Goal: Transaction & Acquisition: Purchase product/service

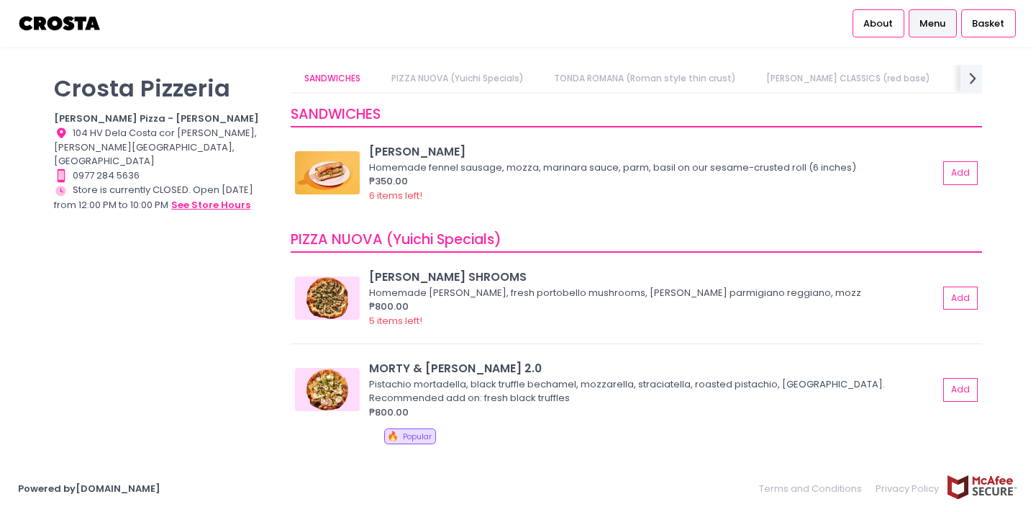
click at [229, 197] on button "see store hours" at bounding box center [211, 205] width 81 height 16
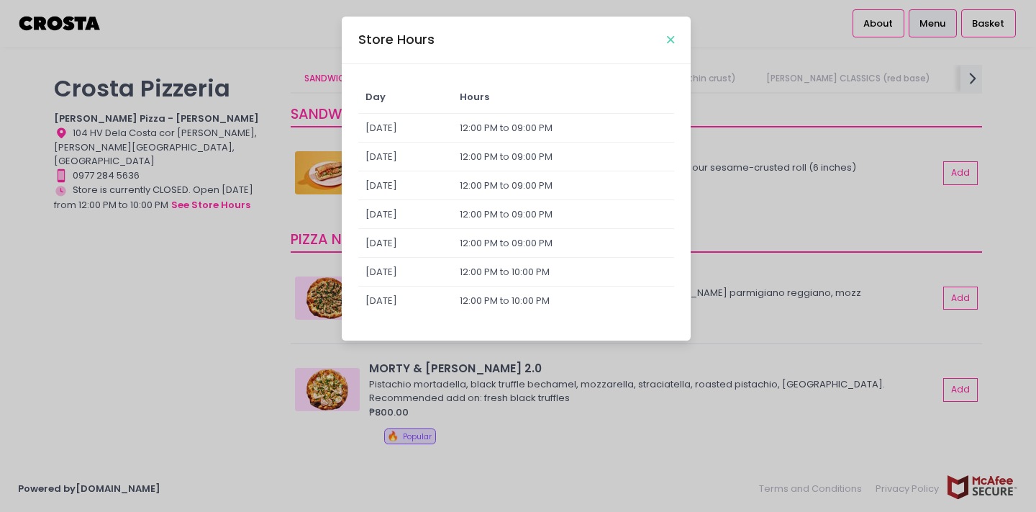
click at [671, 40] on icon "Close" at bounding box center [670, 40] width 7 height 11
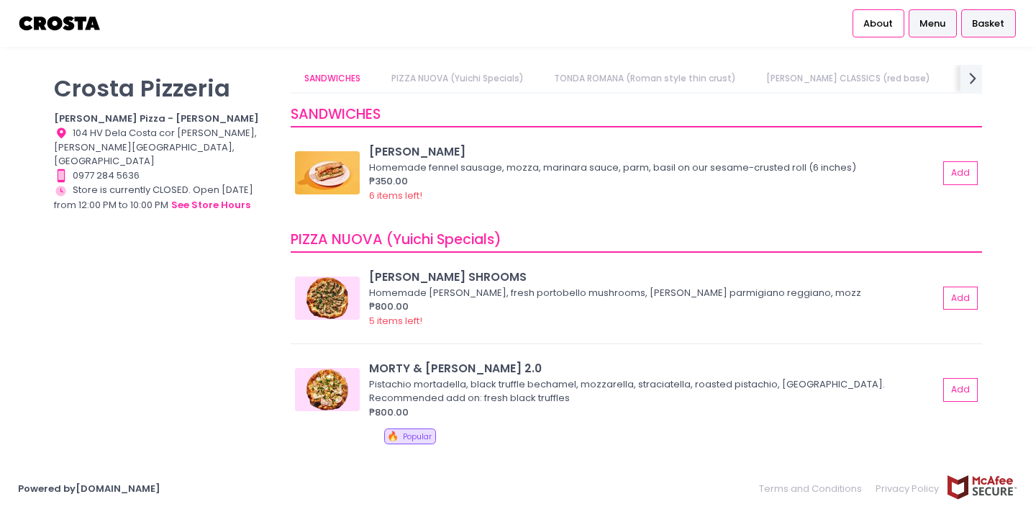
click at [983, 21] on span "Basket" at bounding box center [988, 24] width 32 height 14
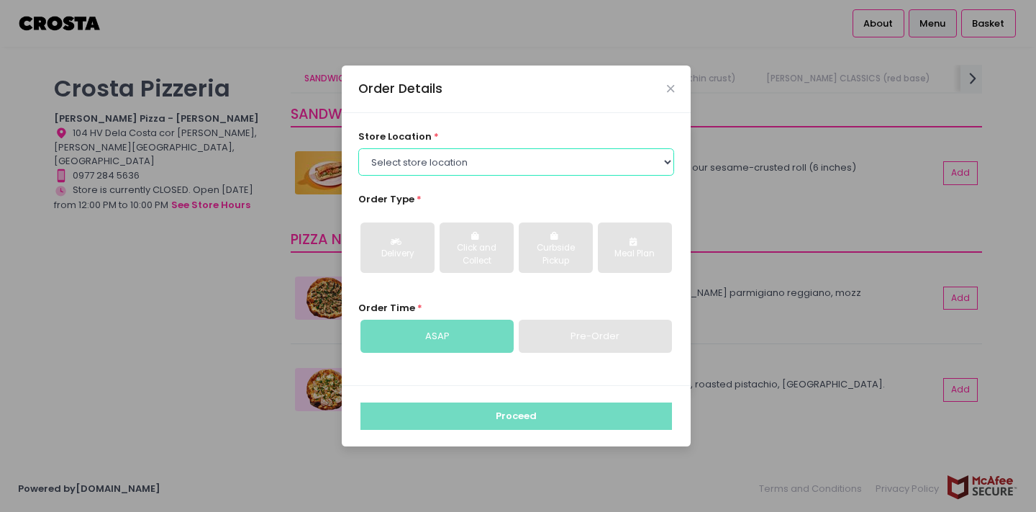
select select "5fabb2e53664a8677beaeb89"
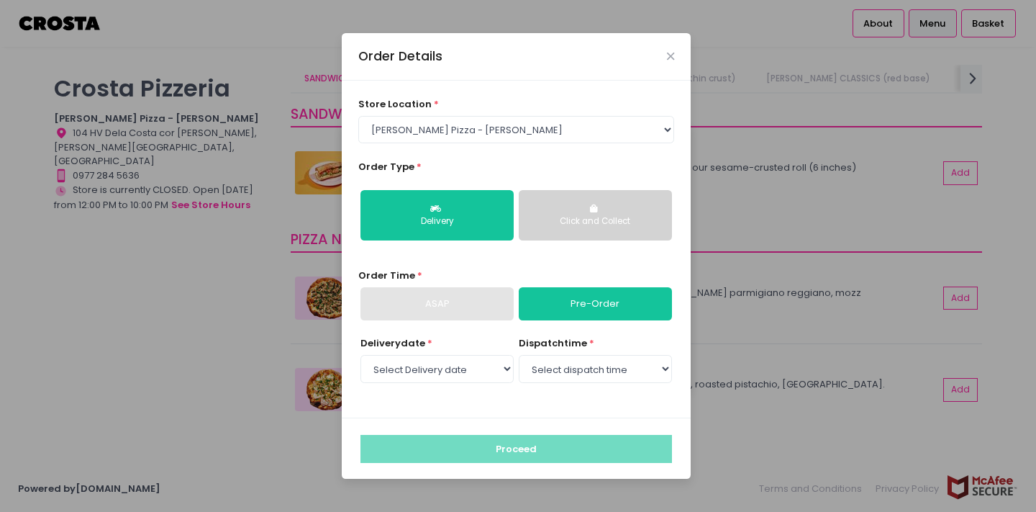
click at [596, 224] on div "Click and Collect" at bounding box center [595, 221] width 133 height 13
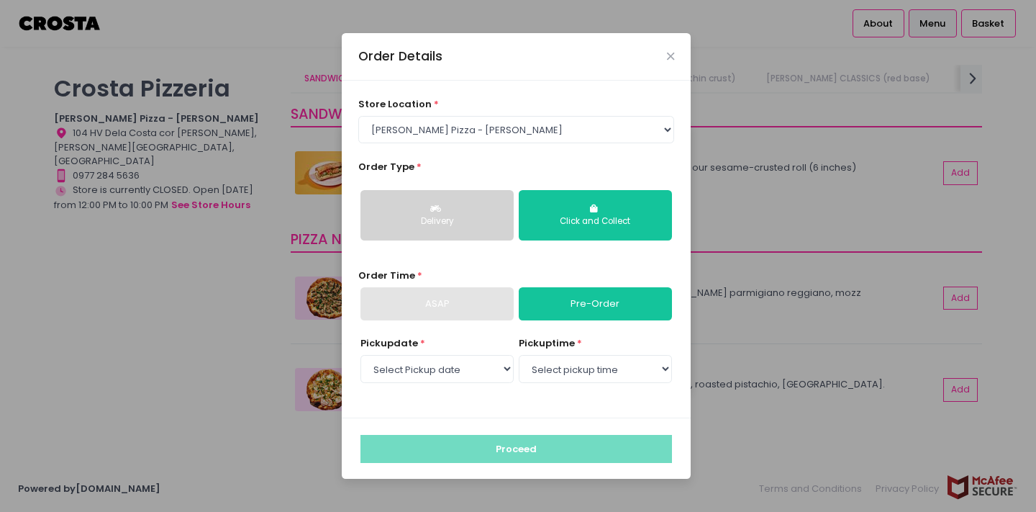
click at [406, 217] on div "Delivery" at bounding box center [437, 221] width 133 height 13
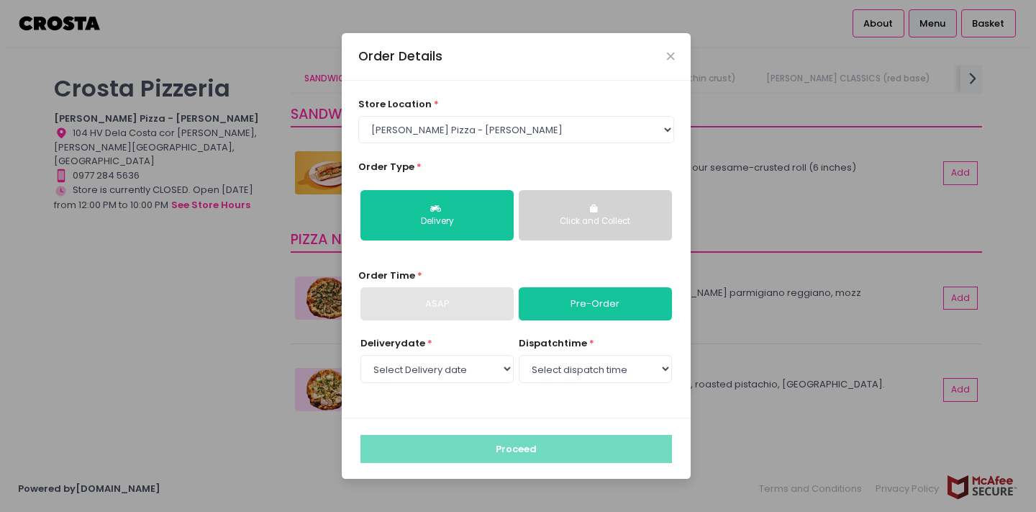
click at [475, 306] on div "ASAP" at bounding box center [436, 303] width 153 height 33
click at [466, 307] on div "ASAP" at bounding box center [436, 303] width 153 height 33
click at [598, 306] on link "Pre-Order" at bounding box center [595, 303] width 153 height 33
click at [491, 306] on div "ASAP" at bounding box center [436, 303] width 153 height 33
click at [571, 303] on link "Pre-Order" at bounding box center [595, 303] width 153 height 33
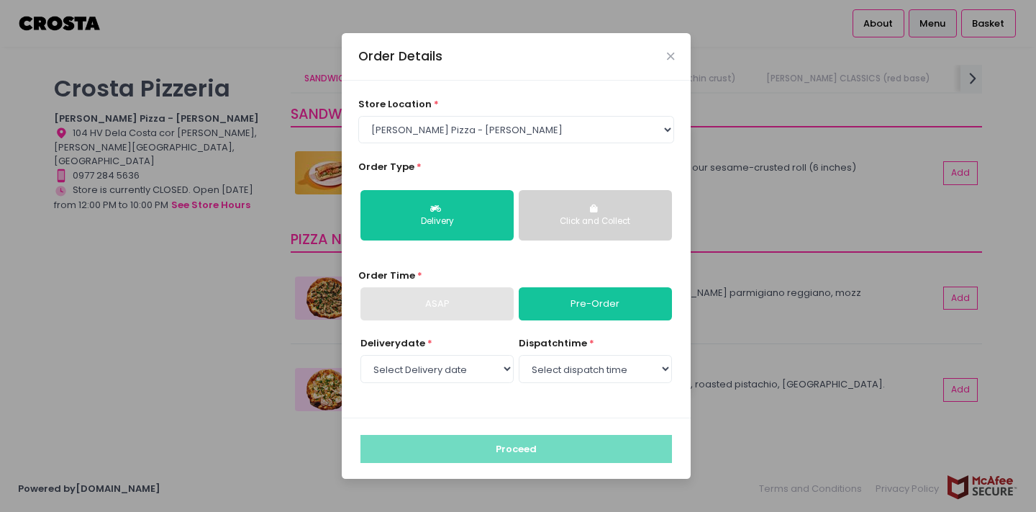
click at [586, 220] on div "Click and Collect" at bounding box center [595, 221] width 133 height 13
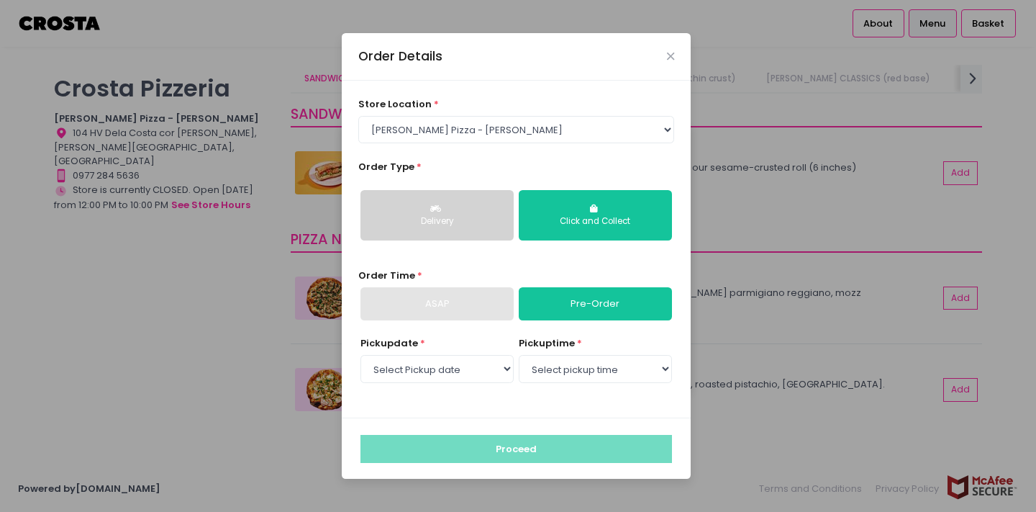
click at [454, 217] on div "Delivery" at bounding box center [437, 221] width 133 height 13
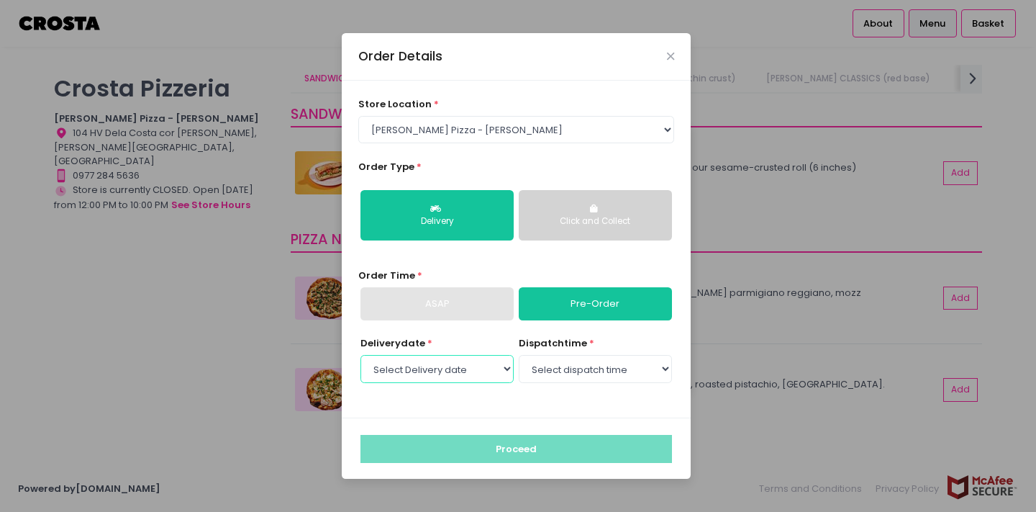
select select "[DATE]"
select select "12:00"
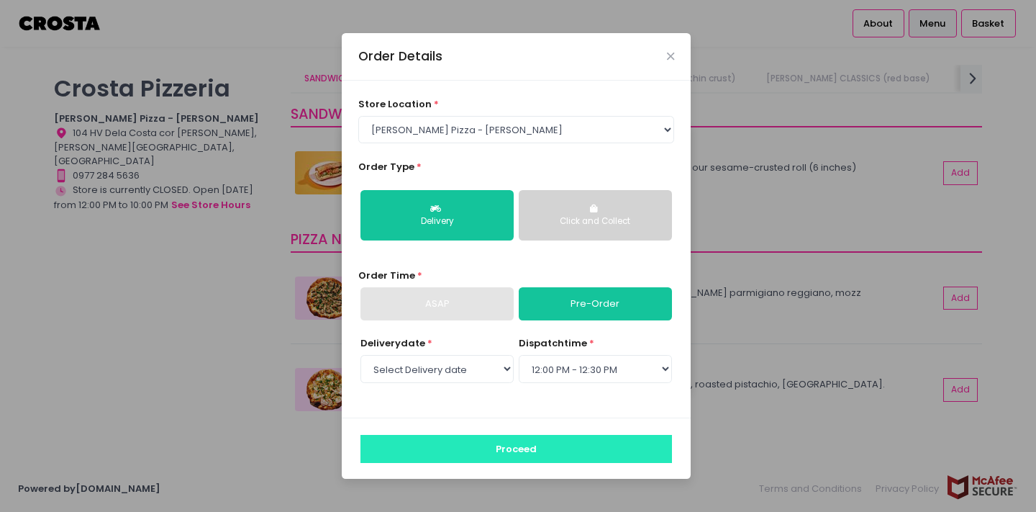
click at [537, 451] on button "Proceed" at bounding box center [516, 448] width 312 height 27
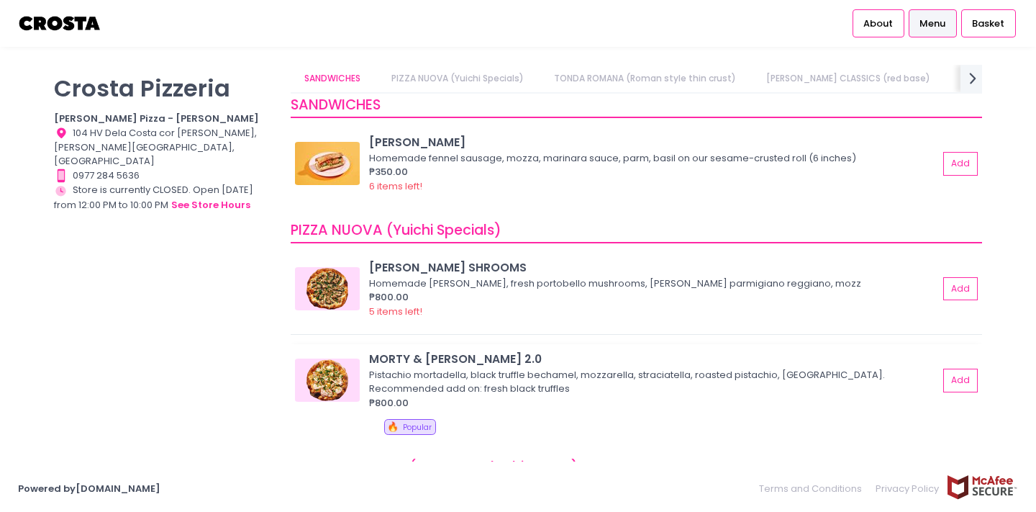
scroll to position [20, 0]
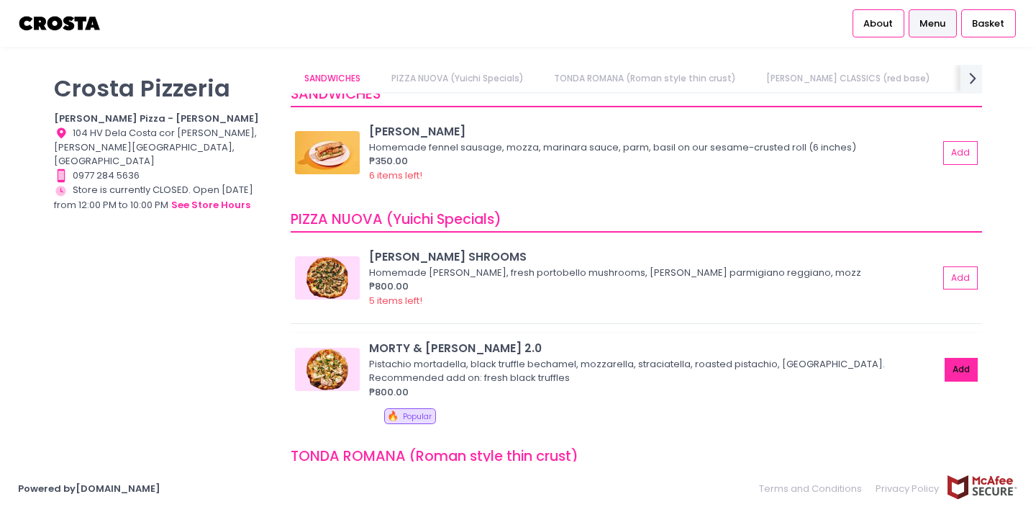
click at [960, 367] on button "Add" at bounding box center [961, 370] width 33 height 24
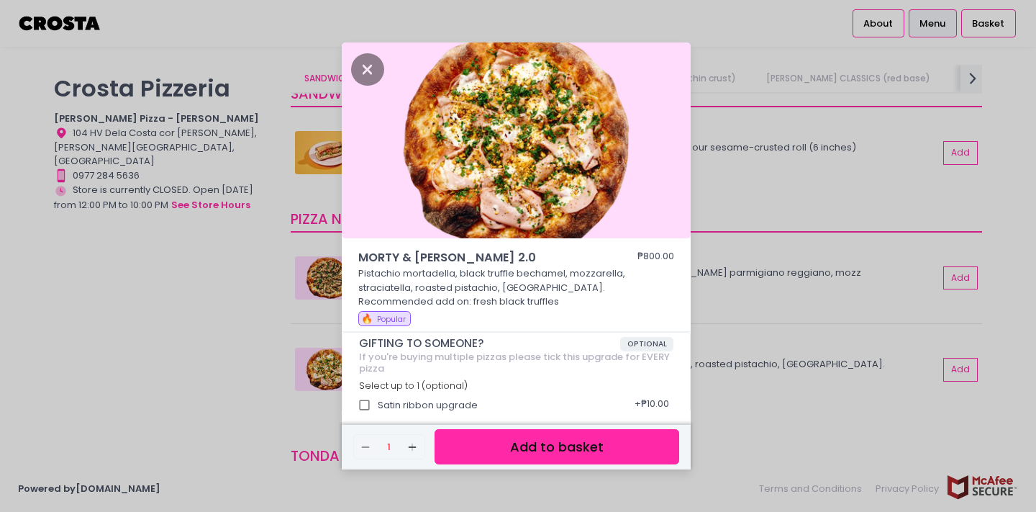
click at [543, 445] on button "Add to basket" at bounding box center [557, 446] width 245 height 35
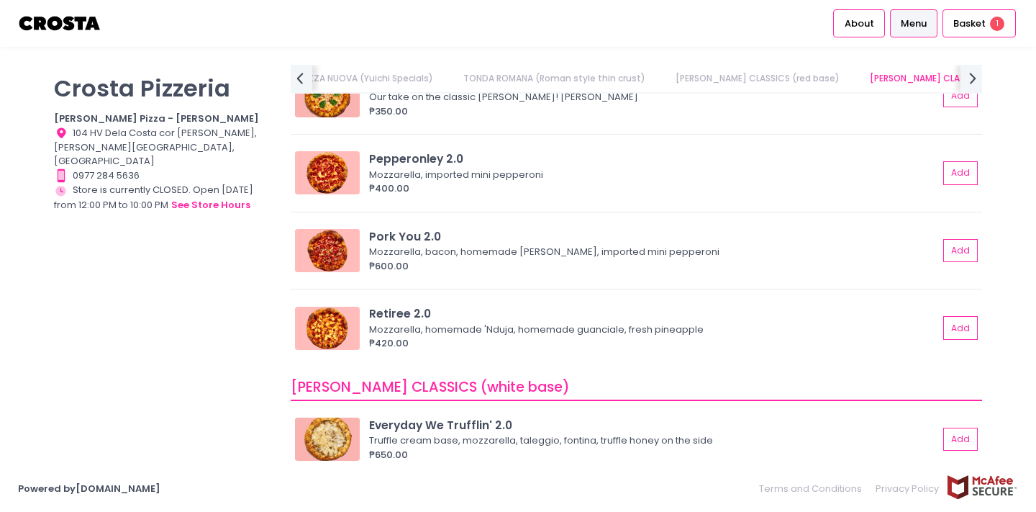
scroll to position [534, 0]
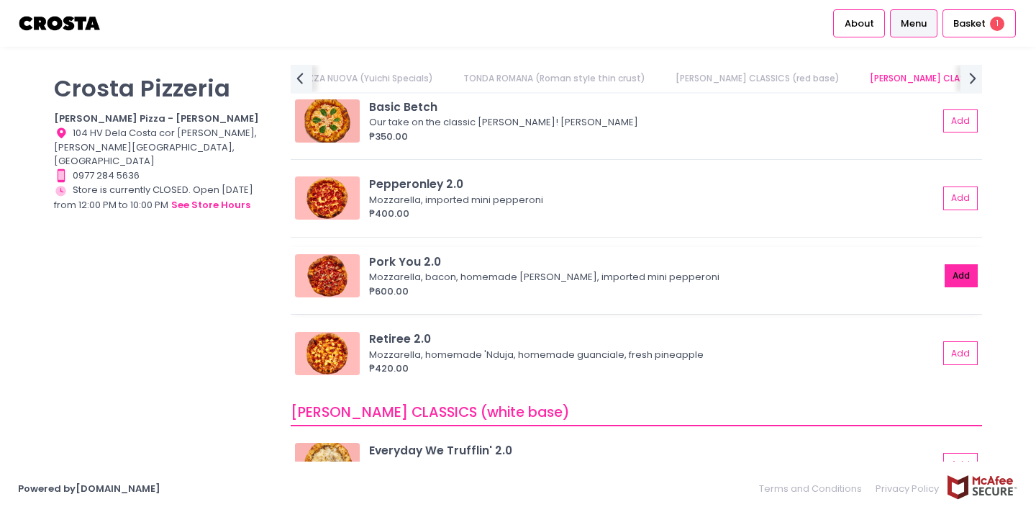
click at [949, 276] on button "Add" at bounding box center [961, 276] width 33 height 24
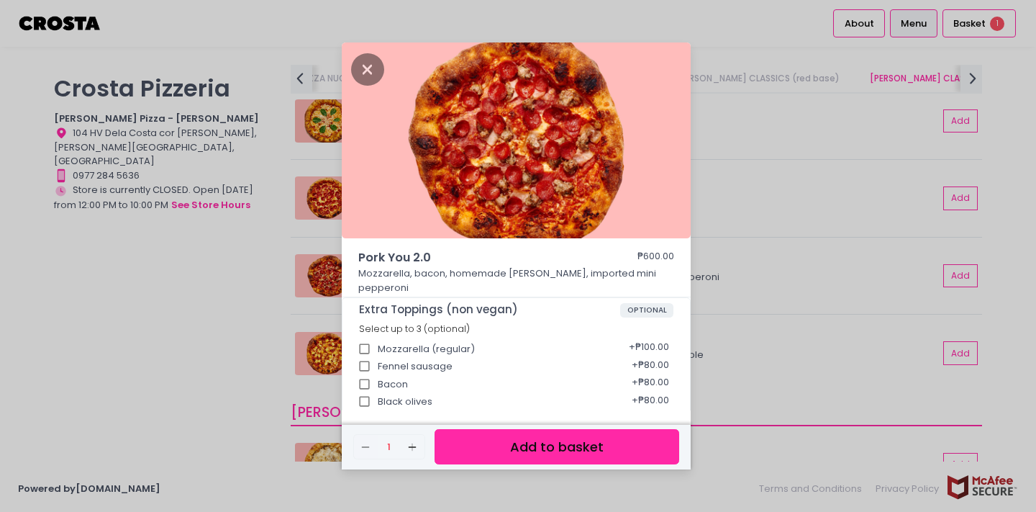
click at [590, 442] on button "Add to basket" at bounding box center [557, 446] width 245 height 35
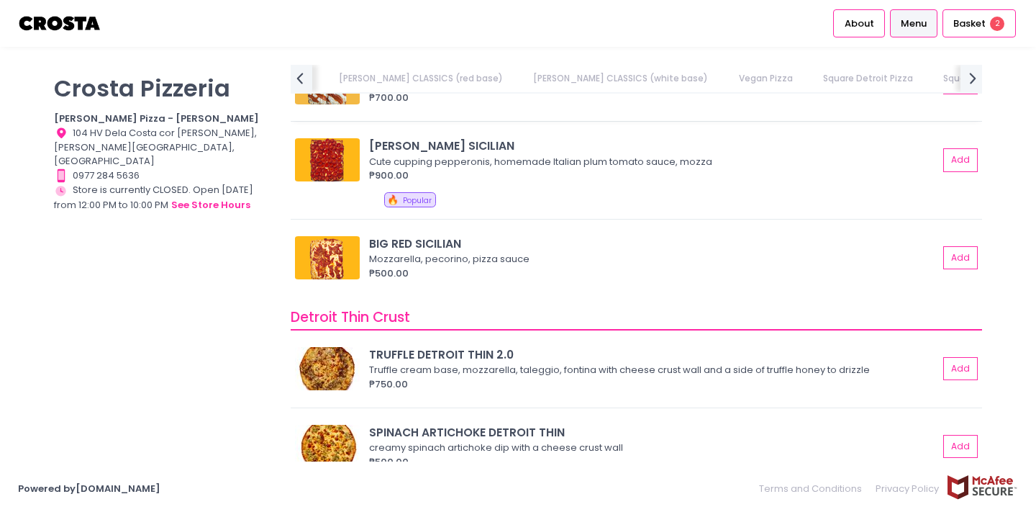
scroll to position [0, 552]
click at [945, 435] on button "Add" at bounding box center [961, 447] width 33 height 24
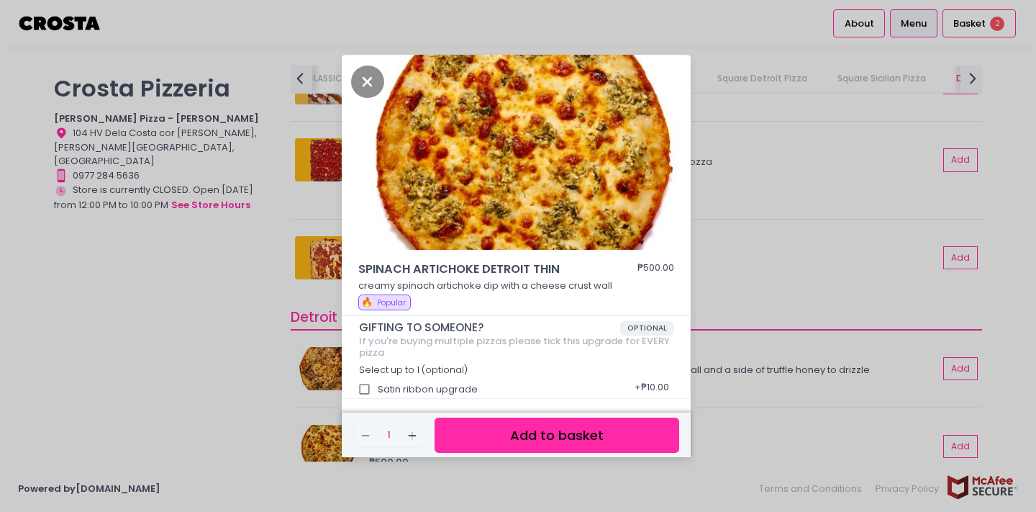
click at [600, 432] on button "Add to basket" at bounding box center [557, 434] width 245 height 35
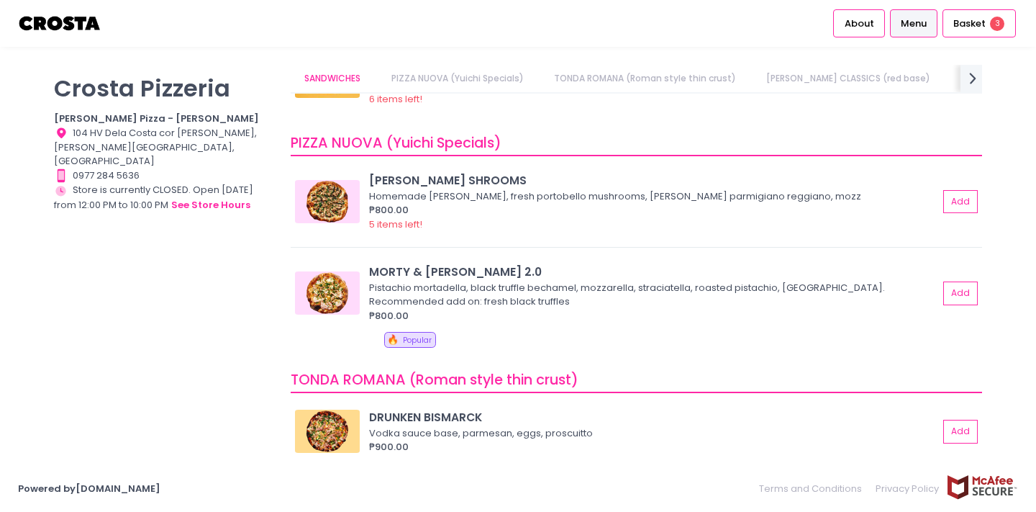
scroll to position [199, 0]
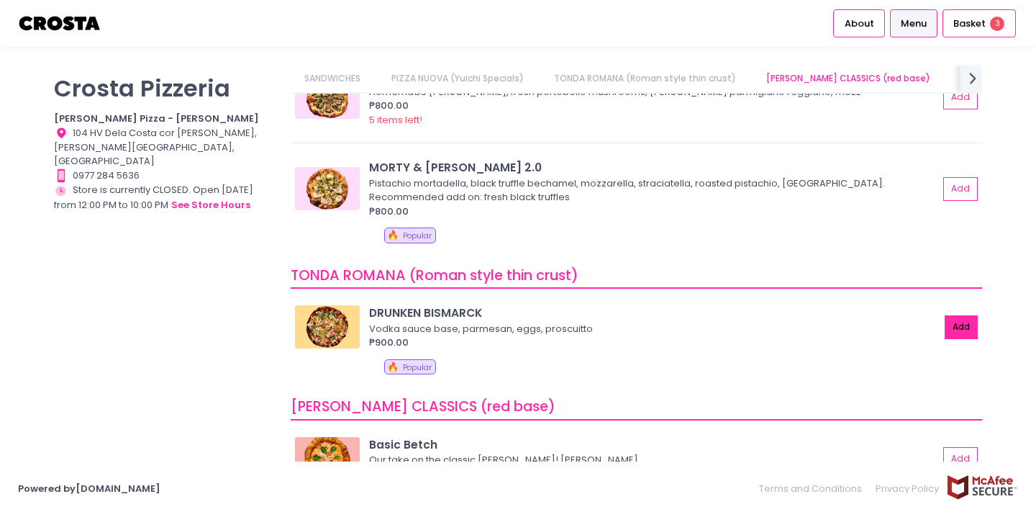
click at [947, 327] on button "Add" at bounding box center [961, 327] width 33 height 24
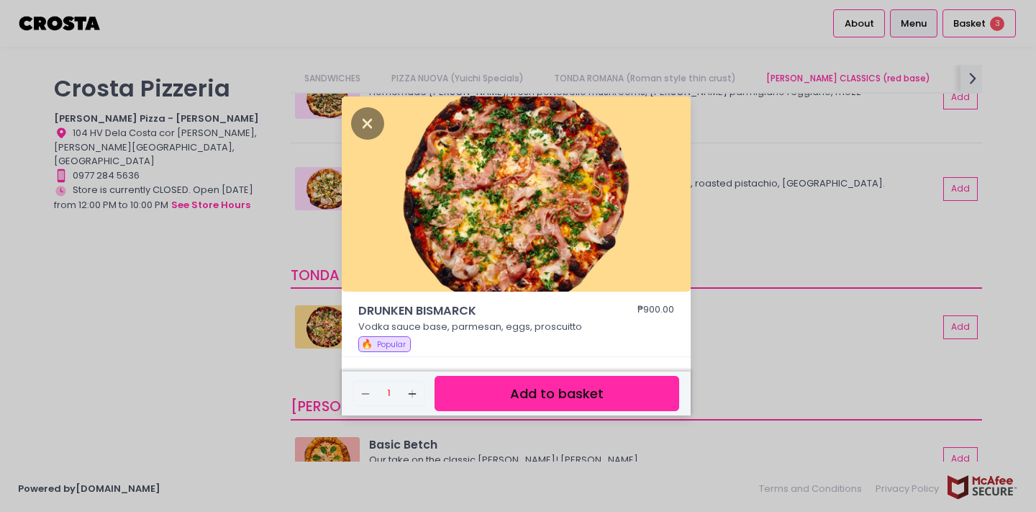
click at [647, 391] on button "Add to basket" at bounding box center [557, 393] width 245 height 35
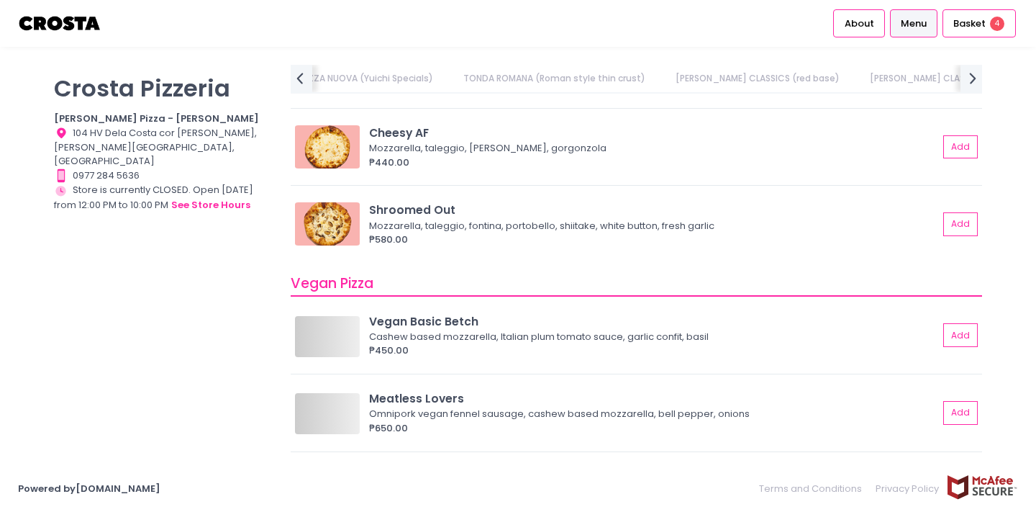
scroll to position [0, 211]
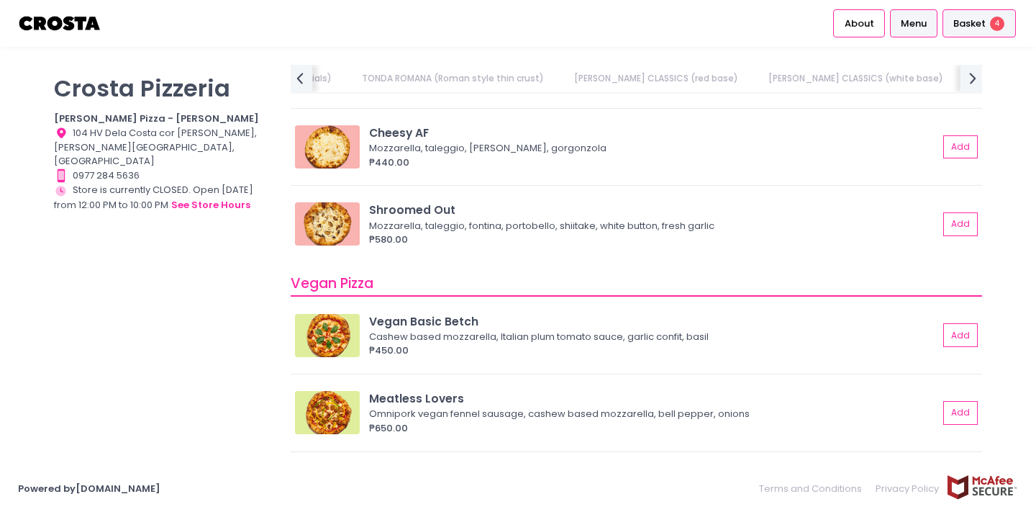
click at [966, 31] on div "Basket 4" at bounding box center [978, 23] width 73 height 28
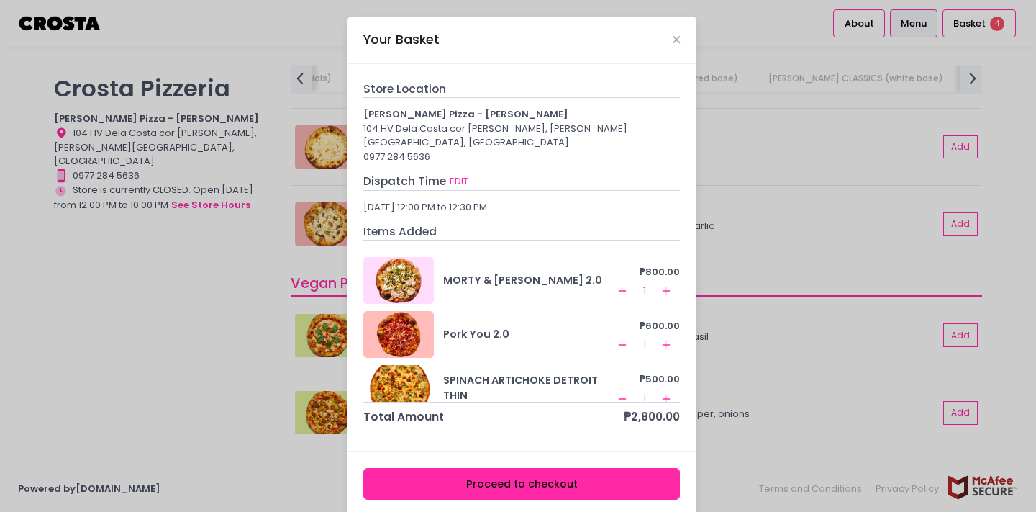
scroll to position [71, 0]
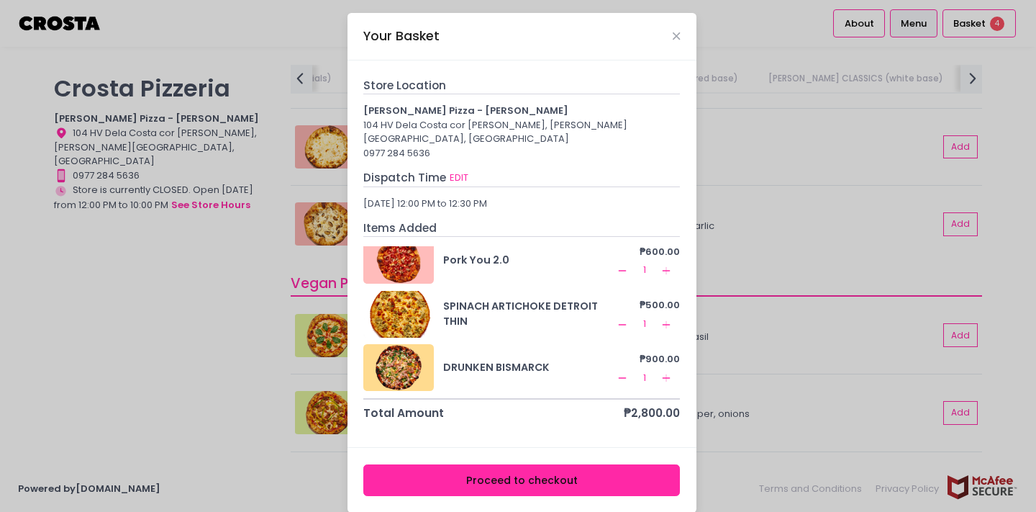
click at [553, 467] on button "Proceed to checkout" at bounding box center [521, 480] width 317 height 32
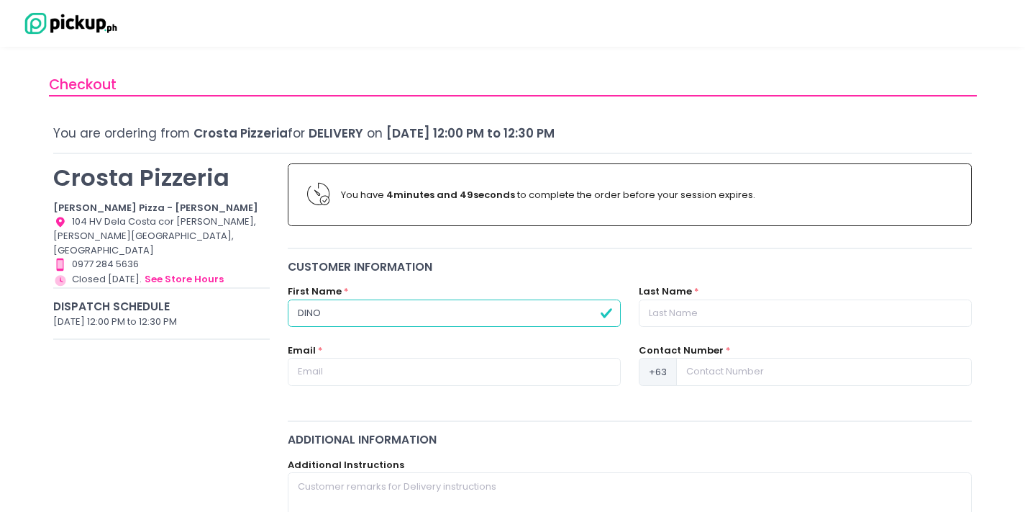
type input "DINO"
type input "YABOT"
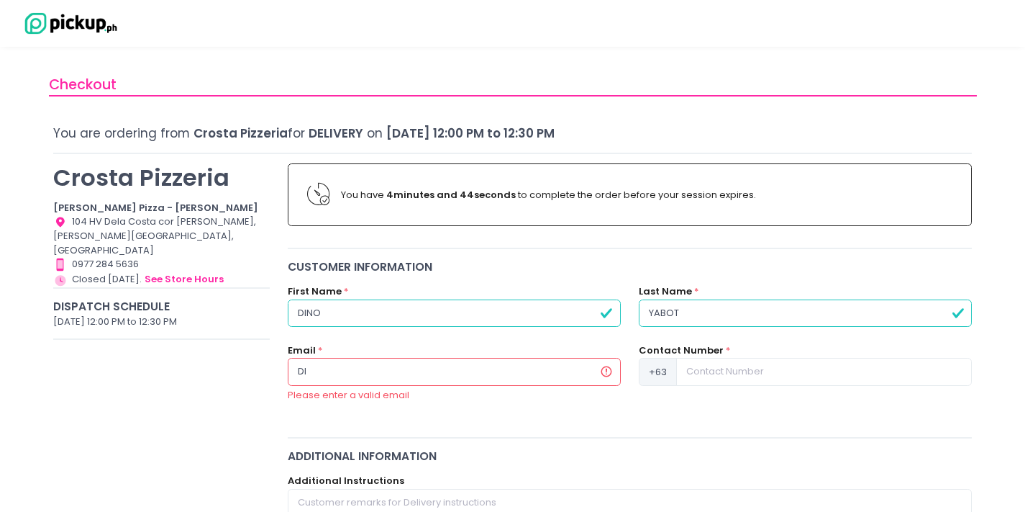
type input "D"
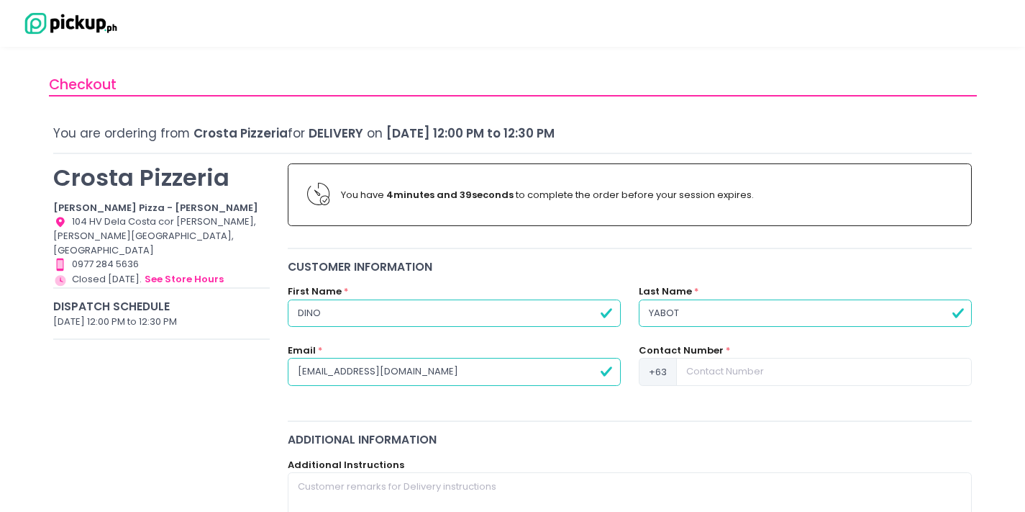
type input "[EMAIL_ADDRESS][DOMAIN_NAME]"
click at [801, 372] on input at bounding box center [824, 371] width 296 height 27
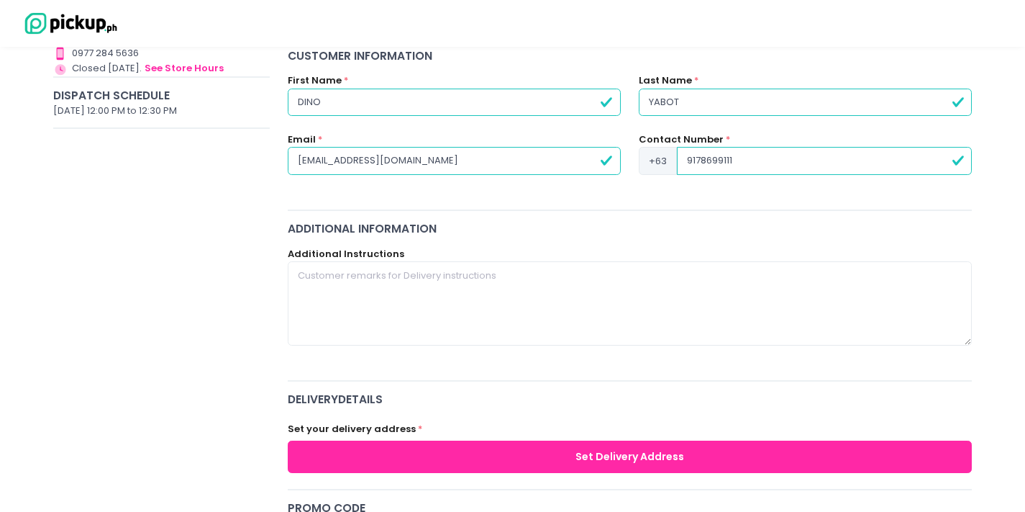
scroll to position [332, 0]
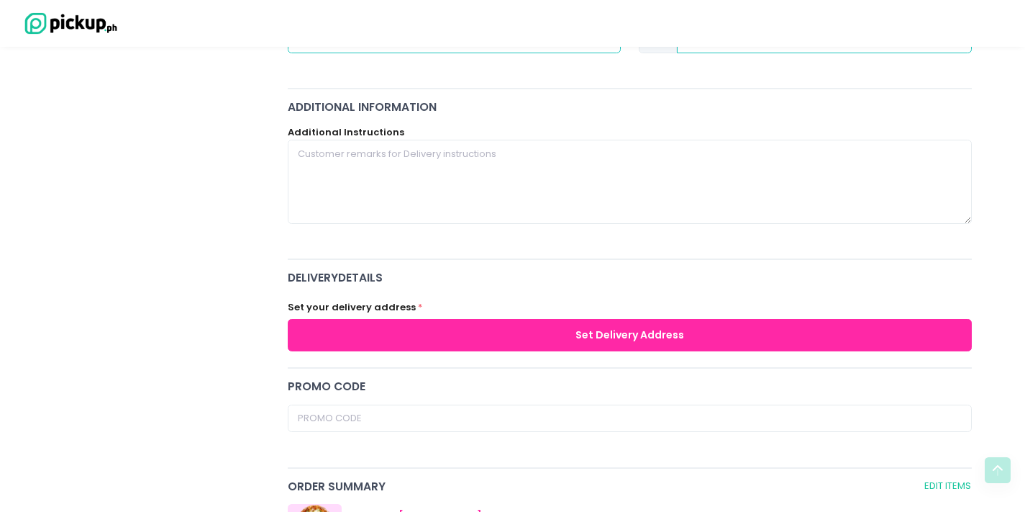
type input "9178699111"
click at [520, 337] on button "Set Delivery Address" at bounding box center [630, 335] width 685 height 32
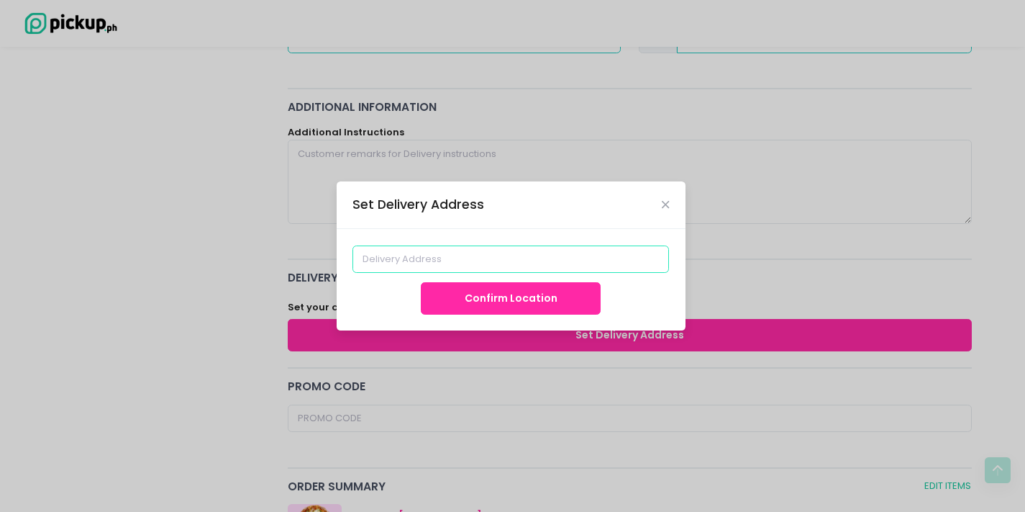
click at [486, 257] on input at bounding box center [511, 258] width 317 height 27
type input "L10 B5B Teresina [GEOGRAPHIC_DATA] [GEOGRAPHIC_DATA] [GEOGRAPHIC_DATA]"
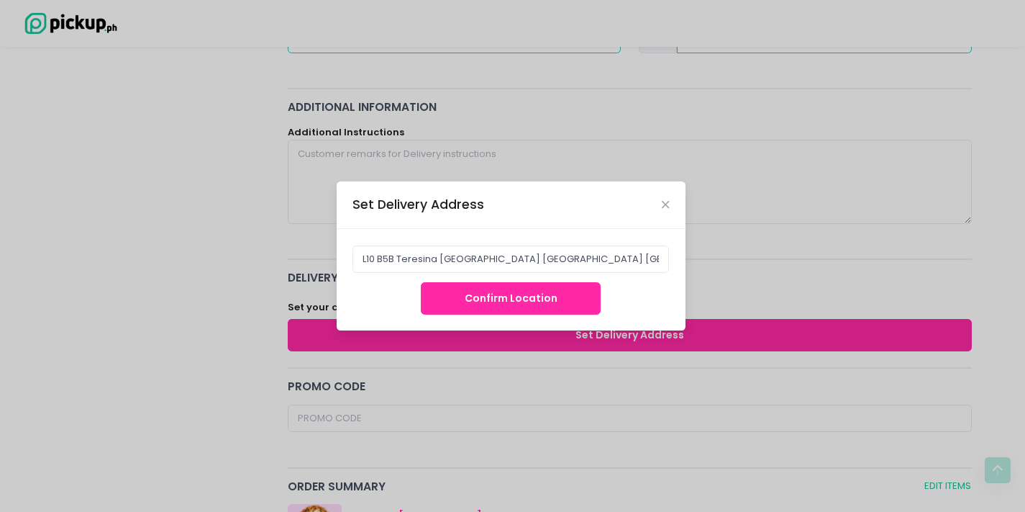
click at [560, 296] on button "Confirm Location" at bounding box center [511, 298] width 180 height 32
click at [528, 297] on button "Confirm Location" at bounding box center [511, 298] width 180 height 32
click at [473, 297] on button "Confirm Location" at bounding box center [511, 298] width 180 height 32
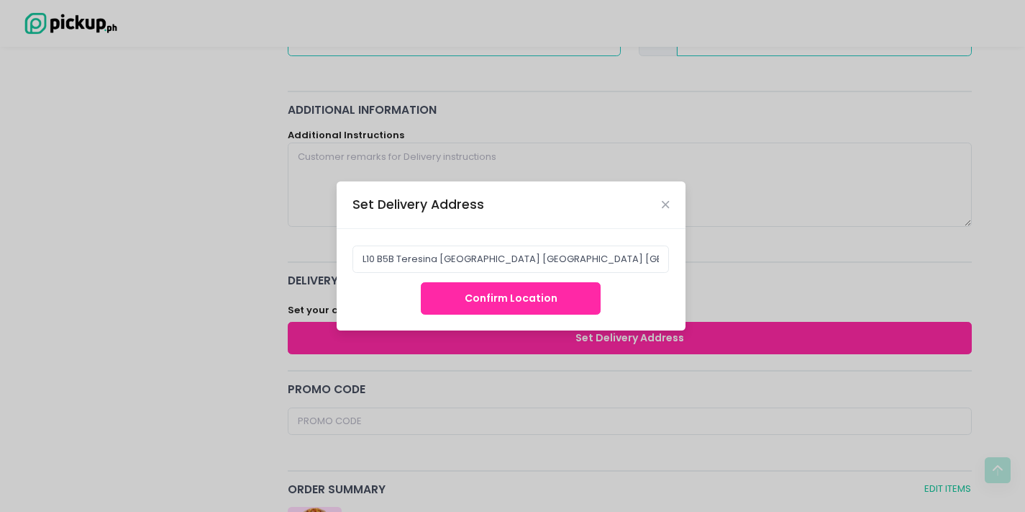
scroll to position [319, 0]
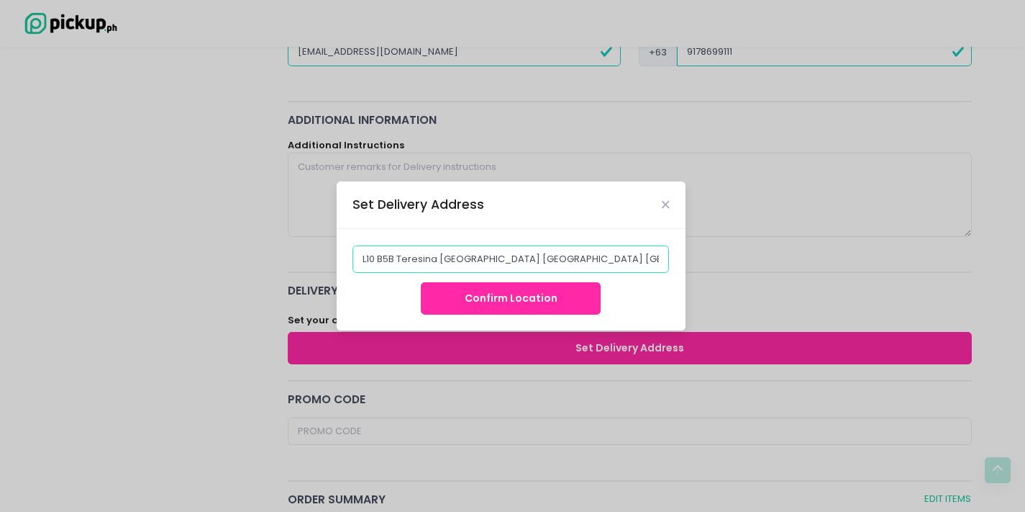
click at [633, 255] on input "L10 B5B Teresina [GEOGRAPHIC_DATA] [GEOGRAPHIC_DATA] [GEOGRAPHIC_DATA]" at bounding box center [511, 258] width 317 height 27
click at [532, 299] on button "Confirm Location" at bounding box center [511, 298] width 180 height 32
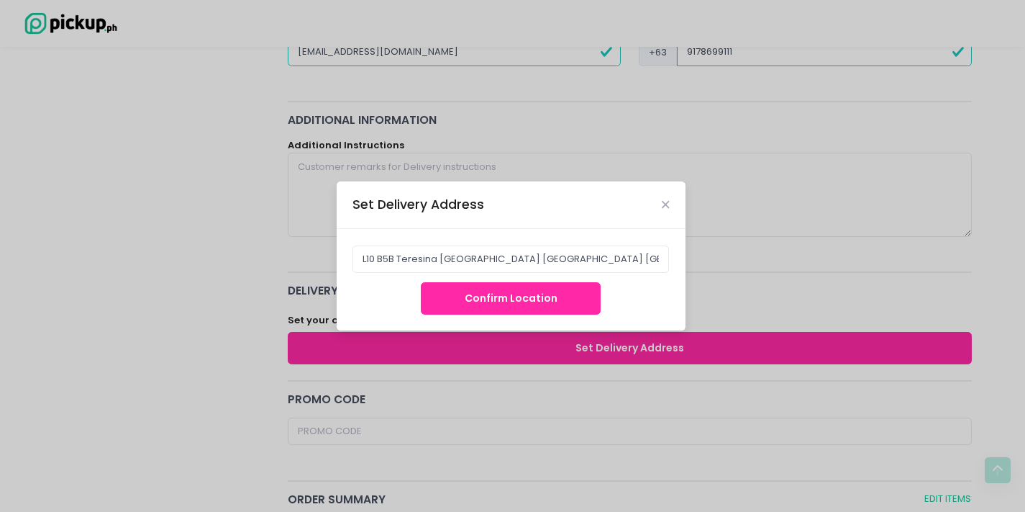
click at [532, 299] on button "Confirm Location" at bounding box center [511, 298] width 180 height 32
click at [545, 295] on button "Confirm Location" at bounding box center [511, 298] width 180 height 32
click at [640, 260] on input "L10 B5B Teresina [GEOGRAPHIC_DATA] [GEOGRAPHIC_DATA] [GEOGRAPHIC_DATA]" at bounding box center [511, 258] width 317 height 27
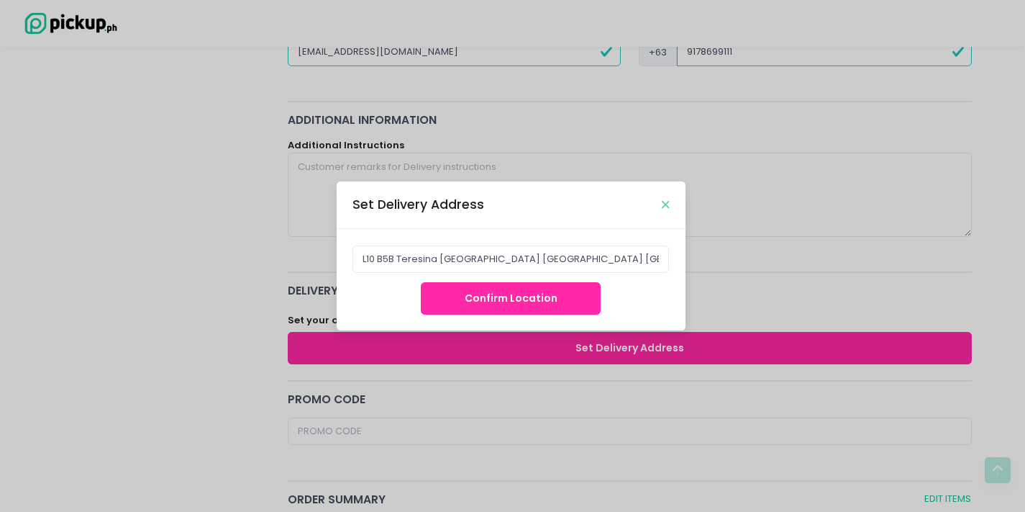
click at [664, 204] on icon "Close" at bounding box center [665, 204] width 7 height 11
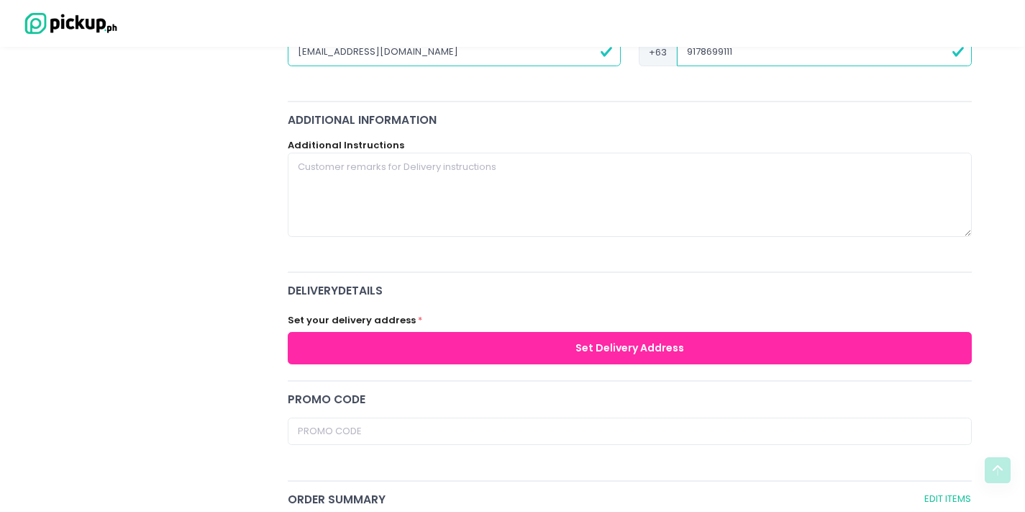
click at [399, 319] on label "Set your delivery address" at bounding box center [352, 320] width 128 height 14
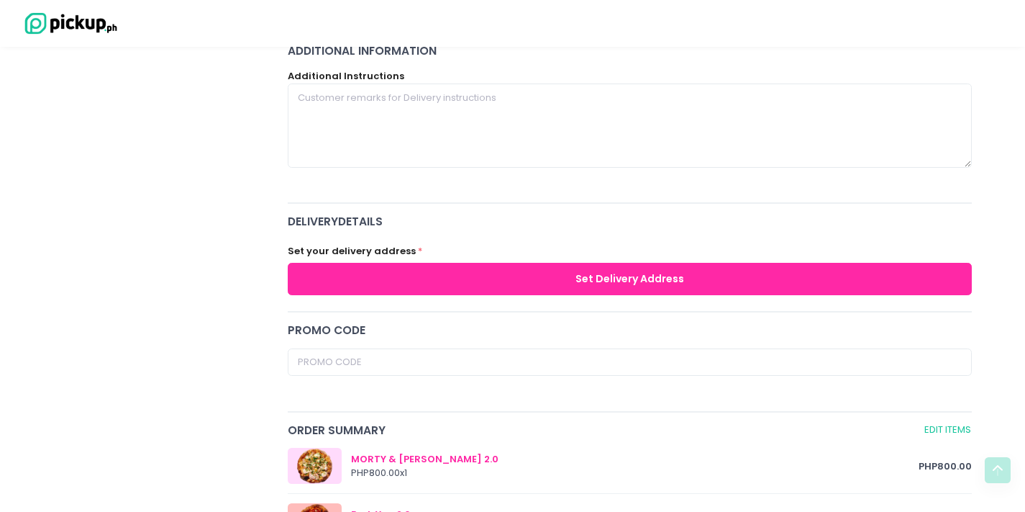
scroll to position [514, 0]
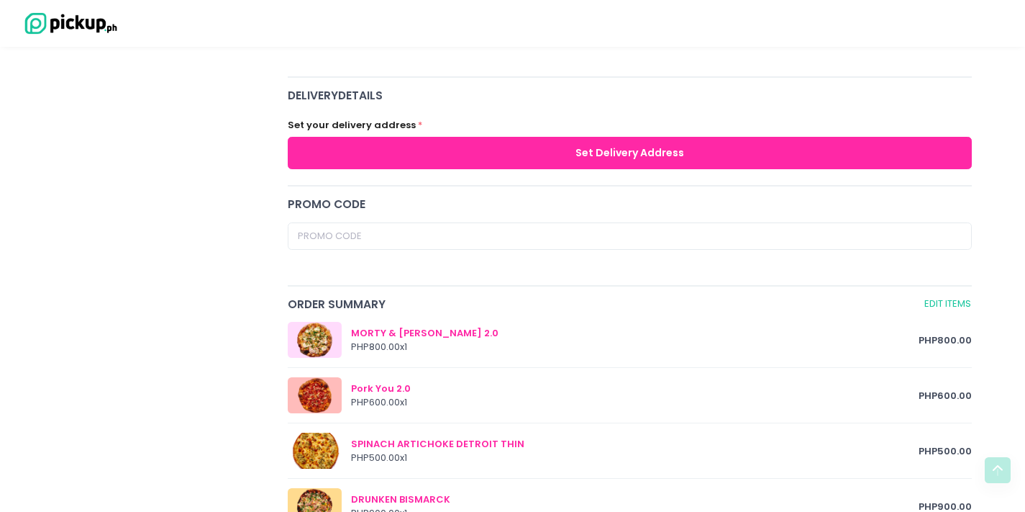
click at [512, 155] on button "Set Delivery Address" at bounding box center [630, 153] width 685 height 32
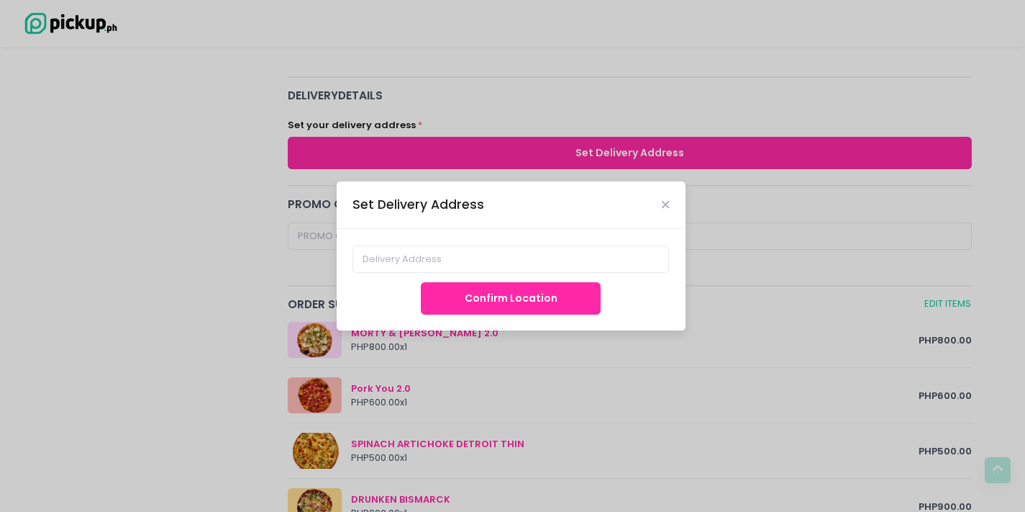
click at [532, 296] on button "Confirm Location" at bounding box center [511, 298] width 180 height 32
click at [596, 258] on input at bounding box center [511, 258] width 317 height 27
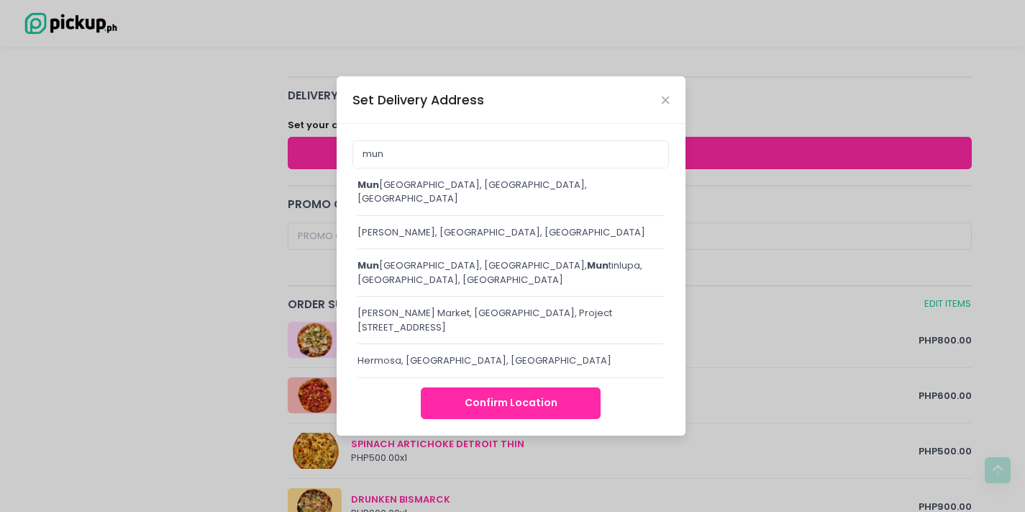
click at [478, 194] on div "mun [GEOGRAPHIC_DATA], [GEOGRAPHIC_DATA], [GEOGRAPHIC_DATA]" at bounding box center [511, 192] width 307 height 28
type input "[GEOGRAPHIC_DATA], [GEOGRAPHIC_DATA], [GEOGRAPHIC_DATA]"
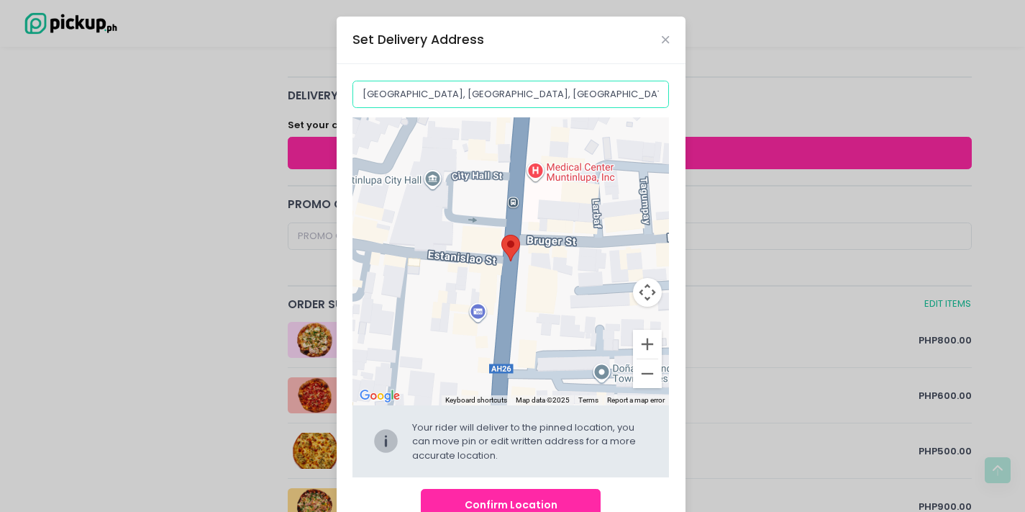
click at [582, 90] on input "[GEOGRAPHIC_DATA], [GEOGRAPHIC_DATA], [GEOGRAPHIC_DATA]" at bounding box center [511, 94] width 317 height 27
click at [664, 37] on div "Set Delivery Address" at bounding box center [511, 40] width 349 height 47
click at [662, 37] on icon "Close" at bounding box center [665, 40] width 7 height 11
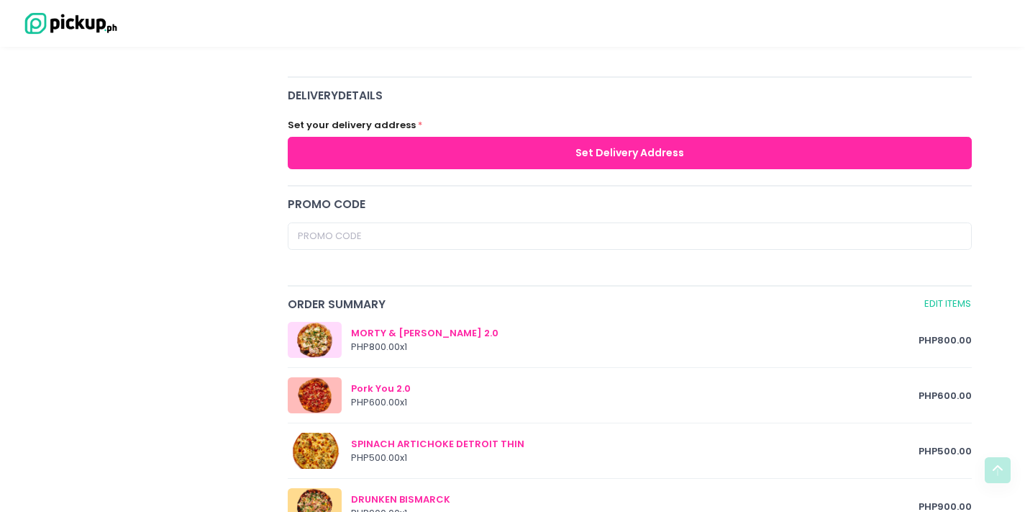
click at [591, 159] on button "Set Delivery Address" at bounding box center [630, 153] width 685 height 32
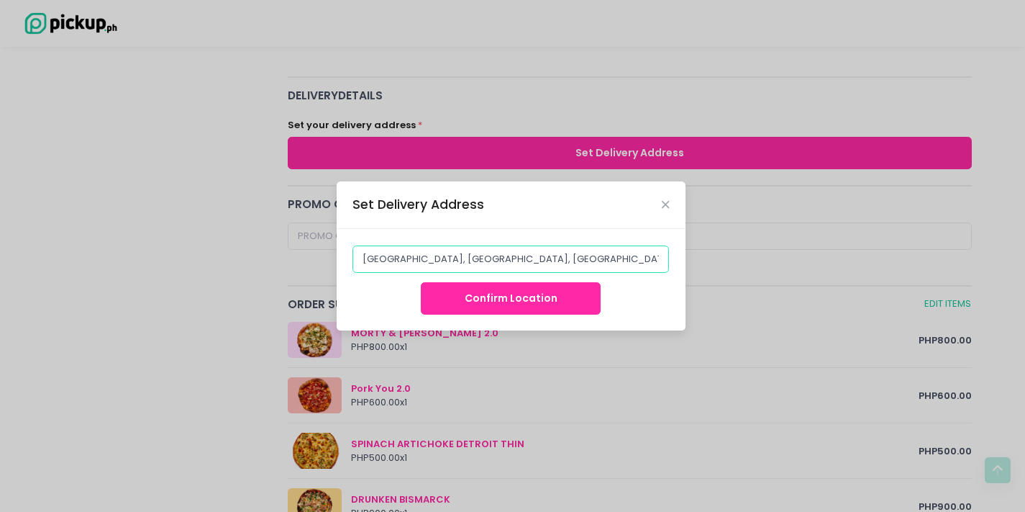
click at [566, 255] on input "[GEOGRAPHIC_DATA], [GEOGRAPHIC_DATA], [GEOGRAPHIC_DATA]" at bounding box center [511, 258] width 317 height 27
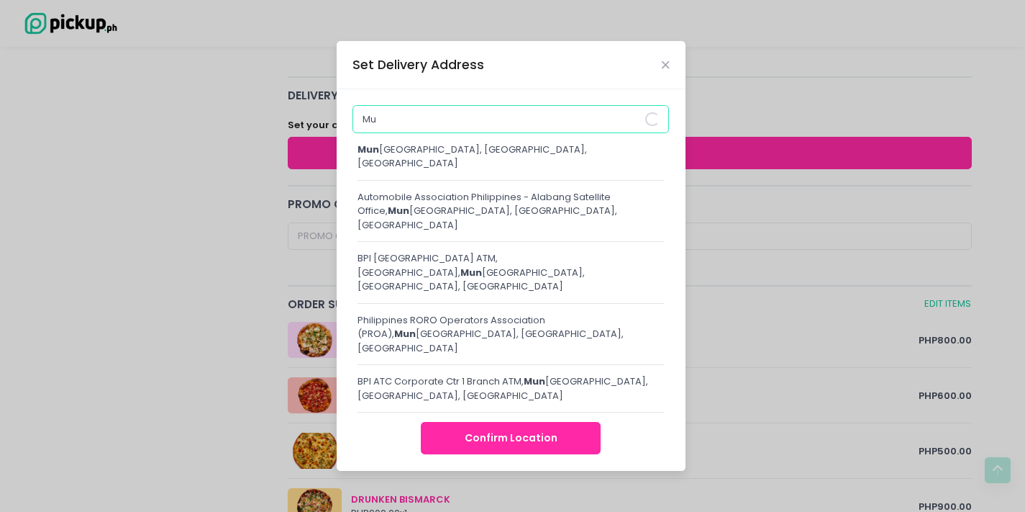
type input "M"
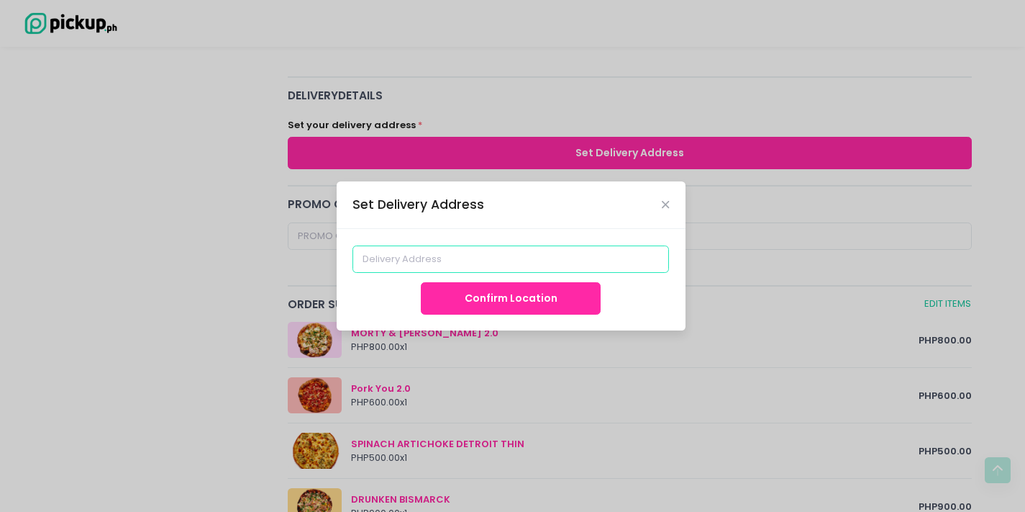
type input "r"
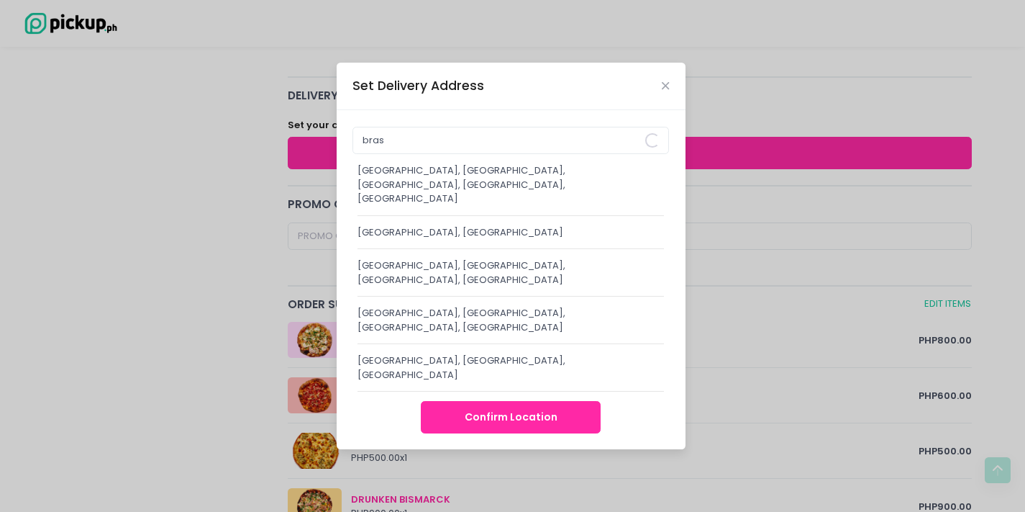
drag, startPoint x: 566, startPoint y: 255, endPoint x: 460, endPoint y: 209, distance: 116.3
click at [460, 206] on div "[GEOGRAPHIC_DATA], [GEOGRAPHIC_DATA], [GEOGRAPHIC_DATA], [GEOGRAPHIC_DATA], [GE…" at bounding box center [511, 184] width 307 height 42
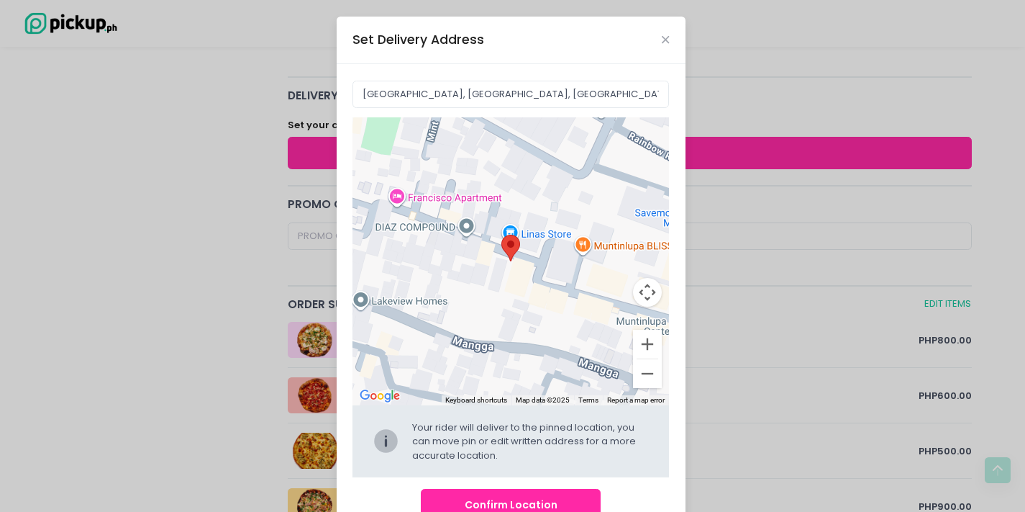
drag, startPoint x: 524, startPoint y: 236, endPoint x: 700, endPoint y: 464, distance: 287.8
click at [700, 464] on div "Set Delivery Address [GEOGRAPHIC_DATA], [GEOGRAPHIC_DATA] ← Move left → Move ri…" at bounding box center [512, 256] width 1025 height 512
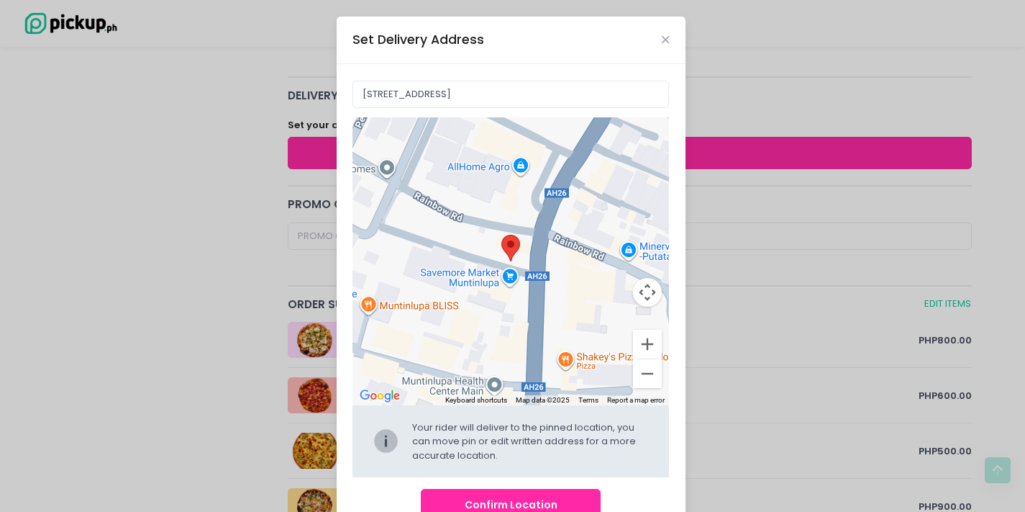
drag, startPoint x: 548, startPoint y: 294, endPoint x: 348, endPoint y: 319, distance: 201.6
click at [353, 319] on div at bounding box center [511, 261] width 317 height 288
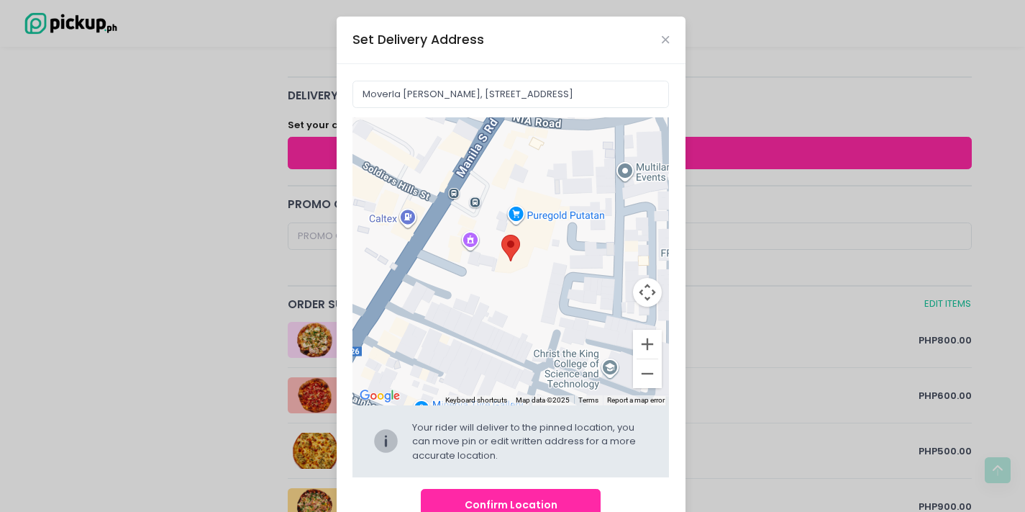
drag, startPoint x: 573, startPoint y: 258, endPoint x: 363, endPoint y: 417, distance: 263.5
click at [363, 417] on div "← Move left → Move right ↑ Move up ↓ Move down + Zoom in - Zoom out Home Jump l…" at bounding box center [511, 297] width 317 height 360
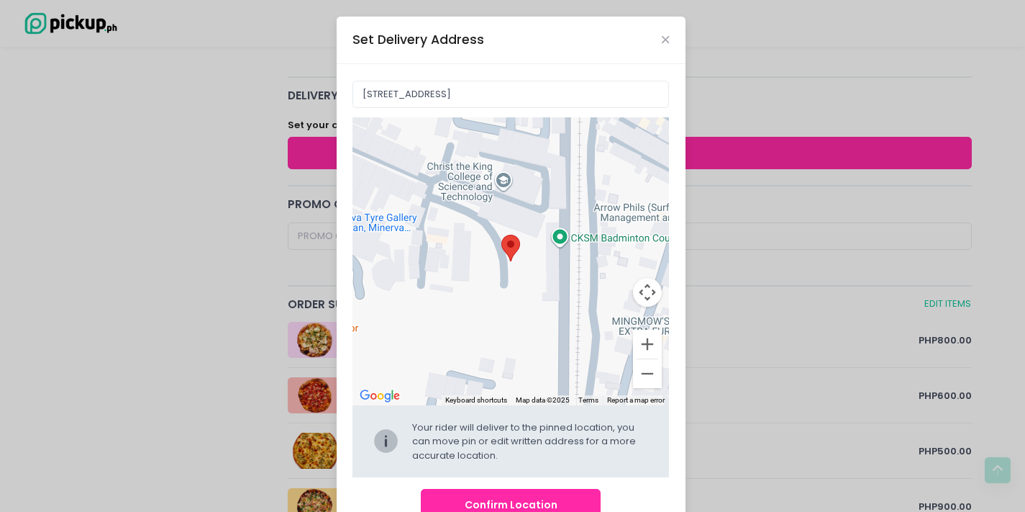
drag, startPoint x: 551, startPoint y: 251, endPoint x: 445, endPoint y: 64, distance: 215.2
click at [445, 64] on div "[STREET_ADDRESS] ← Move left → Move right ↑ Move up ↓ Move down + Zoom in - Zoo…" at bounding box center [511, 300] width 349 height 473
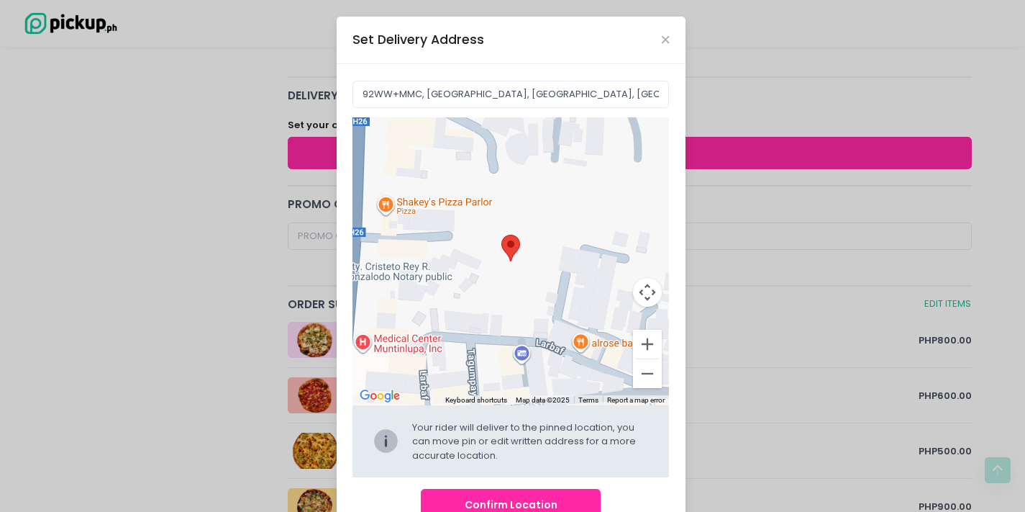
drag, startPoint x: 435, startPoint y: 245, endPoint x: 551, endPoint y: 123, distance: 168.9
click at [551, 123] on div at bounding box center [511, 261] width 317 height 288
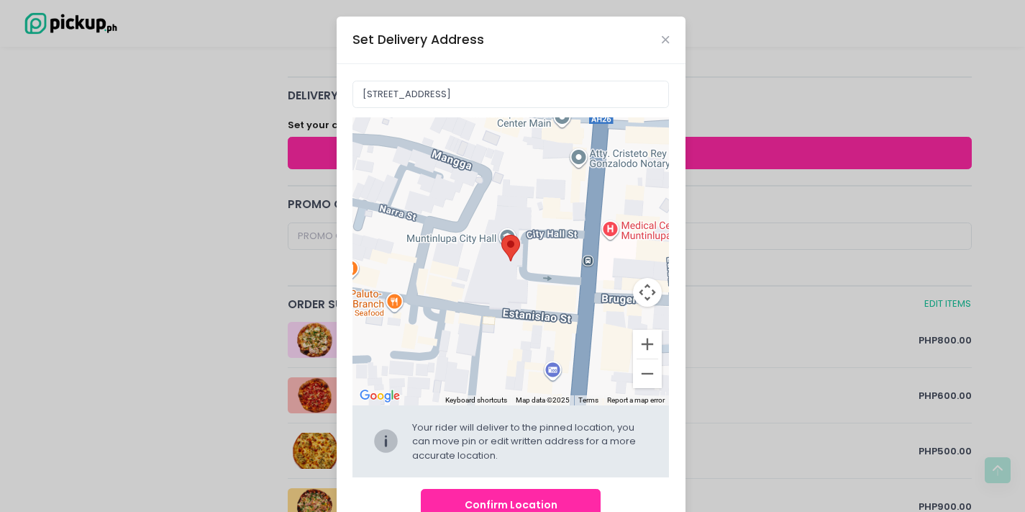
drag, startPoint x: 464, startPoint y: 311, endPoint x: 712, endPoint y: 194, distance: 273.6
click at [712, 194] on div "Set Delivery Address [STREET_ADDRESS] ← Move left → Move right ↑ Move up ↓ Move…" at bounding box center [512, 256] width 1025 height 512
click at [637, 378] on button "Zoom out" at bounding box center [647, 373] width 29 height 29
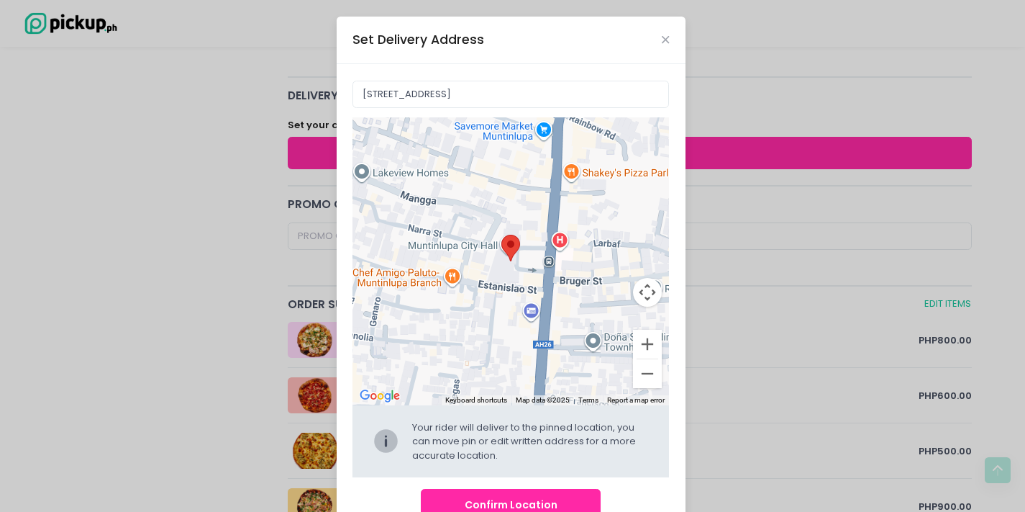
click at [637, 378] on button "Zoom out" at bounding box center [647, 373] width 29 height 29
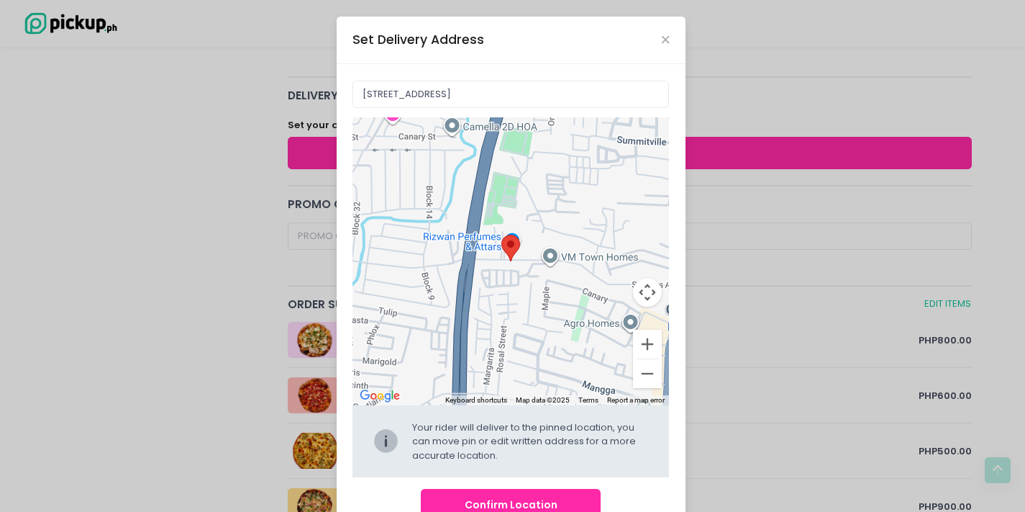
drag, startPoint x: 516, startPoint y: 285, endPoint x: 652, endPoint y: 444, distance: 209.2
click at [652, 444] on div "← Move left → Move right ↑ Move up ↓ Move down + Zoom in - Zoom out Home Jump l…" at bounding box center [511, 297] width 317 height 360
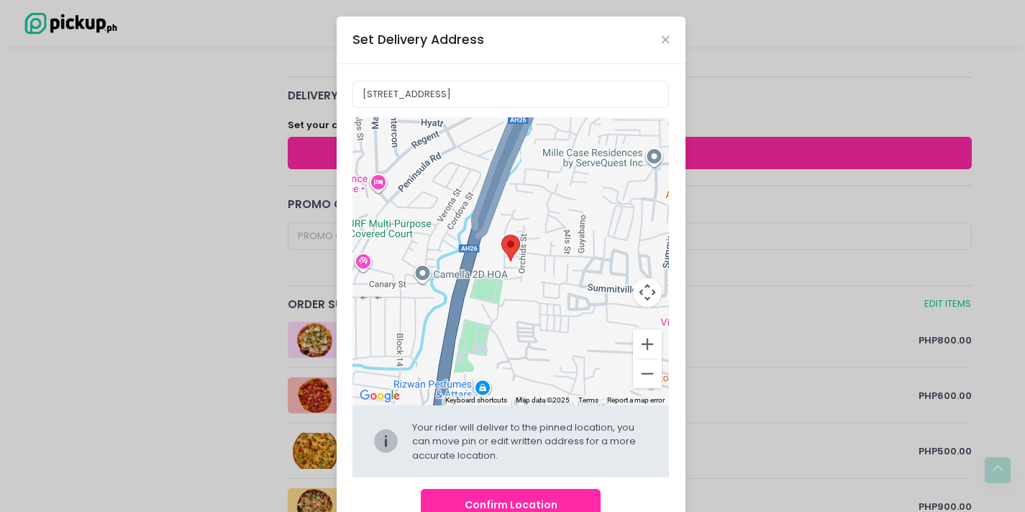
drag, startPoint x: 573, startPoint y: 249, endPoint x: 548, endPoint y: 354, distance: 108.0
click at [548, 354] on div at bounding box center [511, 261] width 317 height 288
type input "[STREET_ADDRESS]"
click at [662, 39] on icon "Close" at bounding box center [665, 40] width 7 height 11
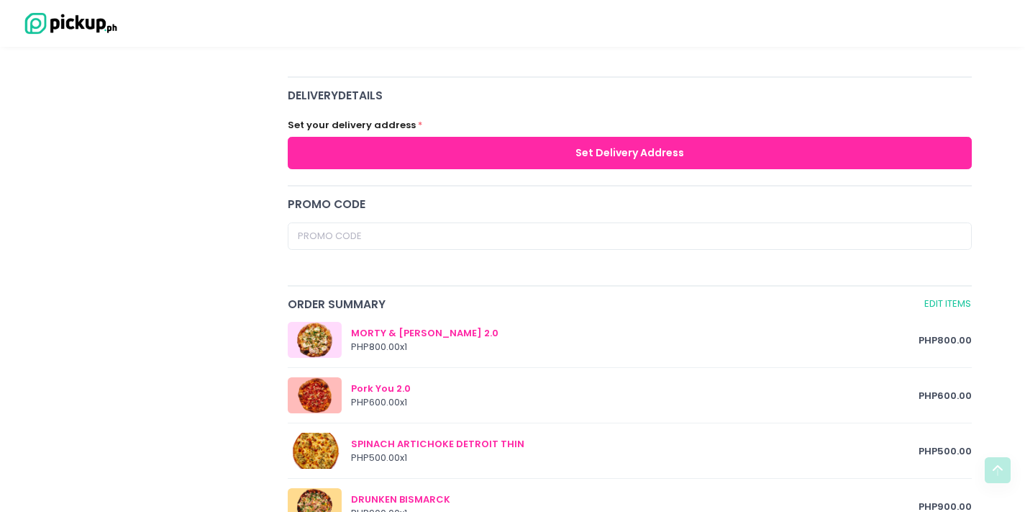
click at [588, 149] on button "Set Delivery Address" at bounding box center [630, 153] width 685 height 32
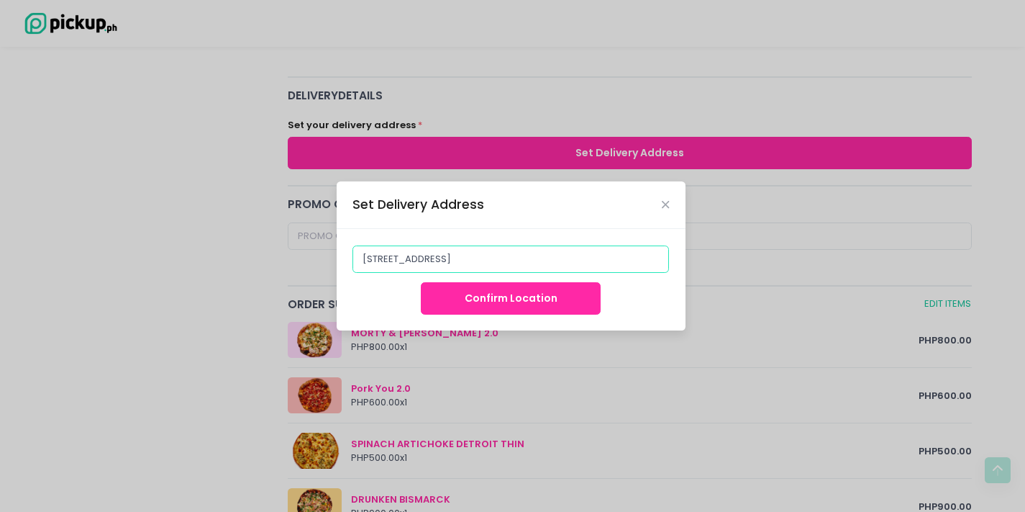
click at [517, 262] on input "[STREET_ADDRESS]" at bounding box center [511, 258] width 317 height 27
drag, startPoint x: 631, startPoint y: 257, endPoint x: 176, endPoint y: 250, distance: 455.4
click at [176, 250] on div "Set Delivery Address [STREET_ADDRESS] Confirm Location" at bounding box center [512, 256] width 1025 height 512
type input "t"
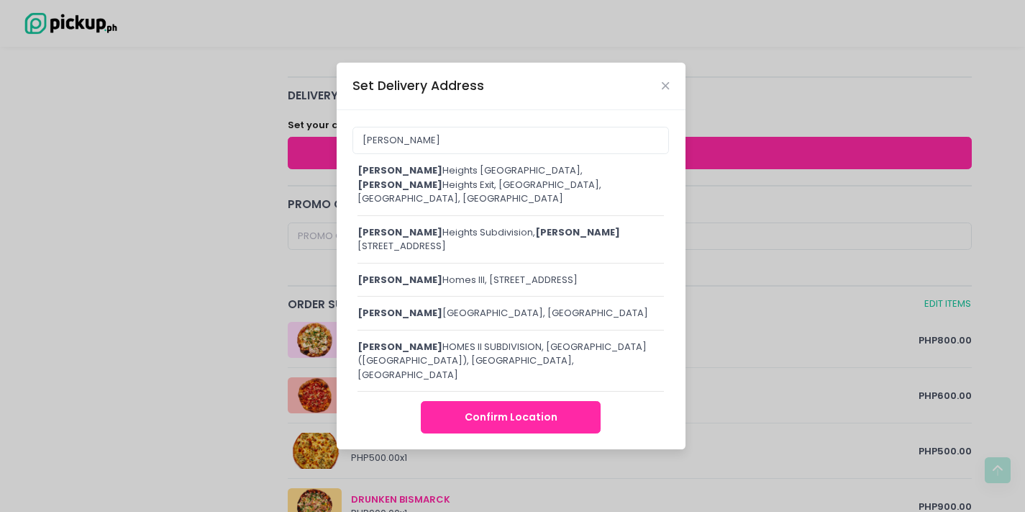
click at [526, 179] on div "[PERSON_NAME][GEOGRAPHIC_DATA] [GEOGRAPHIC_DATA], [PERSON_NAME][GEOGRAPHIC_DATA…" at bounding box center [511, 184] width 307 height 42
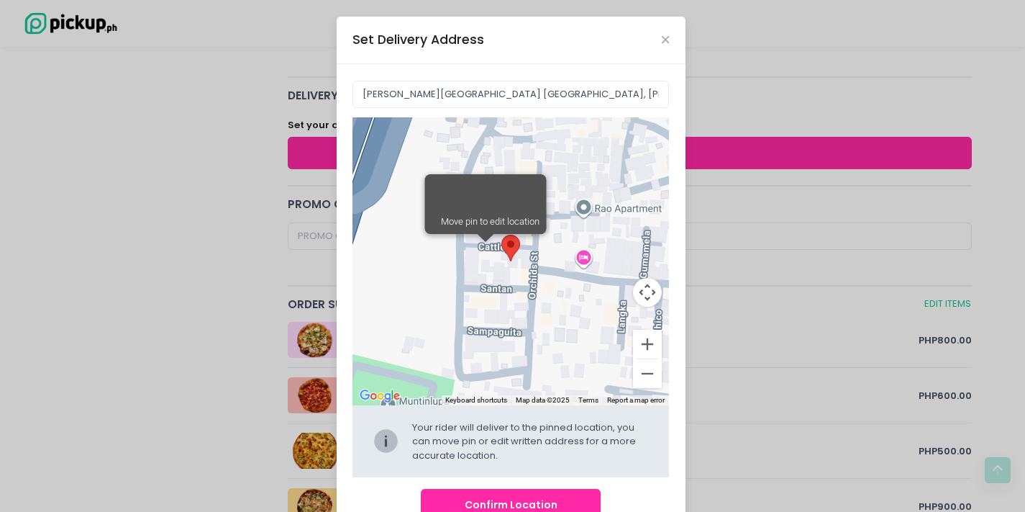
drag, startPoint x: 517, startPoint y: 306, endPoint x: 443, endPoint y: 312, distance: 73.7
click at [443, 312] on div "Move pin to edit location" at bounding box center [511, 261] width 317 height 288
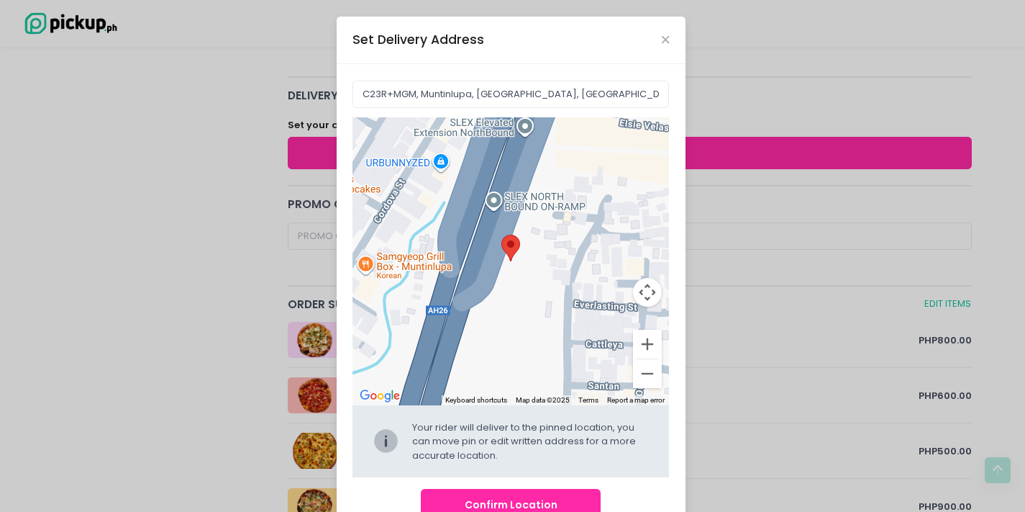
drag, startPoint x: 527, startPoint y: 259, endPoint x: 627, endPoint y: 363, distance: 144.5
click at [635, 358] on div "Keyboard shortcuts Map Data Map data ©2025 Map data ©2025 20 m Click to toggle …" at bounding box center [511, 261] width 317 height 288
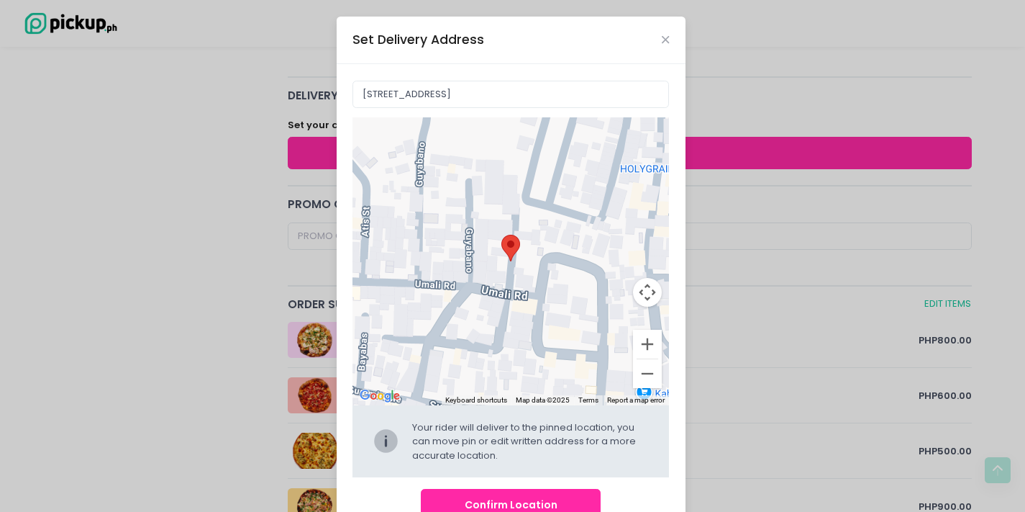
drag, startPoint x: 600, startPoint y: 218, endPoint x: 145, endPoint y: 119, distance: 466.1
click at [145, 119] on div "Set Delivery Address C24R+[GEOGRAPHIC_DATA], [GEOGRAPHIC_DATA] ← Move left → Mo…" at bounding box center [512, 256] width 1025 height 512
click at [639, 376] on button "Zoom out" at bounding box center [647, 373] width 29 height 29
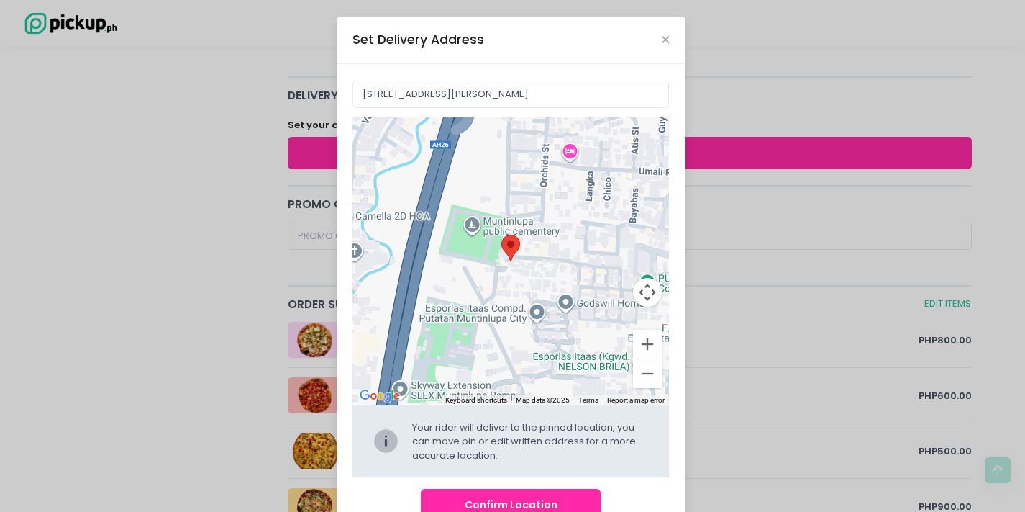
drag, startPoint x: 444, startPoint y: 270, endPoint x: 645, endPoint y: 168, distance: 224.9
click at [645, 168] on div at bounding box center [511, 261] width 317 height 288
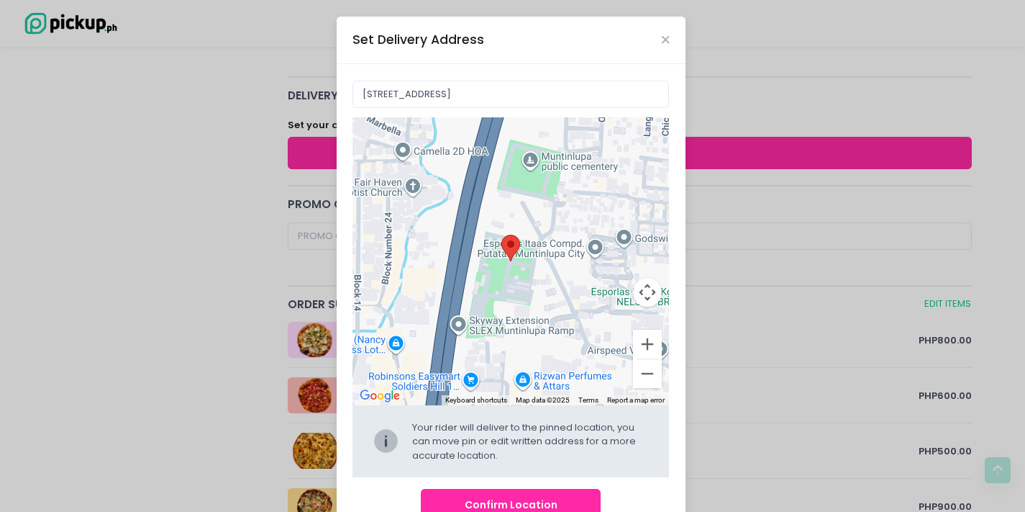
drag, startPoint x: 436, startPoint y: 232, endPoint x: 495, endPoint y: 165, distance: 89.7
click at [495, 165] on div at bounding box center [511, 261] width 317 height 288
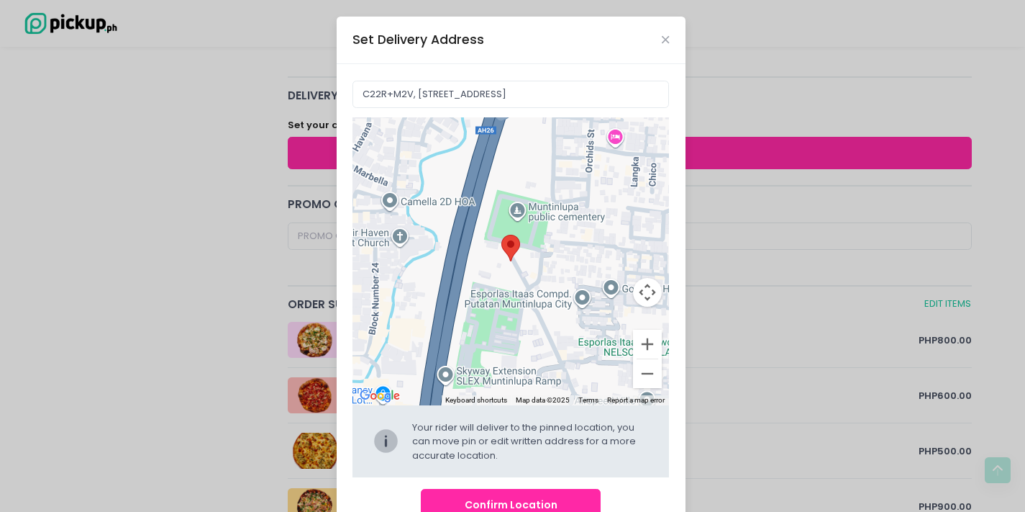
drag, startPoint x: 527, startPoint y: 295, endPoint x: 517, endPoint y: 327, distance: 33.4
click at [514, 344] on div at bounding box center [511, 261] width 317 height 288
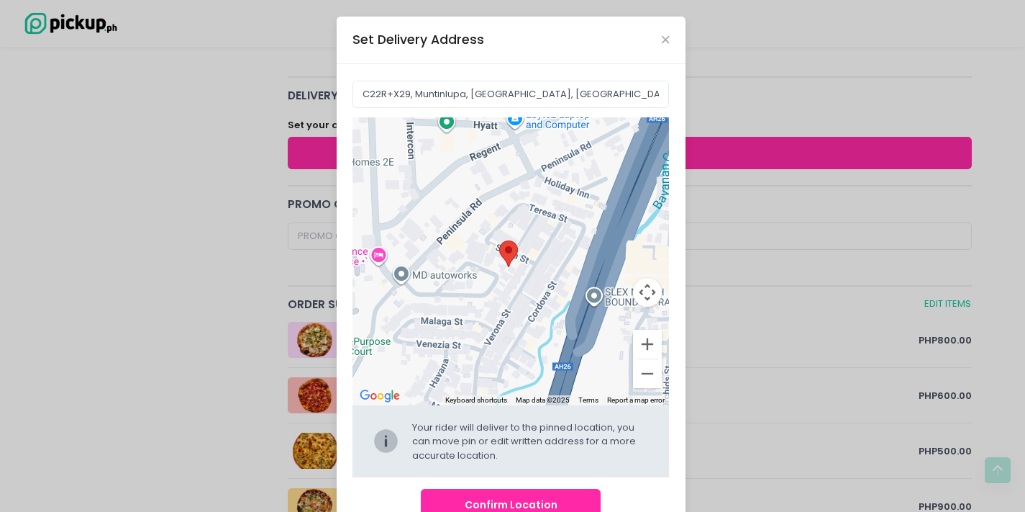
drag, startPoint x: 545, startPoint y: 191, endPoint x: 618, endPoint y: 440, distance: 258.6
click at [618, 440] on div "← Move left → Move right ↑ Move up ↓ Move down + Zoom in - Zoom out Home Jump l…" at bounding box center [511, 297] width 317 height 360
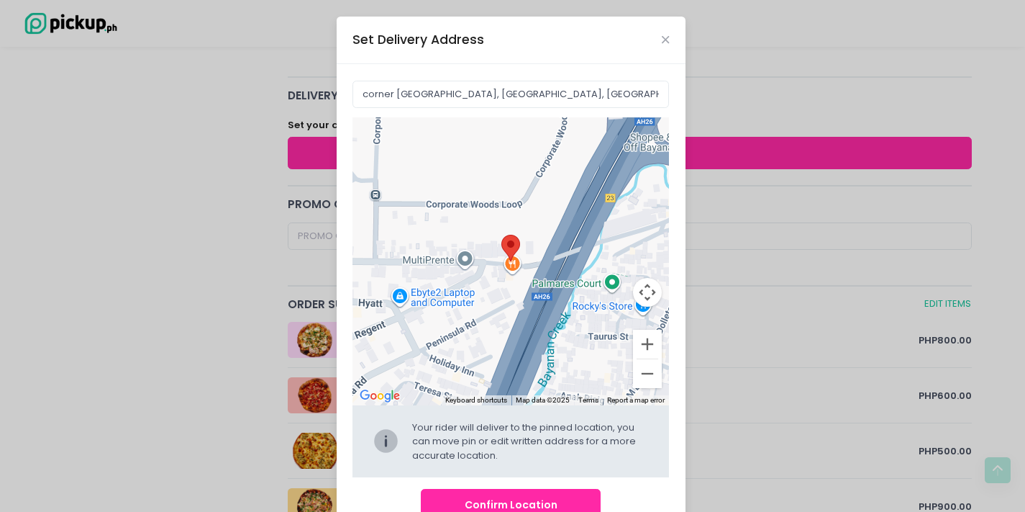
drag, startPoint x: 641, startPoint y: 231, endPoint x: 530, endPoint y: 403, distance: 204.9
click at [530, 403] on div "Keyboard shortcuts Map Data Map data ©2025 Map data ©2025 50 m Click to toggle …" at bounding box center [511, 261] width 317 height 288
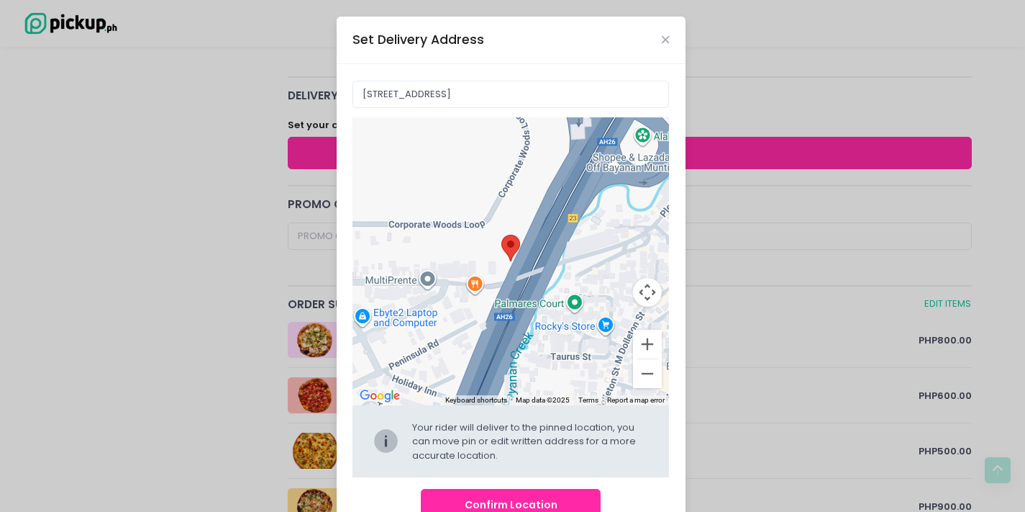
drag, startPoint x: 629, startPoint y: 214, endPoint x: 586, endPoint y: 250, distance: 55.6
click at [590, 238] on div at bounding box center [511, 261] width 317 height 288
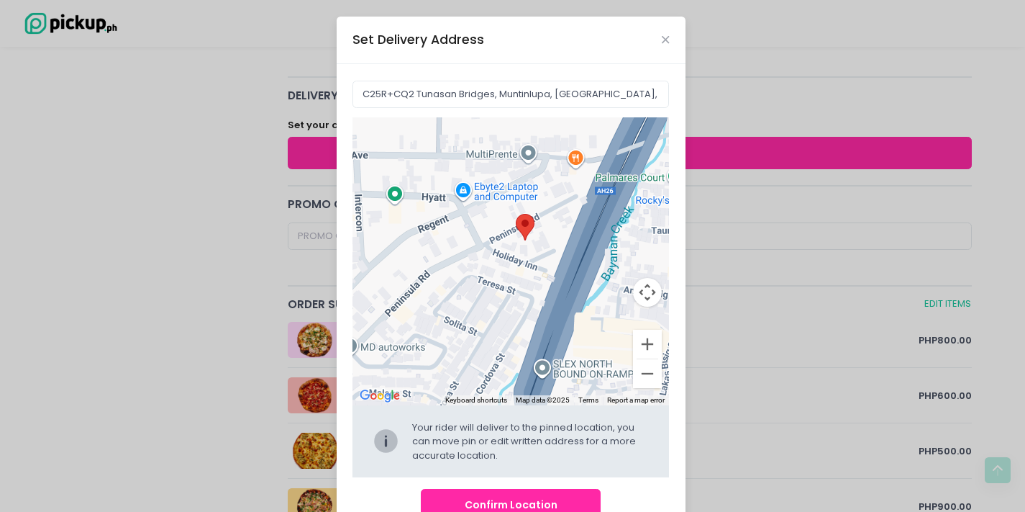
drag, startPoint x: 559, startPoint y: 301, endPoint x: 627, endPoint y: 190, distance: 129.8
click at [627, 190] on div at bounding box center [511, 261] width 317 height 288
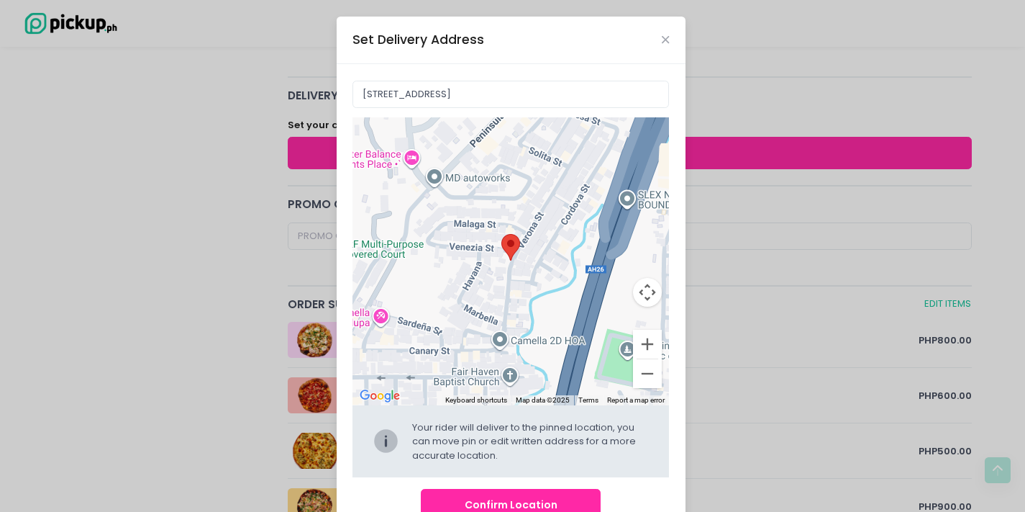
drag, startPoint x: 562, startPoint y: 314, endPoint x: 605, endPoint y: 213, distance: 109.6
click at [630, 181] on div at bounding box center [511, 261] width 317 height 288
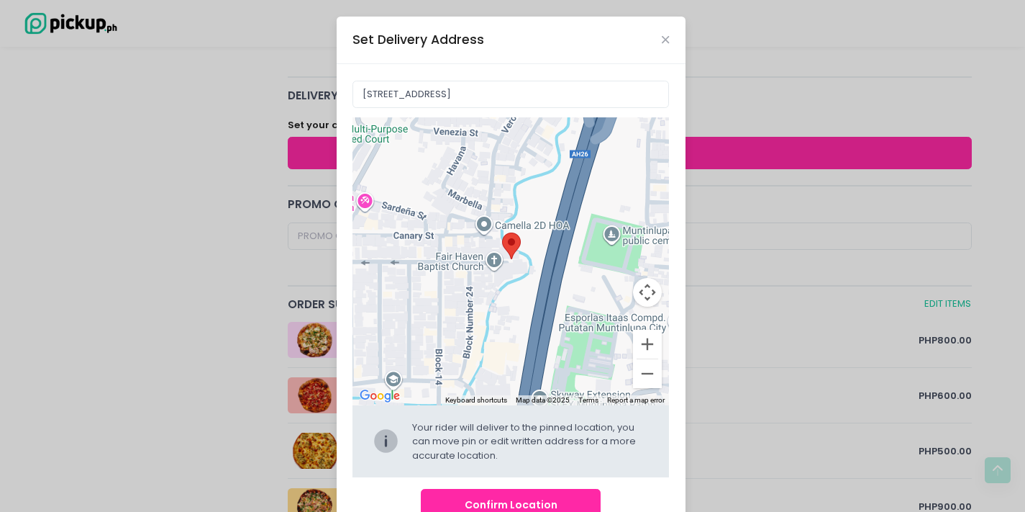
drag, startPoint x: 542, startPoint y: 306, endPoint x: 530, endPoint y: 148, distance: 158.7
click at [530, 148] on div at bounding box center [511, 261] width 317 height 288
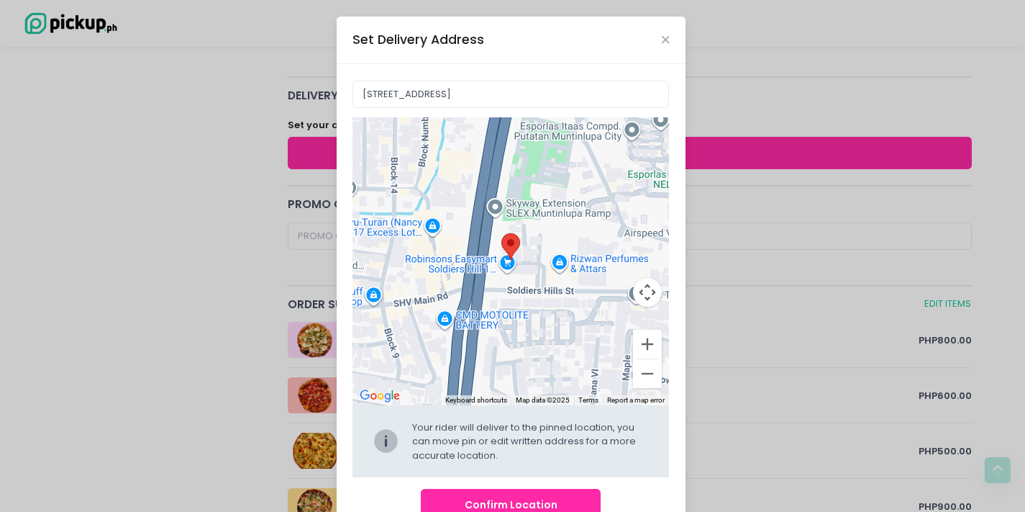
drag, startPoint x: 519, startPoint y: 331, endPoint x: 464, endPoint y: 155, distance: 184.1
click at [464, 156] on div at bounding box center [511, 261] width 317 height 288
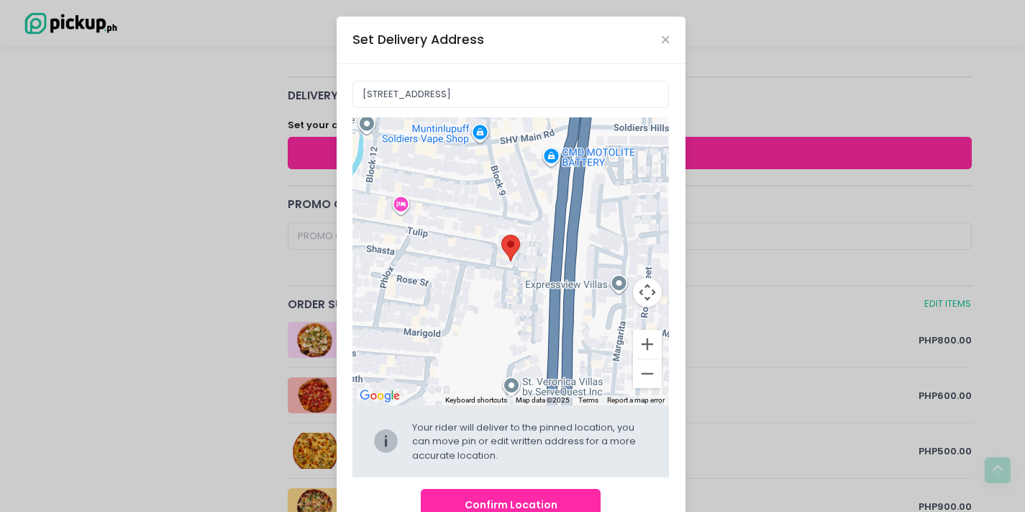
drag, startPoint x: 512, startPoint y: 338, endPoint x: 619, endPoint y: 183, distance: 187.8
click at [619, 183] on div at bounding box center [511, 261] width 317 height 288
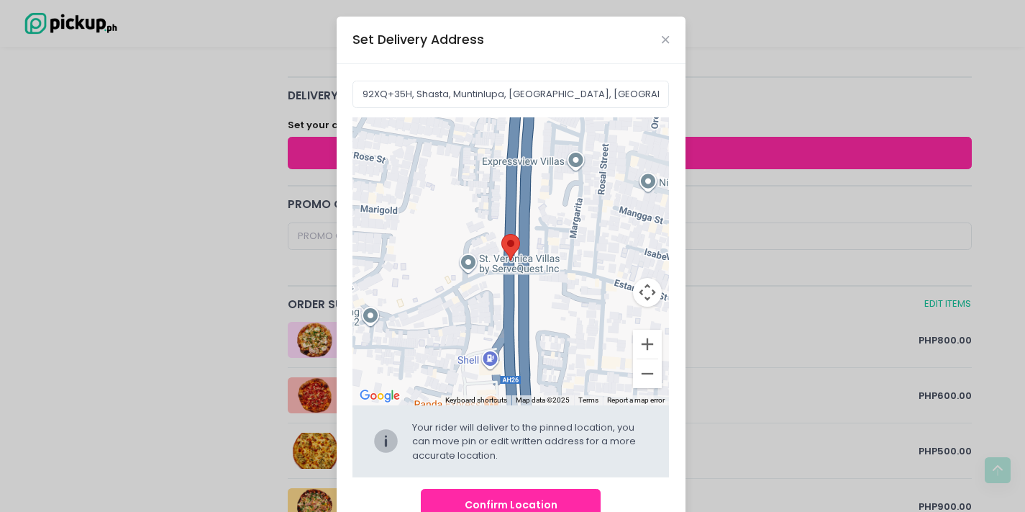
drag, startPoint x: 556, startPoint y: 322, endPoint x: 502, endPoint y: 178, distance: 154.3
click at [502, 178] on div at bounding box center [511, 261] width 317 height 288
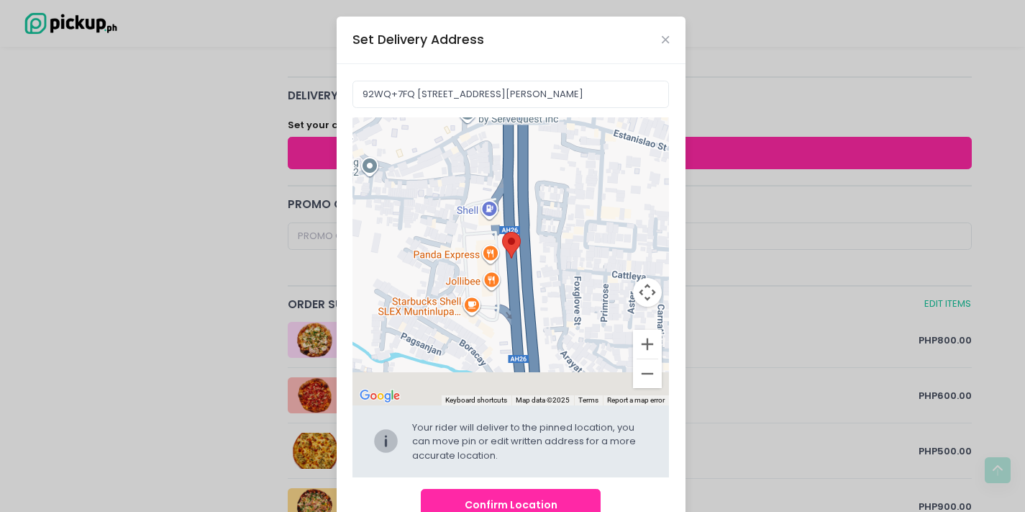
drag, startPoint x: 540, startPoint y: 322, endPoint x: 539, endPoint y: 173, distance: 148.9
click at [539, 168] on div at bounding box center [511, 261] width 317 height 288
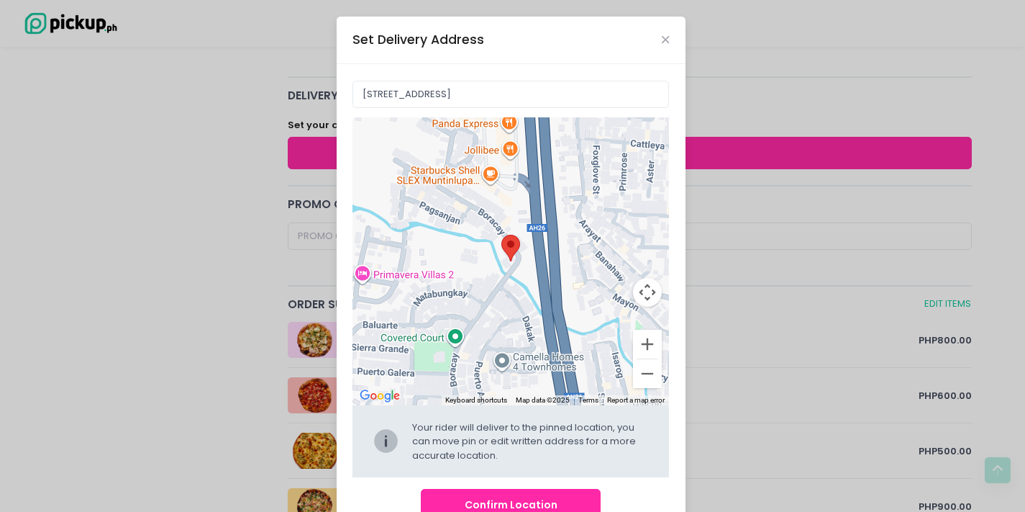
drag, startPoint x: 564, startPoint y: 294, endPoint x: 583, endPoint y: 160, distance: 134.4
click at [583, 160] on div at bounding box center [511, 261] width 317 height 288
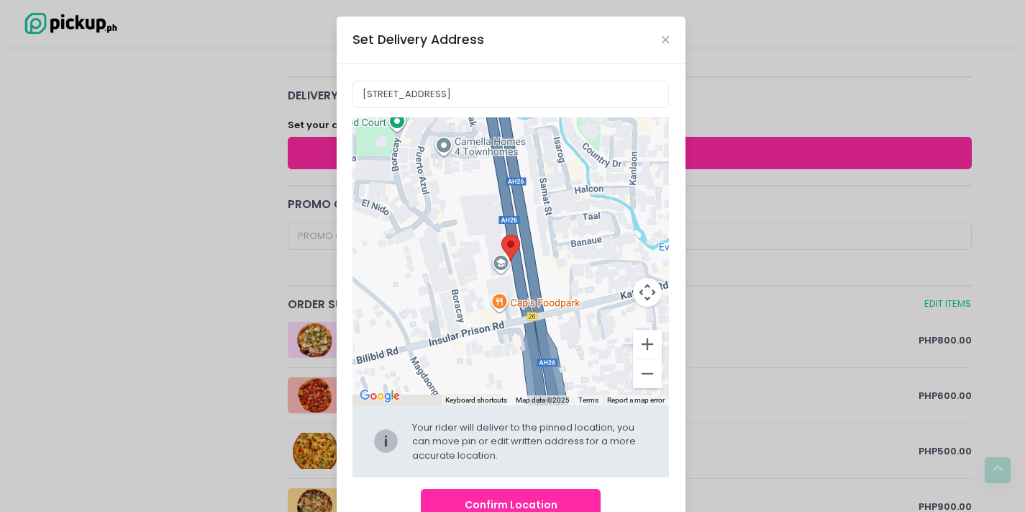
drag, startPoint x: 588, startPoint y: 321, endPoint x: 522, endPoint y: 113, distance: 218.0
click at [527, 101] on div "78 [GEOGRAPHIC_DATA], [GEOGRAPHIC_DATA], [GEOGRAPHIC_DATA], [GEOGRAPHIC_DATA] ←…" at bounding box center [511, 279] width 317 height 396
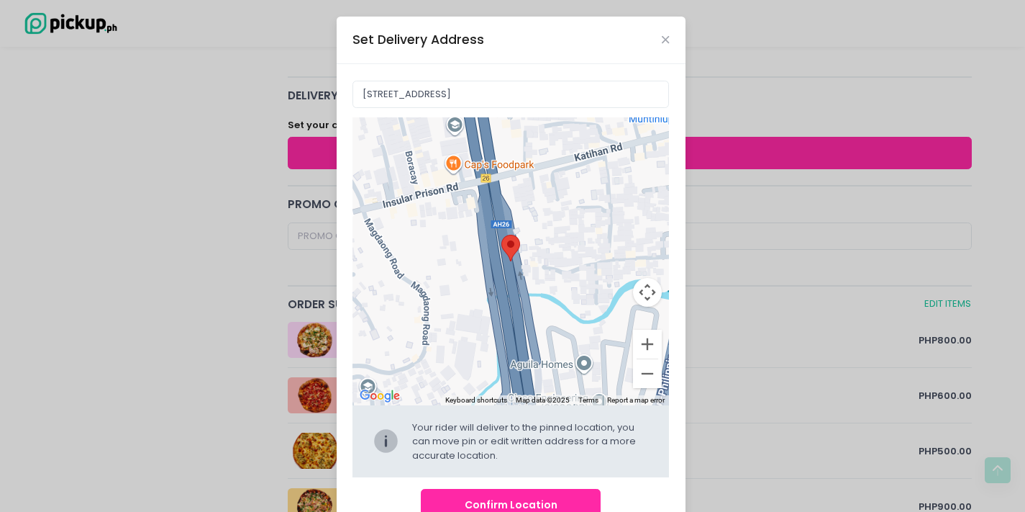
drag, startPoint x: 546, startPoint y: 316, endPoint x: 499, endPoint y: 176, distance: 148.1
click at [499, 176] on div at bounding box center [511, 261] width 317 height 288
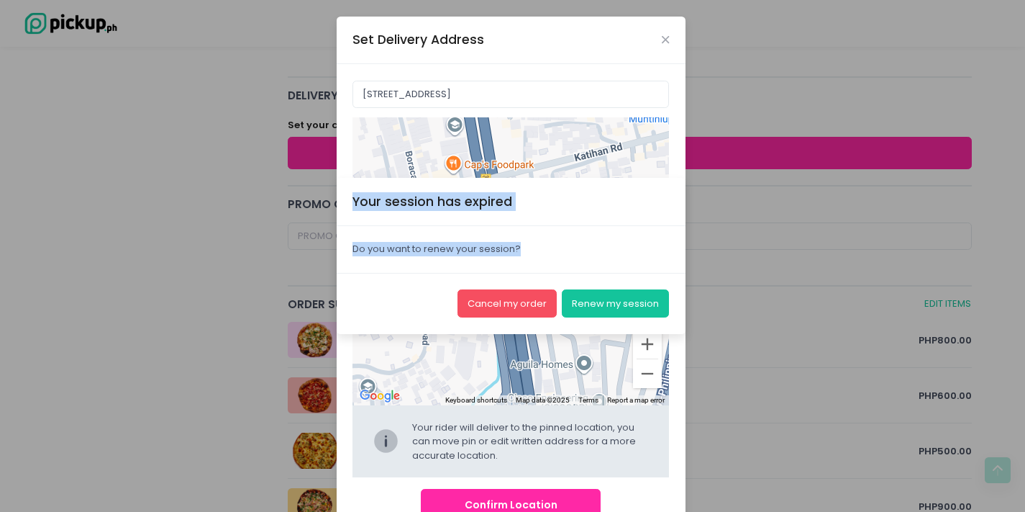
drag, startPoint x: 540, startPoint y: 323, endPoint x: 557, endPoint y: 176, distance: 147.8
click at [557, 176] on div "Your session has expired × Close Do you want to renew your session? Cancel my o…" at bounding box center [512, 256] width 1025 height 512
click at [593, 192] on div "Your session has expired × Close" at bounding box center [511, 201] width 349 height 47
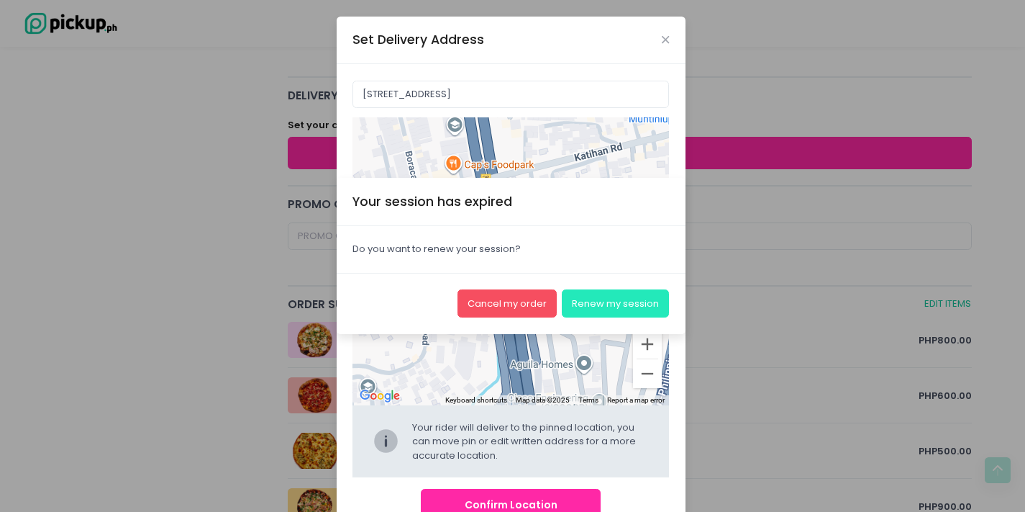
click at [615, 300] on button "Renew my session" at bounding box center [615, 302] width 107 height 27
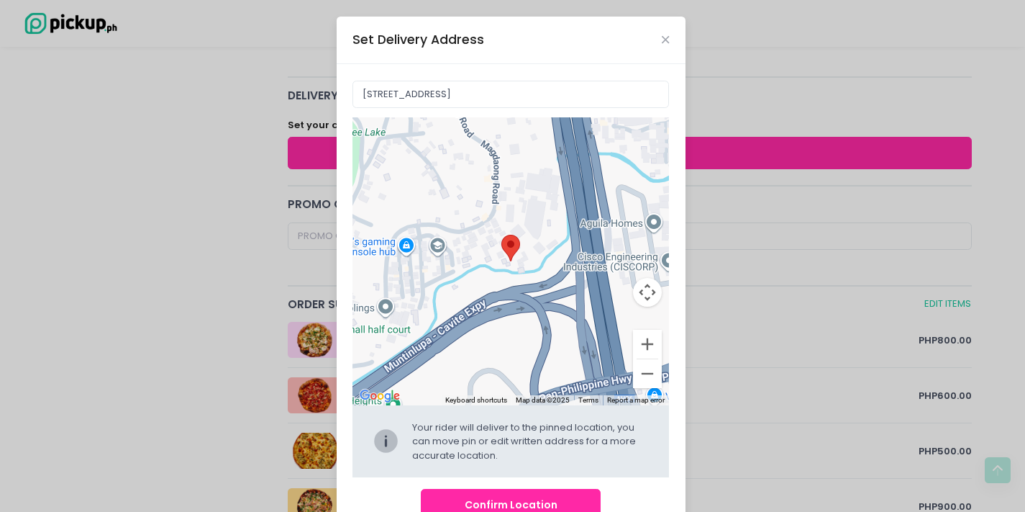
drag, startPoint x: 565, startPoint y: 296, endPoint x: 635, endPoint y: 153, distance: 159.3
click at [635, 153] on div at bounding box center [511, 261] width 317 height 288
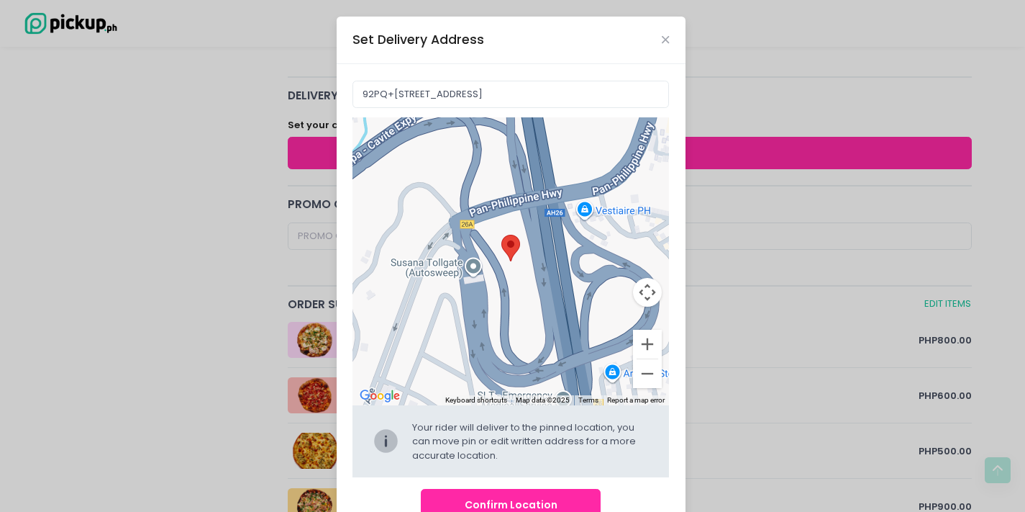
drag, startPoint x: 612, startPoint y: 288, endPoint x: 542, endPoint y: 99, distance: 201.0
click at [542, 99] on div "92PQ+7JW [GEOGRAPHIC_DATA][STREET_ADDRESS][GEOGRAPHIC_DATA] ← Move left → Move …" at bounding box center [511, 279] width 317 height 396
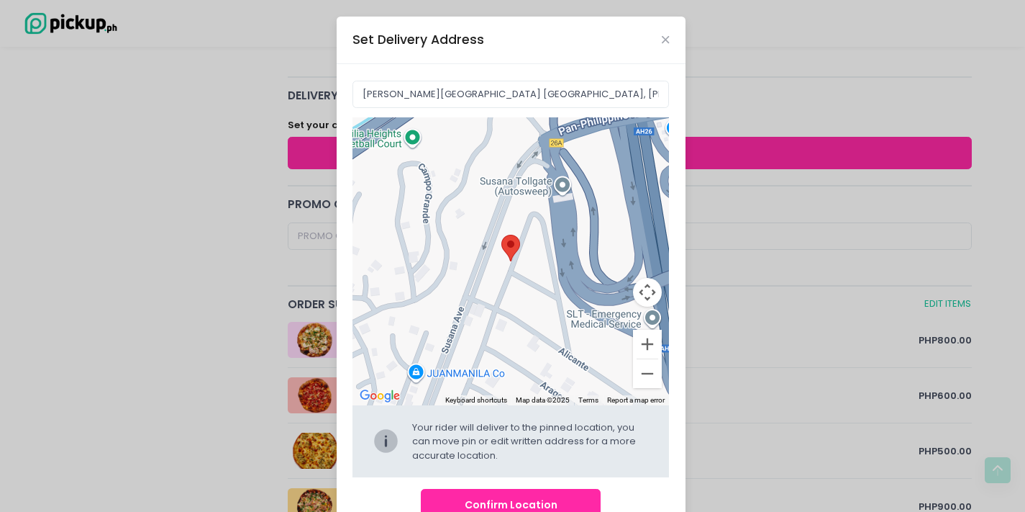
drag, startPoint x: 571, startPoint y: 253, endPoint x: 660, endPoint y: 169, distance: 122.2
click at [660, 169] on div at bounding box center [511, 261] width 317 height 288
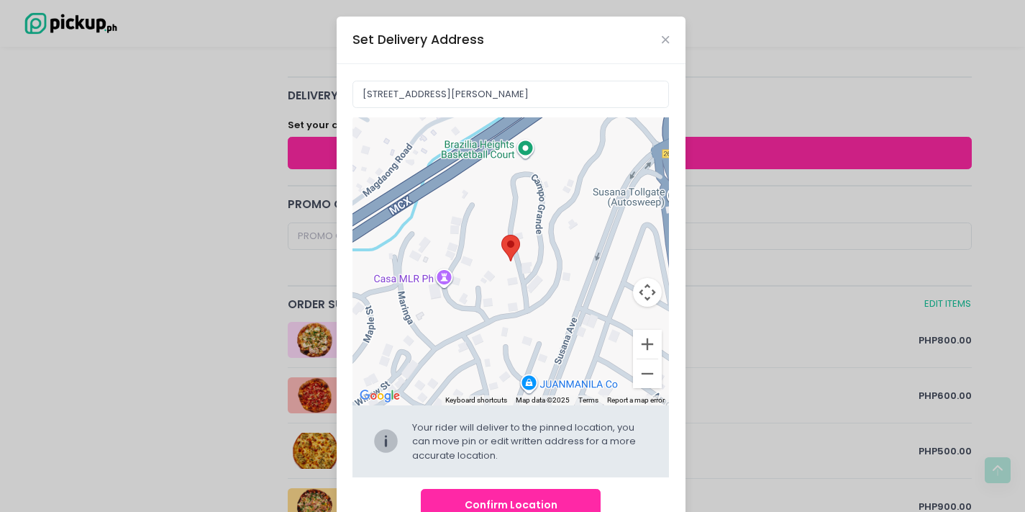
drag, startPoint x: 517, startPoint y: 317, endPoint x: 629, endPoint y: 328, distance: 112.0
click at [629, 328] on div at bounding box center [511, 261] width 317 height 288
click at [653, 341] on button "Zoom in" at bounding box center [647, 344] width 29 height 29
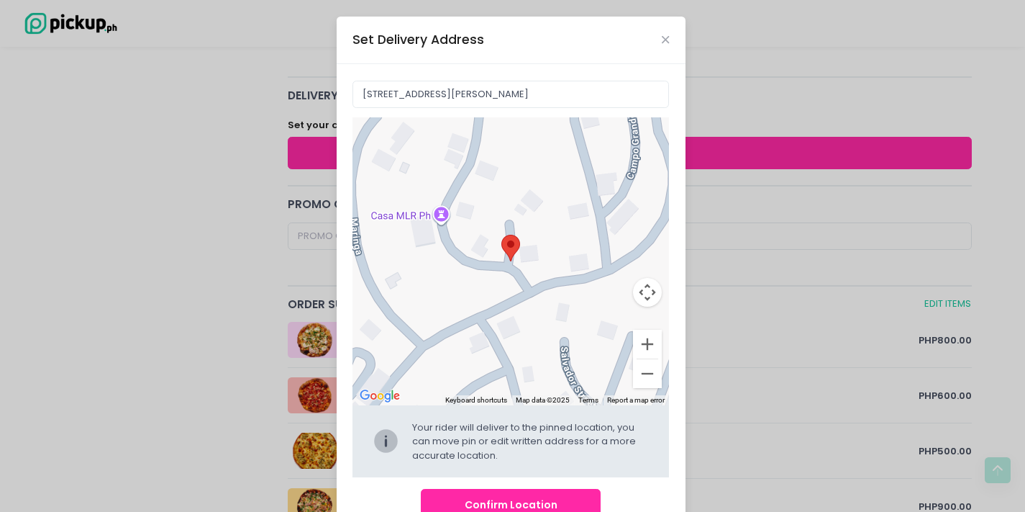
drag, startPoint x: 543, startPoint y: 287, endPoint x: 611, endPoint y: 197, distance: 112.5
click at [611, 197] on div at bounding box center [511, 261] width 317 height 288
click at [648, 343] on button "Zoom in" at bounding box center [647, 344] width 29 height 29
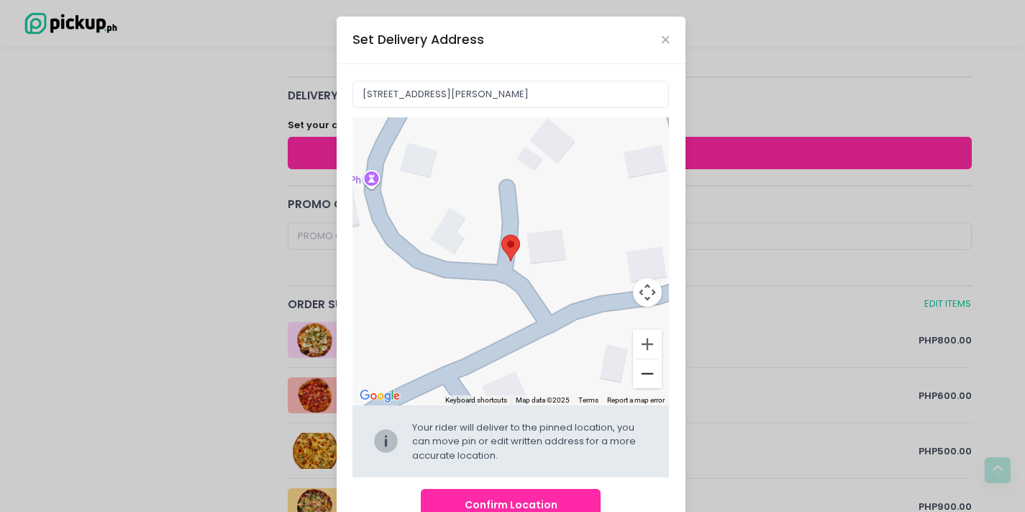
click at [640, 373] on button "Zoom out" at bounding box center [647, 373] width 29 height 29
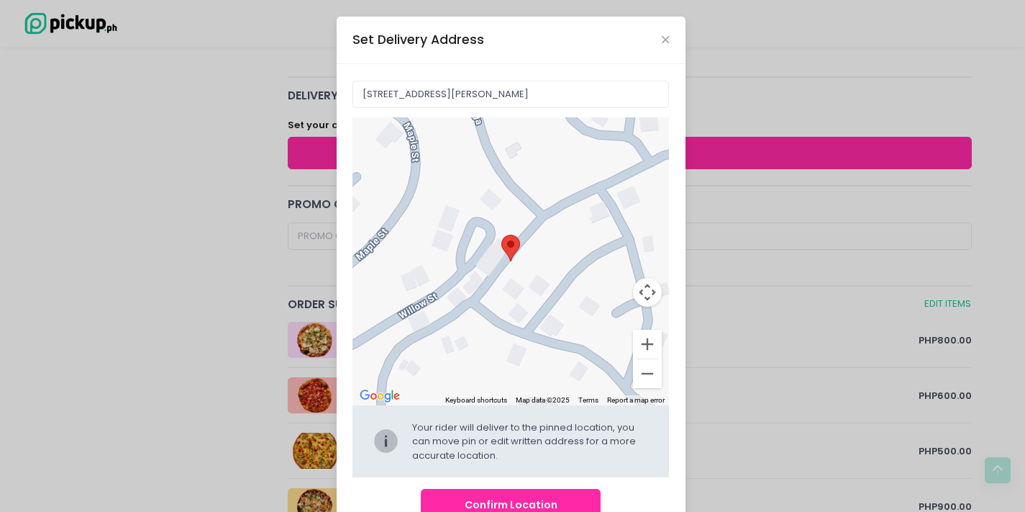
drag, startPoint x: 578, startPoint y: 219, endPoint x: 666, endPoint y: 156, distance: 108.8
click at [666, 156] on div "92JP+7JC, [PERSON_NAME][GEOGRAPHIC_DATA], [GEOGRAPHIC_DATA] ← Move left → Move …" at bounding box center [511, 300] width 349 height 473
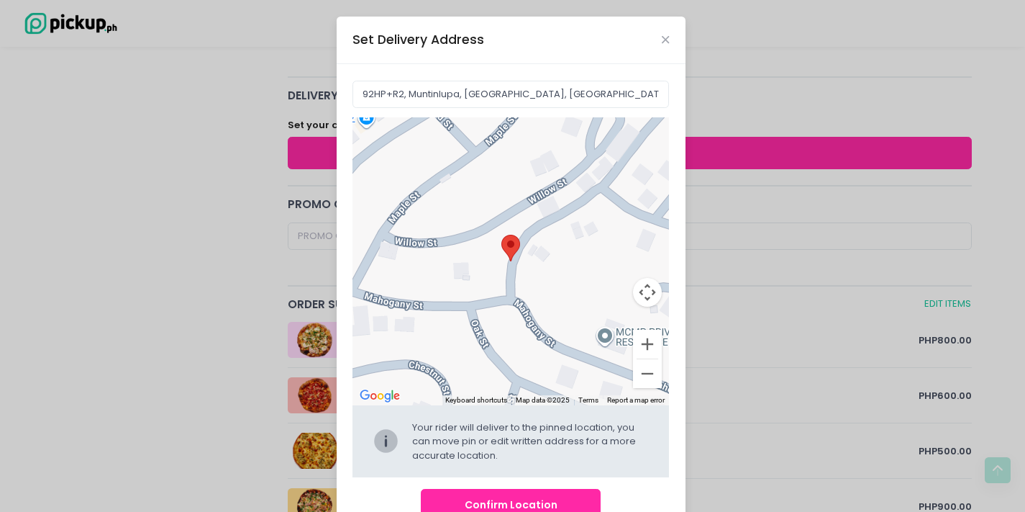
drag, startPoint x: 519, startPoint y: 252, endPoint x: 649, endPoint y: 137, distance: 172.8
click at [649, 137] on div at bounding box center [511, 261] width 317 height 288
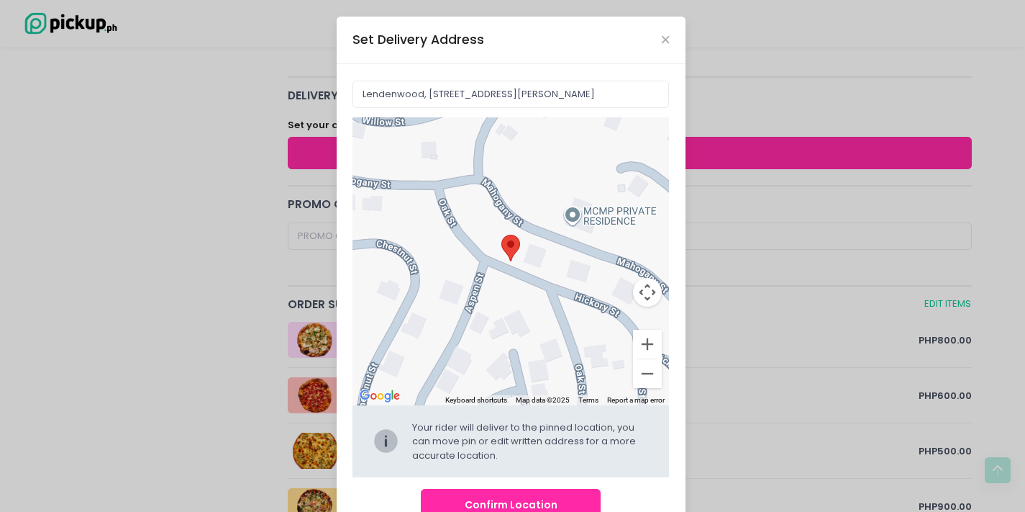
drag, startPoint x: 608, startPoint y: 285, endPoint x: 567, endPoint y: 153, distance: 137.9
click at [567, 153] on div at bounding box center [511, 261] width 317 height 288
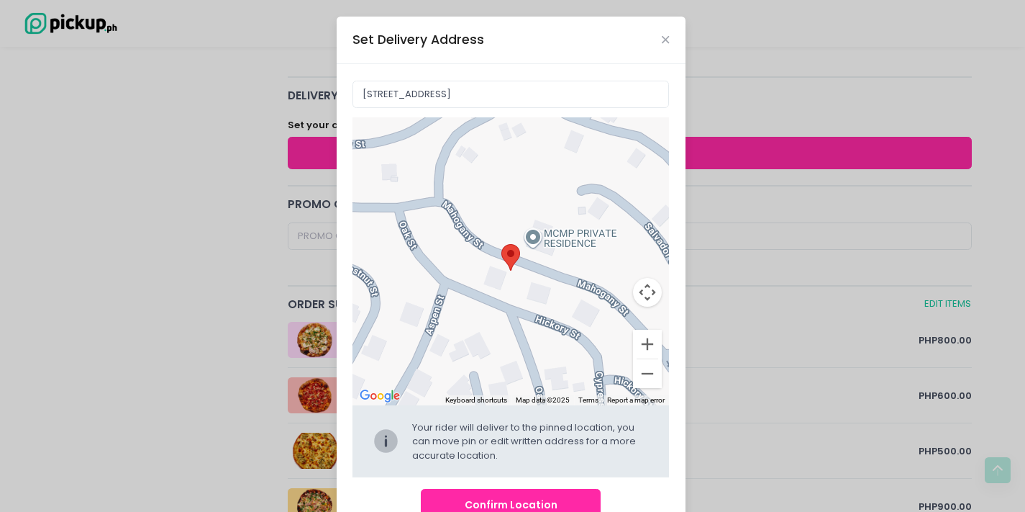
drag, startPoint x: 558, startPoint y: 287, endPoint x: 519, endPoint y: 315, distance: 47.9
click at [519, 315] on div at bounding box center [511, 261] width 317 height 288
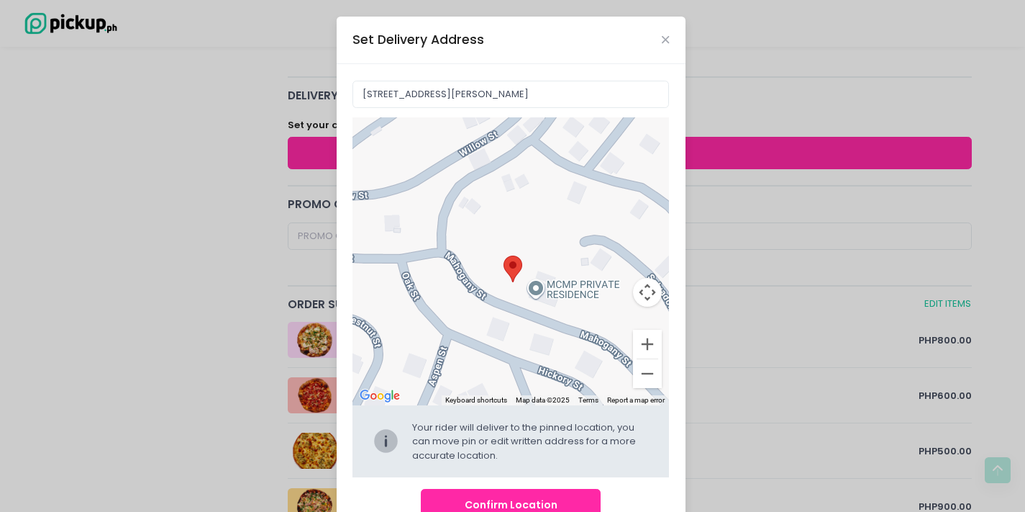
drag, startPoint x: 520, startPoint y: 151, endPoint x: 551, endPoint y: 309, distance: 160.6
click at [551, 309] on div at bounding box center [511, 261] width 317 height 288
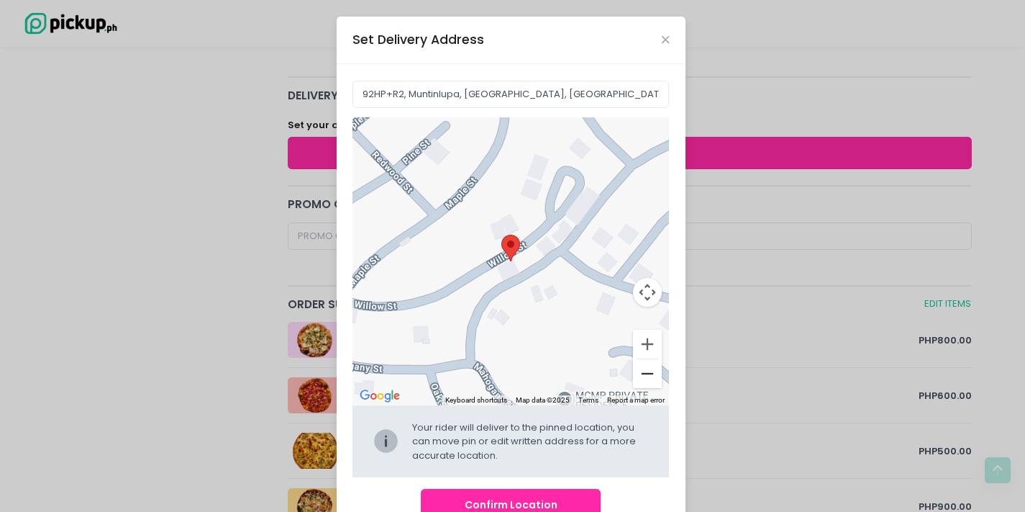
click at [642, 373] on button "Zoom out" at bounding box center [647, 373] width 29 height 29
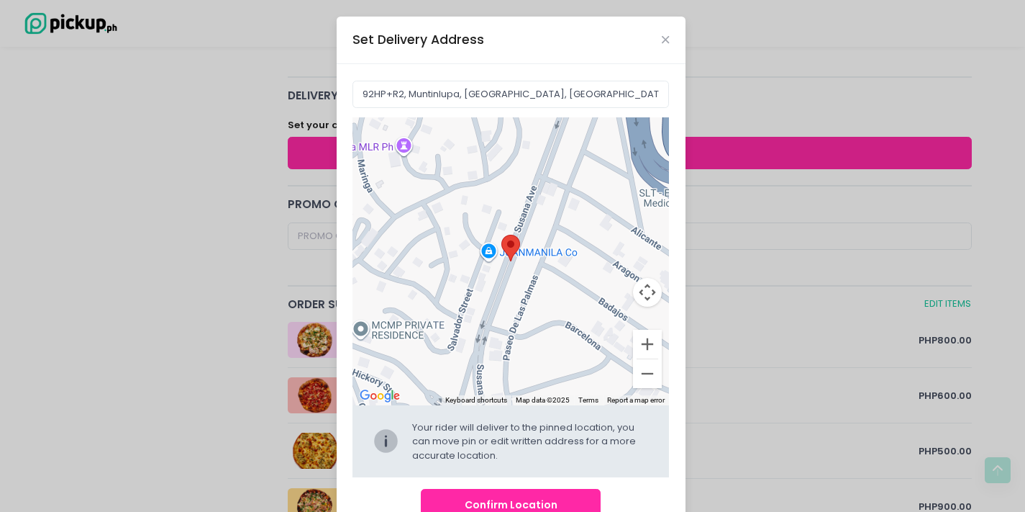
drag, startPoint x: 530, startPoint y: 209, endPoint x: 353, endPoint y: 214, distance: 177.8
click at [353, 214] on div at bounding box center [511, 261] width 317 height 288
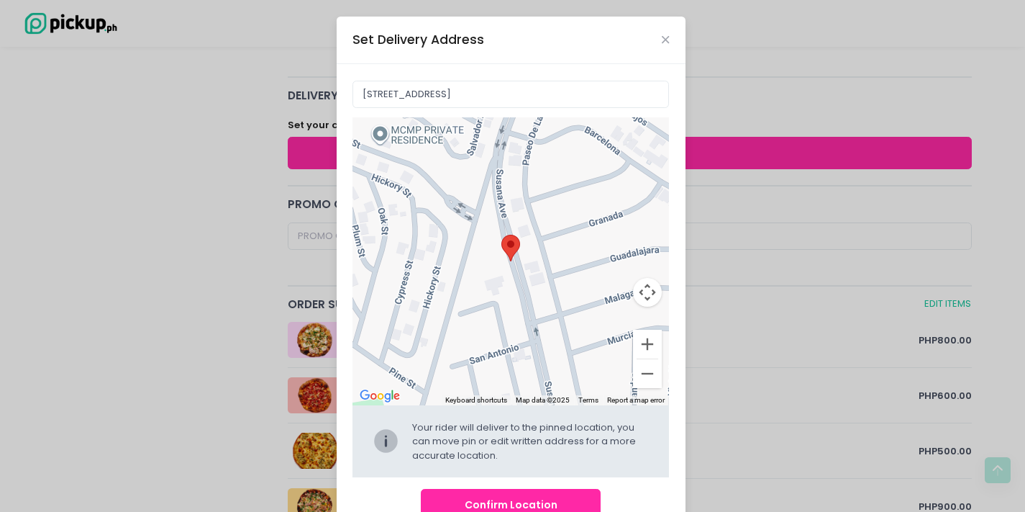
drag, startPoint x: 437, startPoint y: 373, endPoint x: 456, endPoint y: 179, distance: 195.2
click at [456, 179] on div at bounding box center [511, 261] width 317 height 288
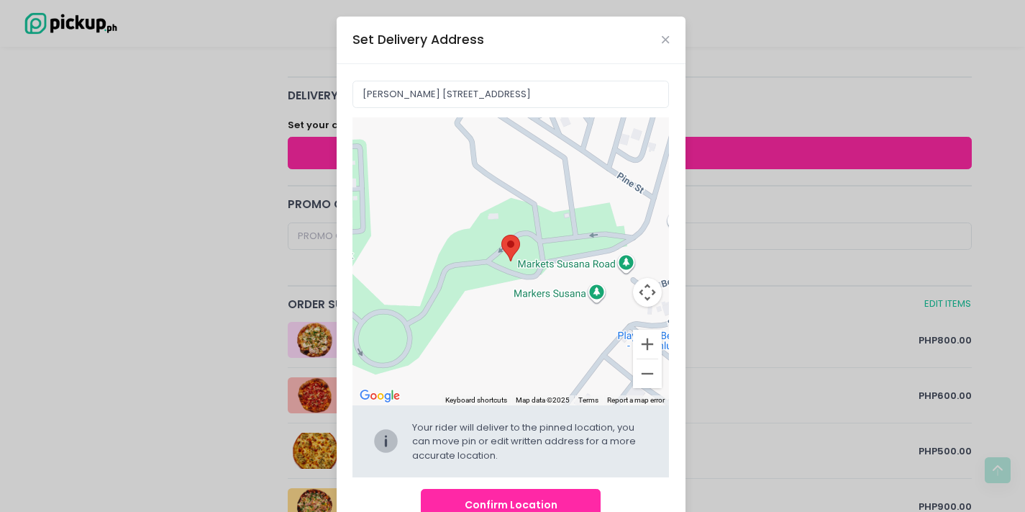
drag, startPoint x: 582, startPoint y: 290, endPoint x: 806, endPoint y: 93, distance: 298.7
click at [806, 93] on div "Set Delivery Address [PERSON_NAME][STREET_ADDRESS] ← Move left → Move right ↑ M…" at bounding box center [512, 256] width 1025 height 512
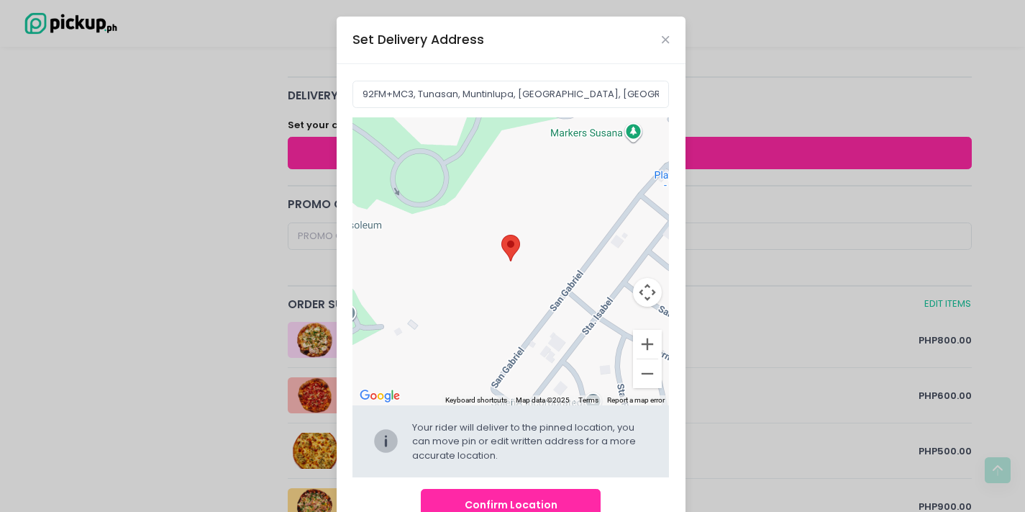
drag, startPoint x: 537, startPoint y: 227, endPoint x: 578, endPoint y: 67, distance: 165.4
click at [578, 67] on div "92FM+MC3, [GEOGRAPHIC_DATA], Muntinlupa, [GEOGRAPHIC_DATA], [GEOGRAPHIC_DATA] ←…" at bounding box center [511, 300] width 349 height 473
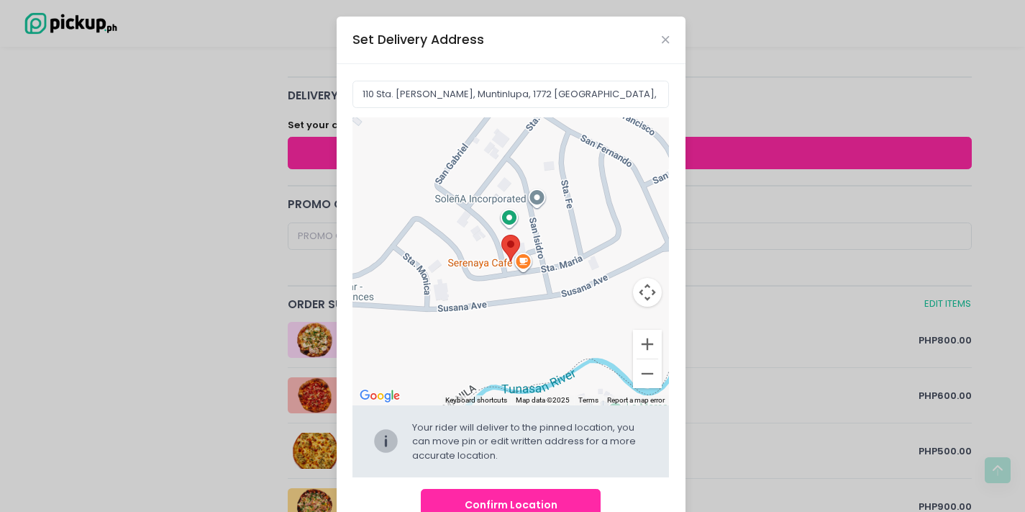
drag, startPoint x: 624, startPoint y: 243, endPoint x: 571, endPoint y: 42, distance: 207.7
click at [571, 42] on div "Set Delivery Address [STREET_ADDRESS] [PERSON_NAME], 1772 [GEOGRAPHIC_DATA], [G…" at bounding box center [511, 277] width 349 height 520
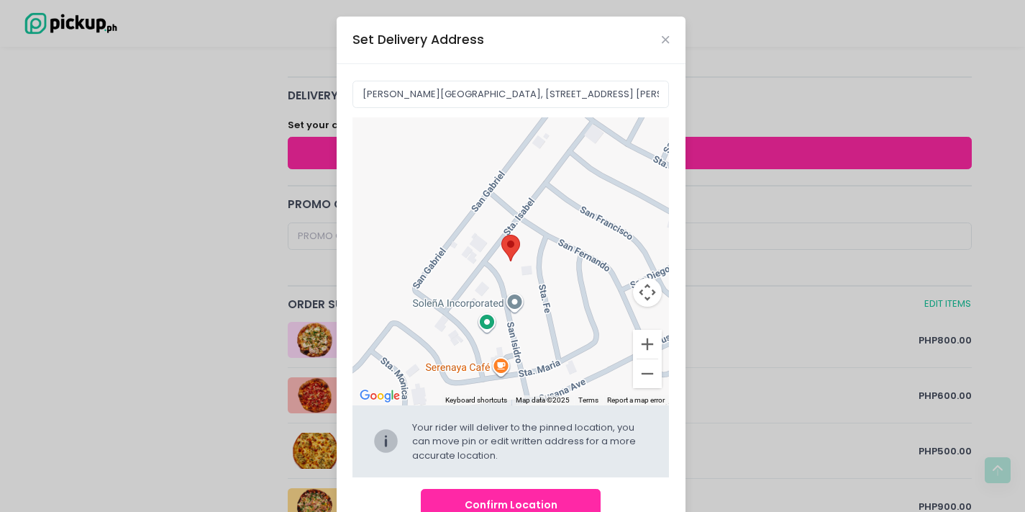
drag, startPoint x: 548, startPoint y: 276, endPoint x: 526, endPoint y: 379, distance: 105.3
click at [526, 379] on div at bounding box center [511, 261] width 317 height 288
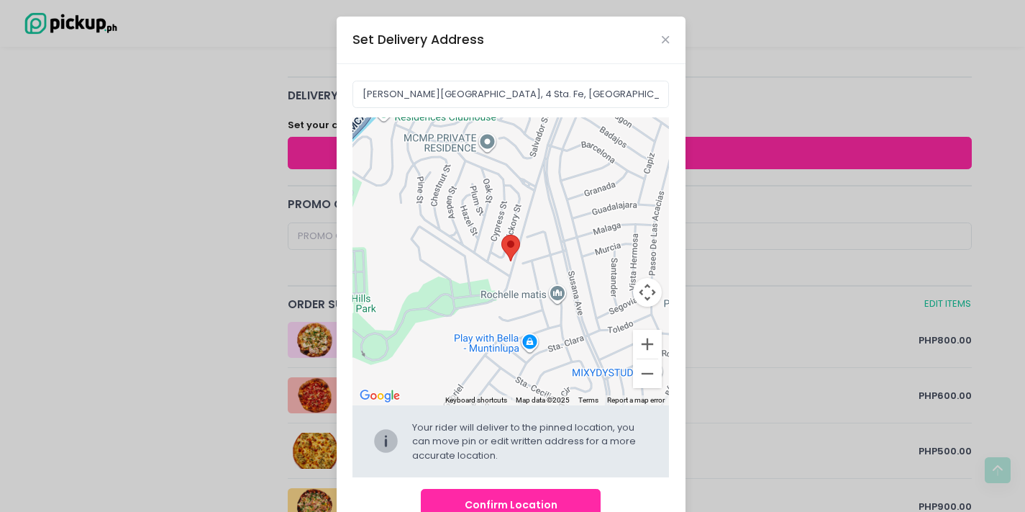
drag, startPoint x: 577, startPoint y: 197, endPoint x: 526, endPoint y: 376, distance: 185.6
click at [526, 376] on div at bounding box center [511, 261] width 317 height 288
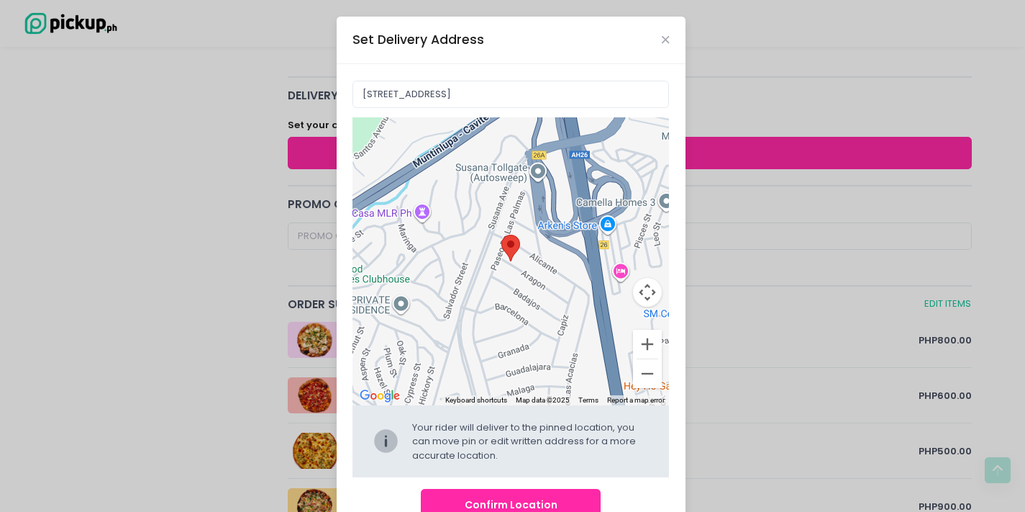
drag, startPoint x: 541, startPoint y: 199, endPoint x: 455, endPoint y: 363, distance: 186.0
click at [455, 363] on div at bounding box center [511, 261] width 317 height 288
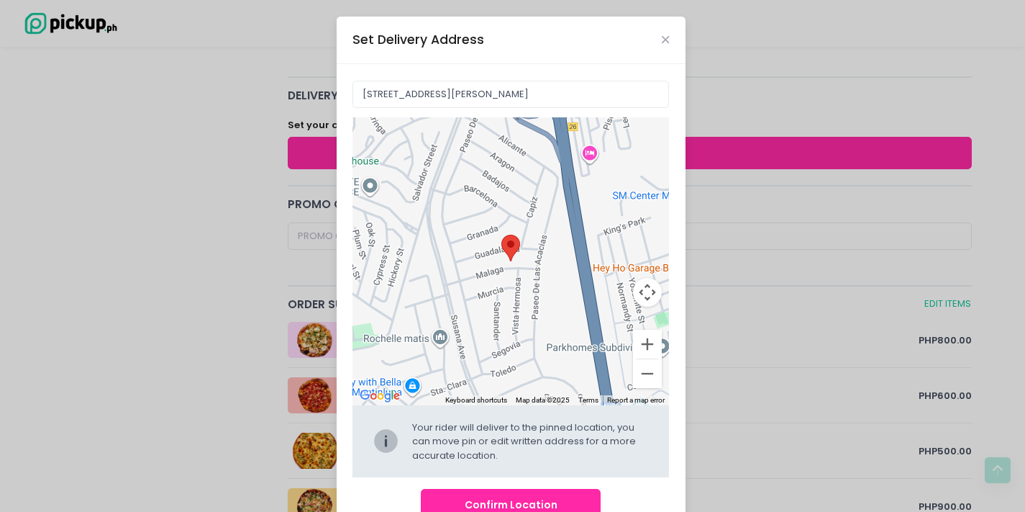
drag, startPoint x: 449, startPoint y: 219, endPoint x: 405, endPoint y: 129, distance: 99.4
click at [405, 129] on div at bounding box center [511, 261] width 317 height 288
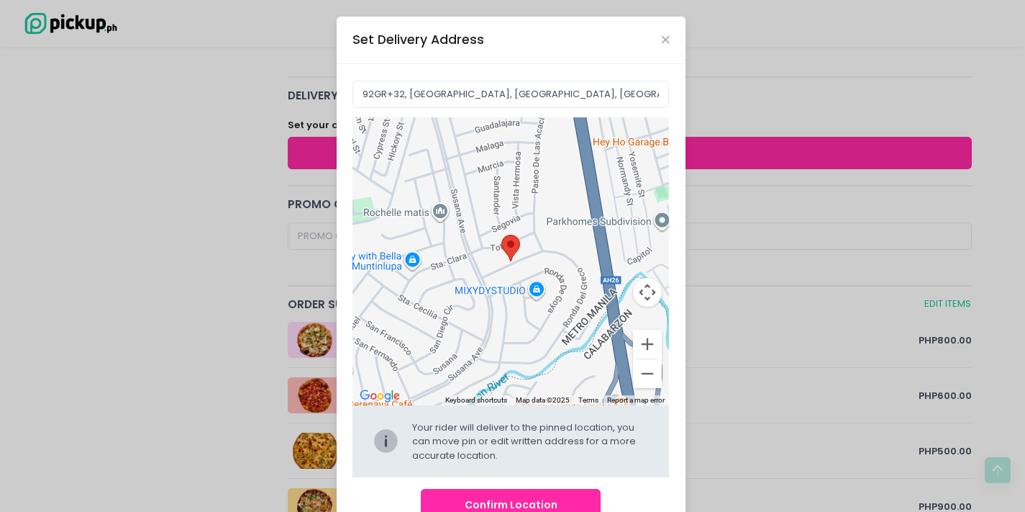
drag, startPoint x: 432, startPoint y: 260, endPoint x: 432, endPoint y: 137, distance: 123.7
click at [432, 137] on div at bounding box center [511, 261] width 317 height 288
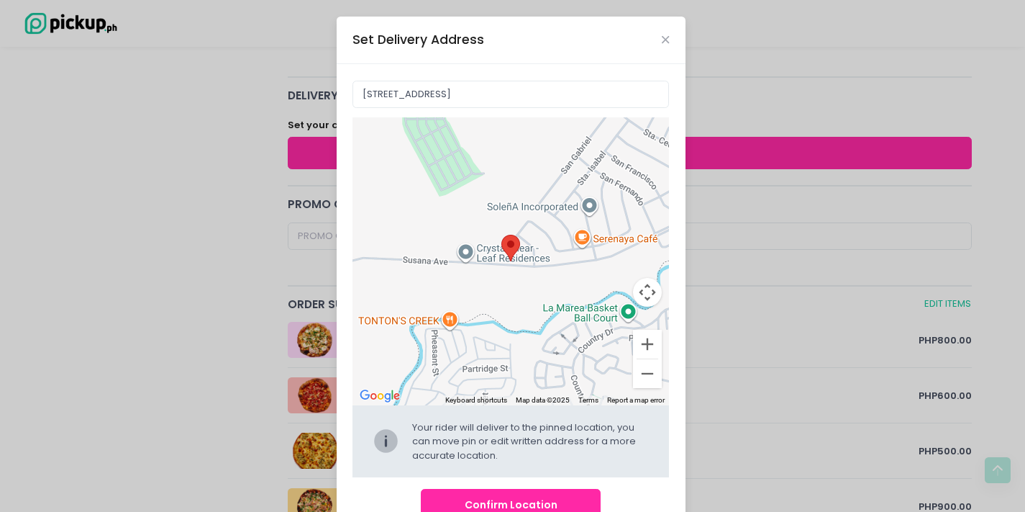
drag, startPoint x: 521, startPoint y: 277, endPoint x: 765, endPoint y: 109, distance: 296.5
click at [765, 109] on div "Set Delivery Address [STREET_ADDRESS] ← Move left → Move right ↑ Move up ↓ Move…" at bounding box center [512, 256] width 1025 height 512
drag, startPoint x: 765, startPoint y: 216, endPoint x: 741, endPoint y: 212, distance: 24.0
click at [763, 214] on div "Set Delivery Address [STREET_ADDRESS] ← Move left → Move right ↑ Move up ↓ Move…" at bounding box center [512, 256] width 1025 height 512
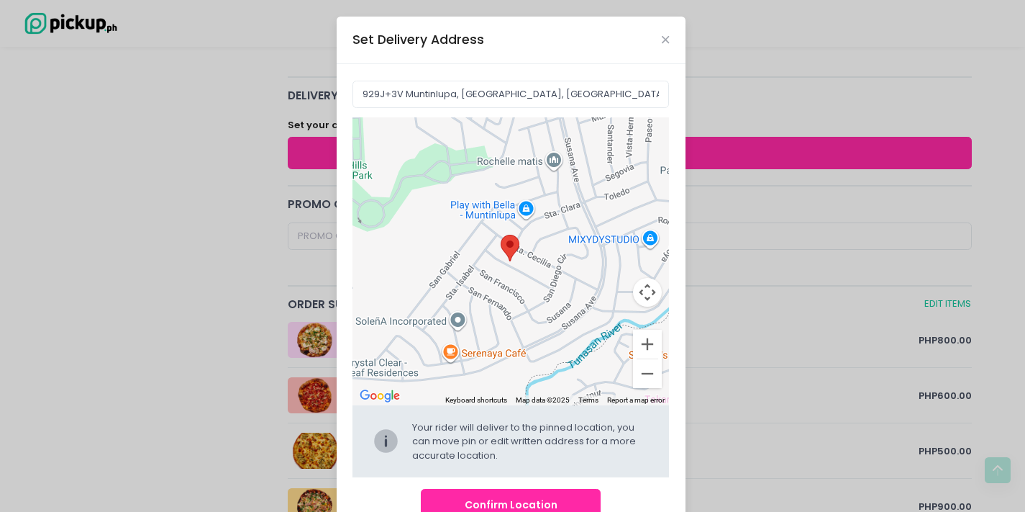
drag, startPoint x: 560, startPoint y: 296, endPoint x: 429, endPoint y: 407, distance: 172.0
click at [429, 407] on div "← Move left → Move right ↑ Move up ↓ Move down + Zoom in - Zoom out Home Jump l…" at bounding box center [511, 297] width 317 height 360
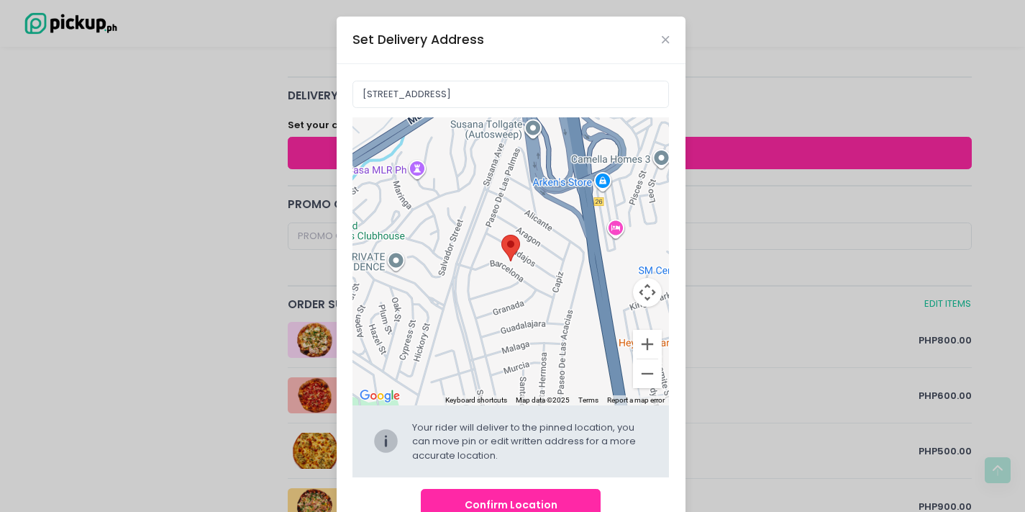
drag, startPoint x: 568, startPoint y: 226, endPoint x: 478, endPoint y: 480, distance: 269.2
click at [478, 480] on div "42 [GEOGRAPHIC_DATA], [GEOGRAPHIC_DATA], [GEOGRAPHIC_DATA], [GEOGRAPHIC_DATA] ←…" at bounding box center [511, 300] width 349 height 473
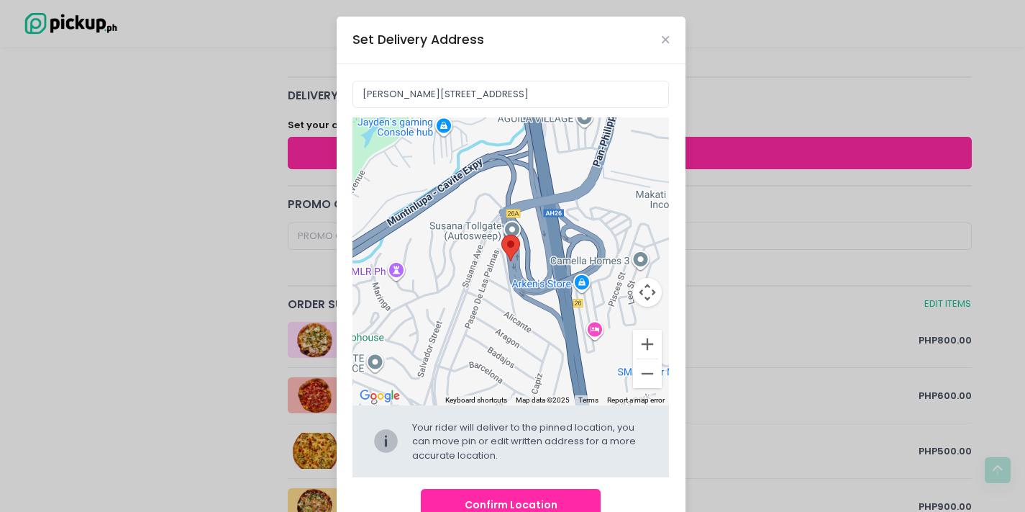
drag, startPoint x: 484, startPoint y: 240, endPoint x: 466, endPoint y: 346, distance: 107.3
click at [466, 346] on div at bounding box center [511, 261] width 317 height 288
click at [635, 341] on button "Zoom in" at bounding box center [647, 344] width 29 height 29
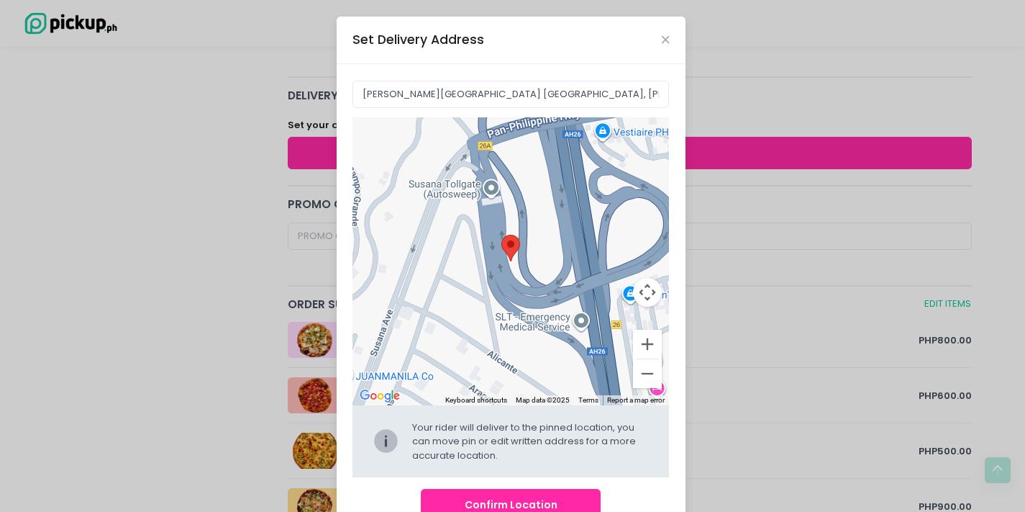
drag, startPoint x: 548, startPoint y: 285, endPoint x: 525, endPoint y: 263, distance: 32.1
click at [525, 263] on div at bounding box center [511, 261] width 317 height 288
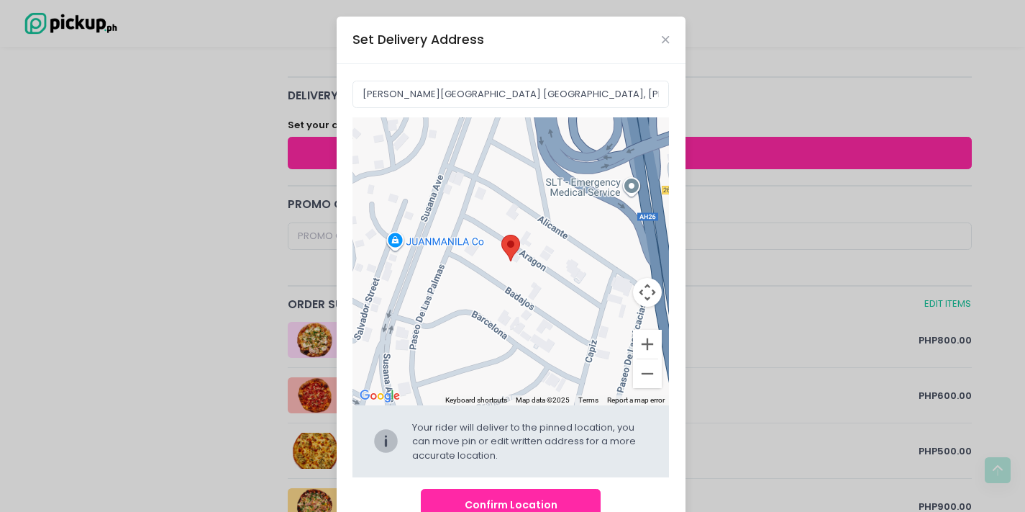
drag, startPoint x: 512, startPoint y: 360, endPoint x: 562, endPoint y: 224, distance: 145.0
click at [562, 224] on div at bounding box center [511, 261] width 317 height 288
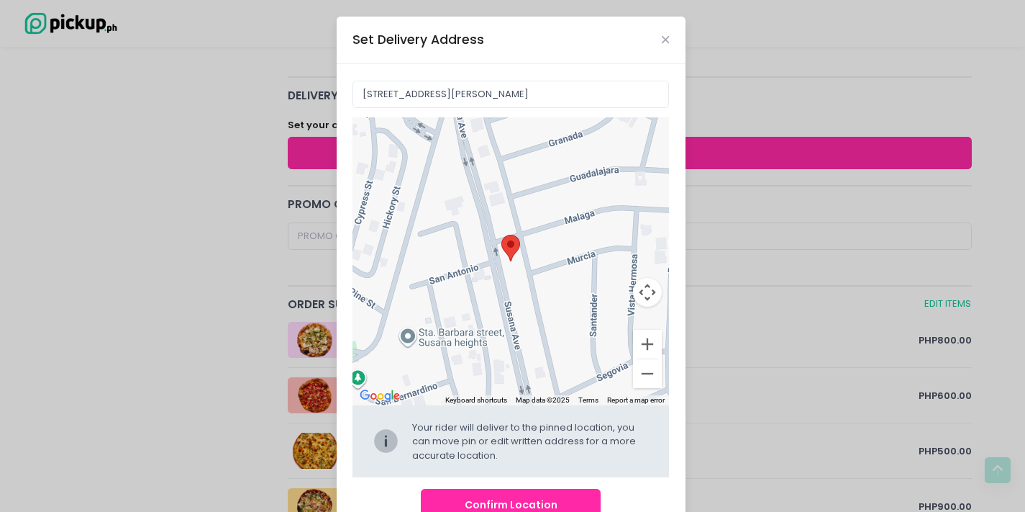
drag, startPoint x: 524, startPoint y: 314, endPoint x: 599, endPoint y: 49, distance: 275.6
click at [599, 49] on div "Set Delivery Address [STREET_ADDRESS][PERSON_NAME] ← Move left → Move right ↑ M…" at bounding box center [511, 277] width 349 height 520
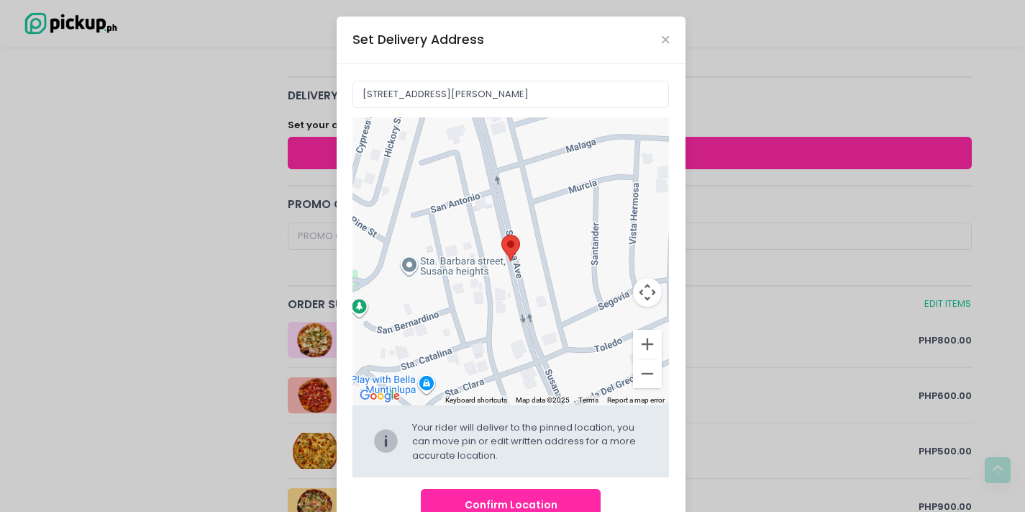
drag, startPoint x: 619, startPoint y: 142, endPoint x: 622, endPoint y: 67, distance: 74.9
click at [622, 67] on div "[GEOGRAPHIC_DATA][PERSON_NAME], [GEOGRAPHIC_DATA], [GEOGRAPHIC_DATA], [GEOGRAPH…" at bounding box center [511, 300] width 349 height 473
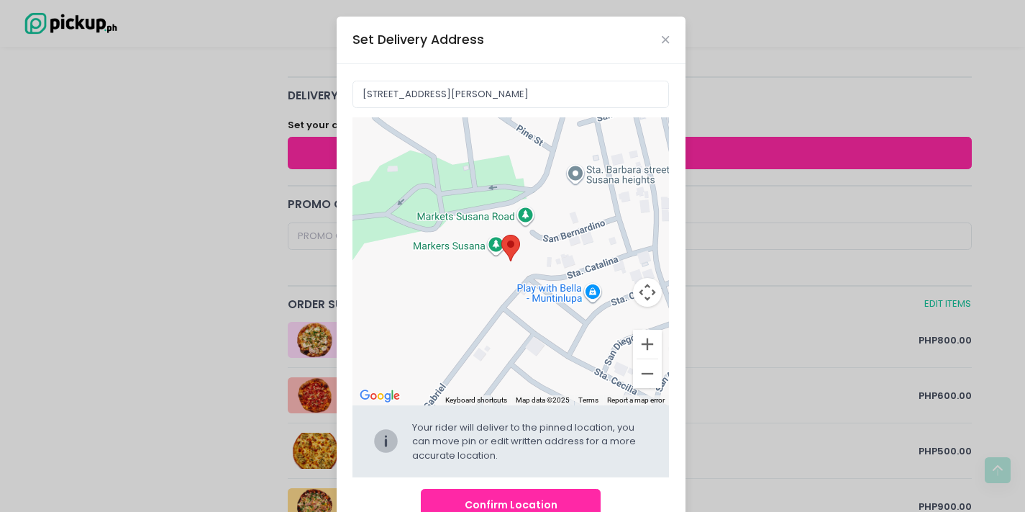
drag, startPoint x: 534, startPoint y: 256, endPoint x: 676, endPoint y: 206, distance: 150.2
click at [676, 206] on div "92FQ+F43, [STREET_ADDRESS][PERSON_NAME] ← Move left → Move right ↑ Move up ↓ Mo…" at bounding box center [511, 300] width 349 height 473
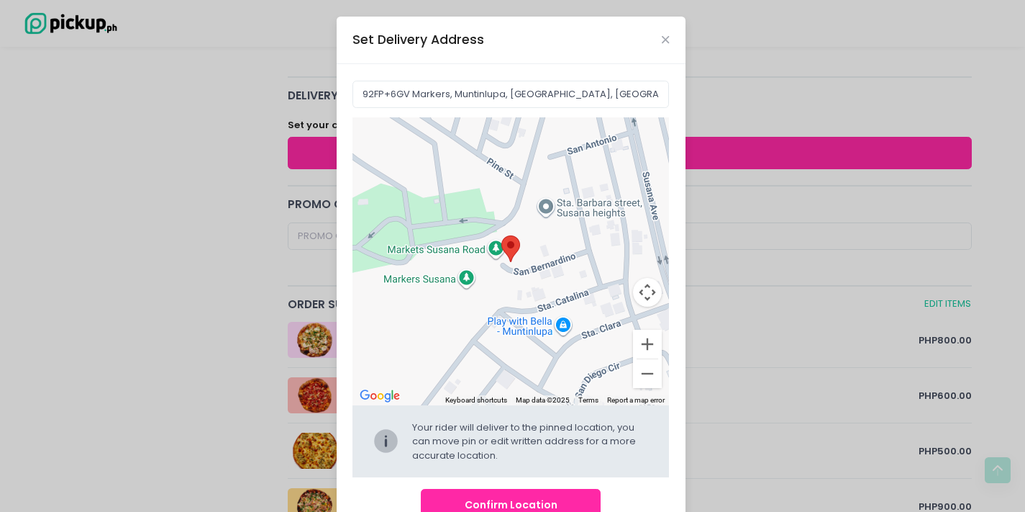
drag, startPoint x: 559, startPoint y: 238, endPoint x: 522, endPoint y: 284, distance: 59.3
click at [522, 284] on div at bounding box center [511, 261] width 317 height 288
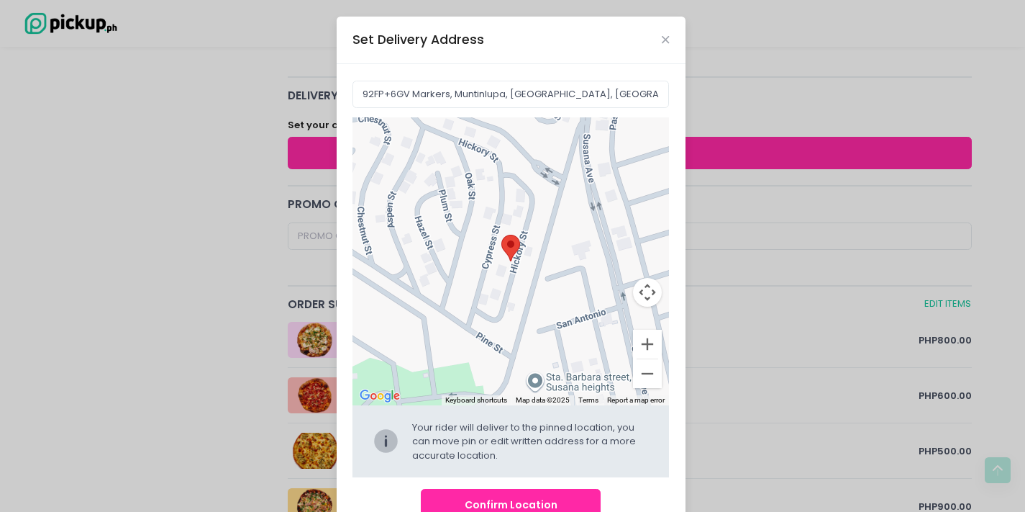
drag, startPoint x: 537, startPoint y: 332, endPoint x: 565, endPoint y: 418, distance: 90.6
click at [565, 418] on div "← Move left → Move right ↑ Move up ↓ Move down + Zoom in - Zoom out Home Jump l…" at bounding box center [511, 297] width 317 height 360
click at [645, 371] on button "Zoom out" at bounding box center [647, 373] width 29 height 29
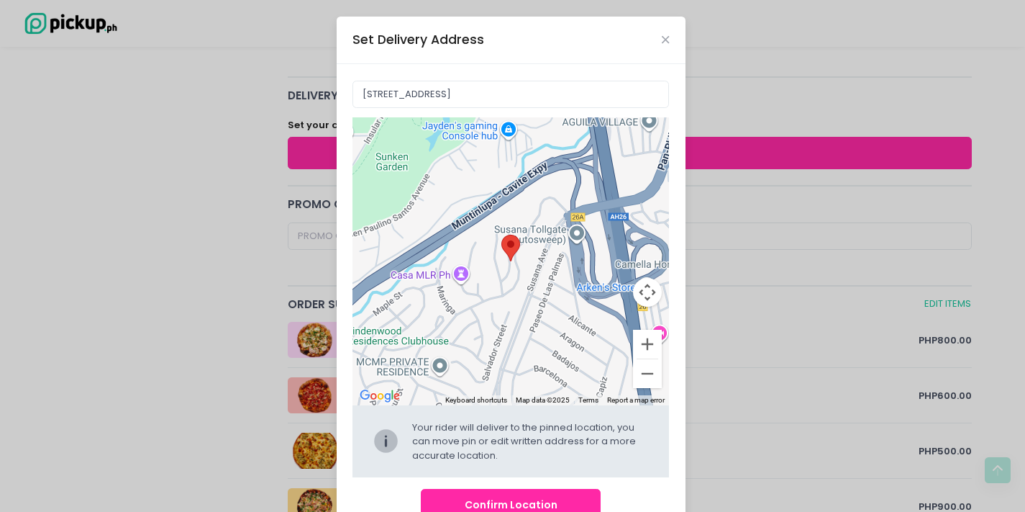
drag, startPoint x: 548, startPoint y: 207, endPoint x: 499, endPoint y: 398, distance: 197.0
click at [499, 398] on div "Keyboard shortcuts Map Data Map data ©2025 Map data ©2025 100 m Click to toggle…" at bounding box center [511, 261] width 317 height 288
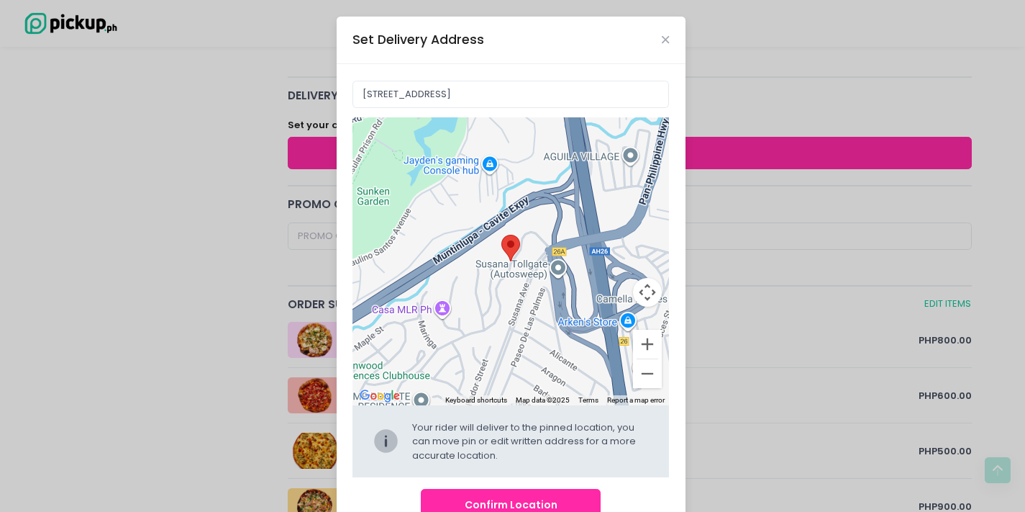
drag, startPoint x: 538, startPoint y: 267, endPoint x: 519, endPoint y: 303, distance: 40.5
click at [519, 303] on div at bounding box center [511, 261] width 317 height 288
click at [645, 349] on button "Zoom in" at bounding box center [647, 344] width 29 height 29
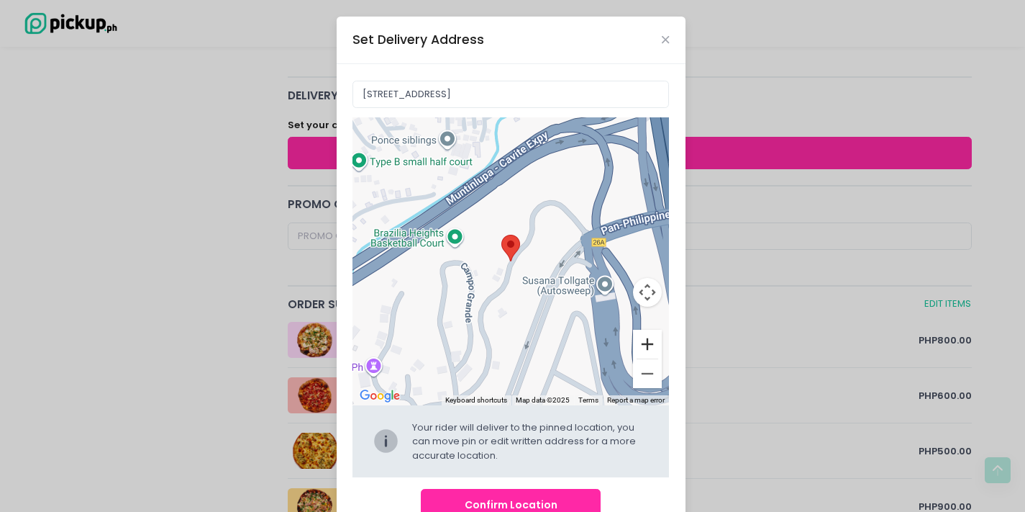
click at [652, 350] on button "Zoom in" at bounding box center [647, 344] width 29 height 29
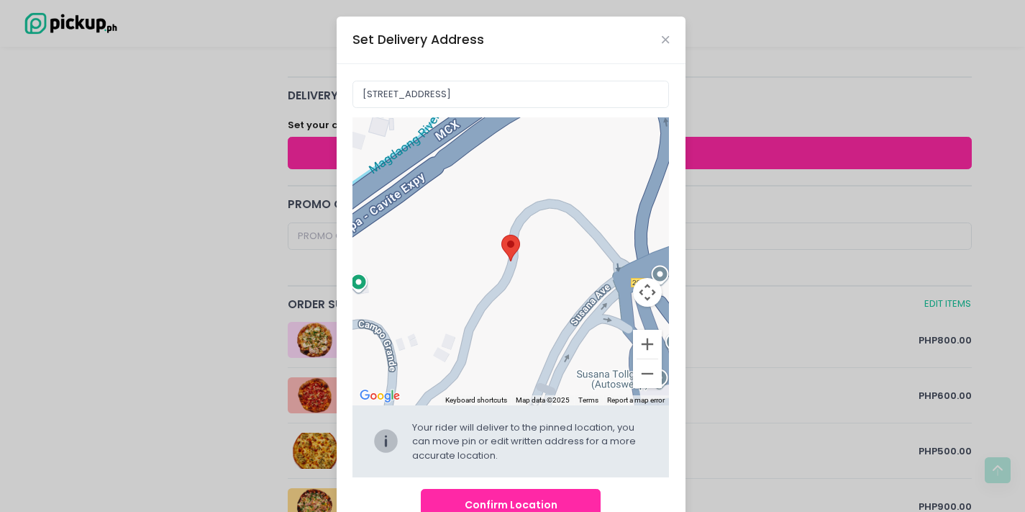
drag, startPoint x: 607, startPoint y: 247, endPoint x: 565, endPoint y: 306, distance: 72.3
click at [565, 306] on div at bounding box center [511, 261] width 317 height 288
type input "92MQ+38 Muntinlupa, [GEOGRAPHIC_DATA], [GEOGRAPHIC_DATA]"
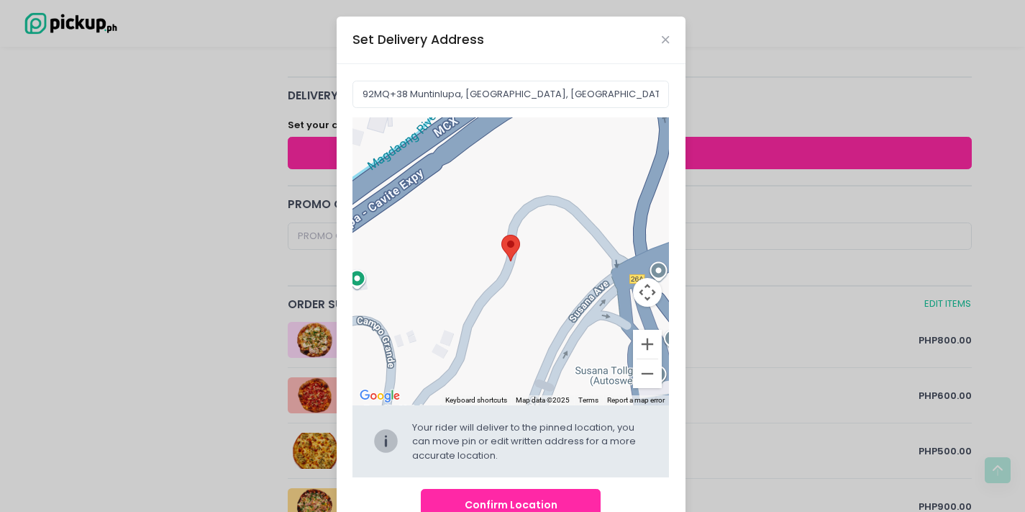
click at [532, 255] on div at bounding box center [511, 261] width 317 height 288
click at [542, 495] on button "Confirm Location" at bounding box center [511, 504] width 180 height 32
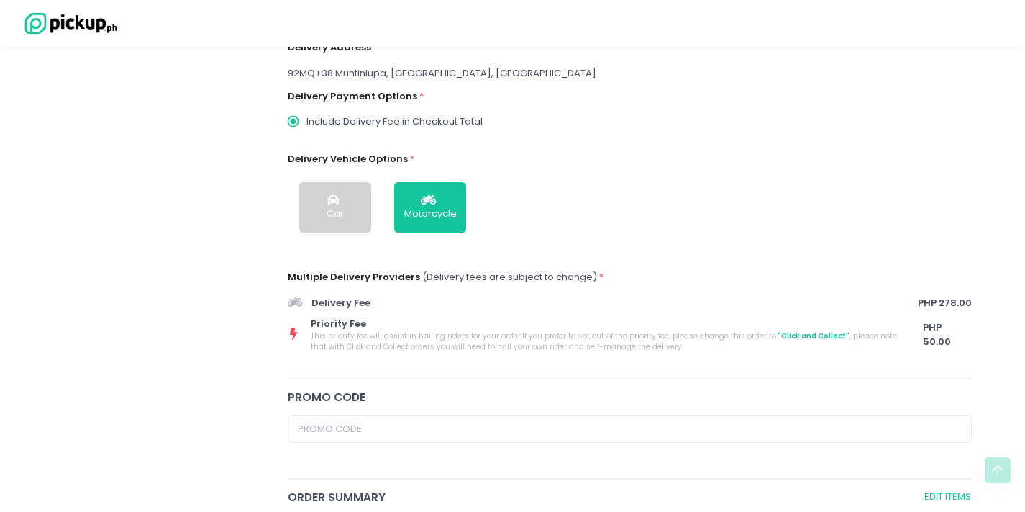
scroll to position [258, 0]
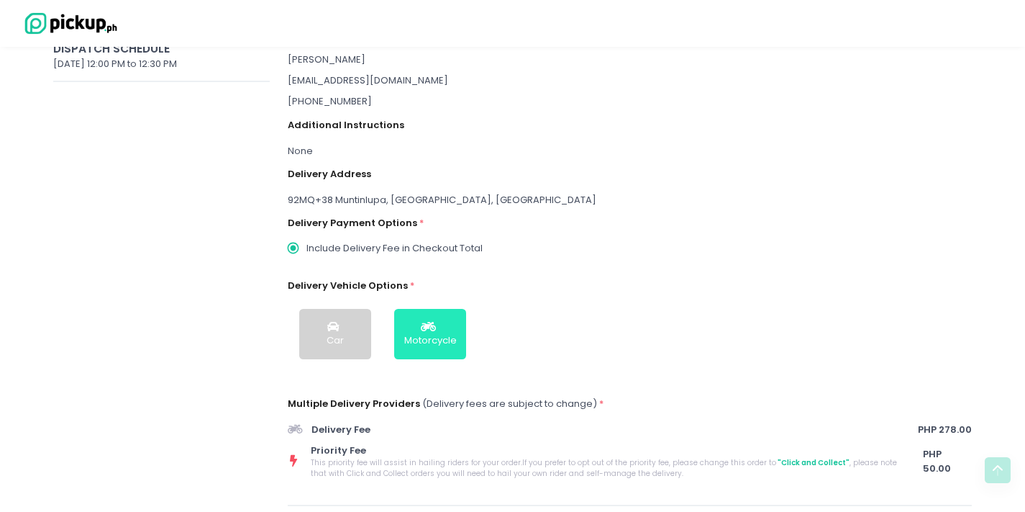
click at [418, 333] on div "Motorcycle" at bounding box center [430, 340] width 53 height 14
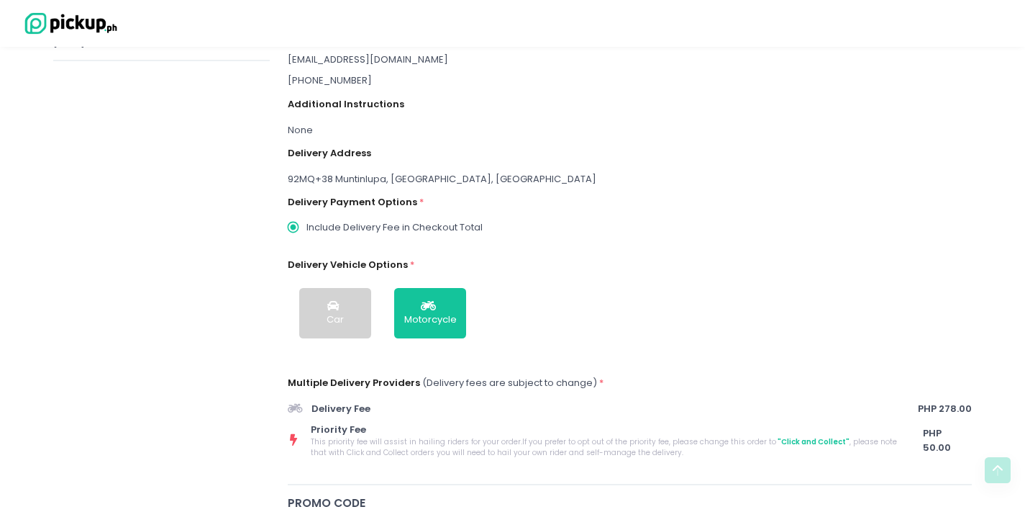
scroll to position [563, 0]
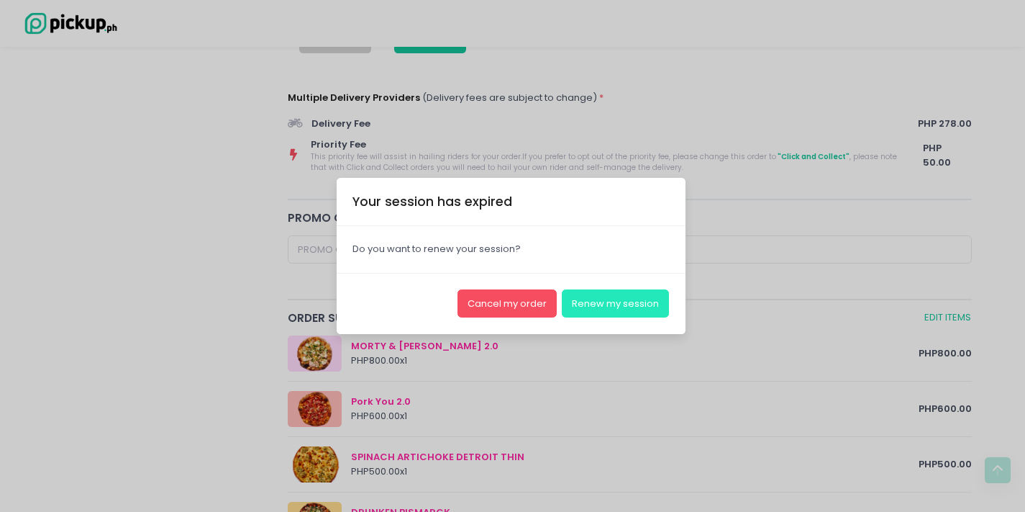
click at [603, 306] on button "Renew my session" at bounding box center [615, 302] width 107 height 27
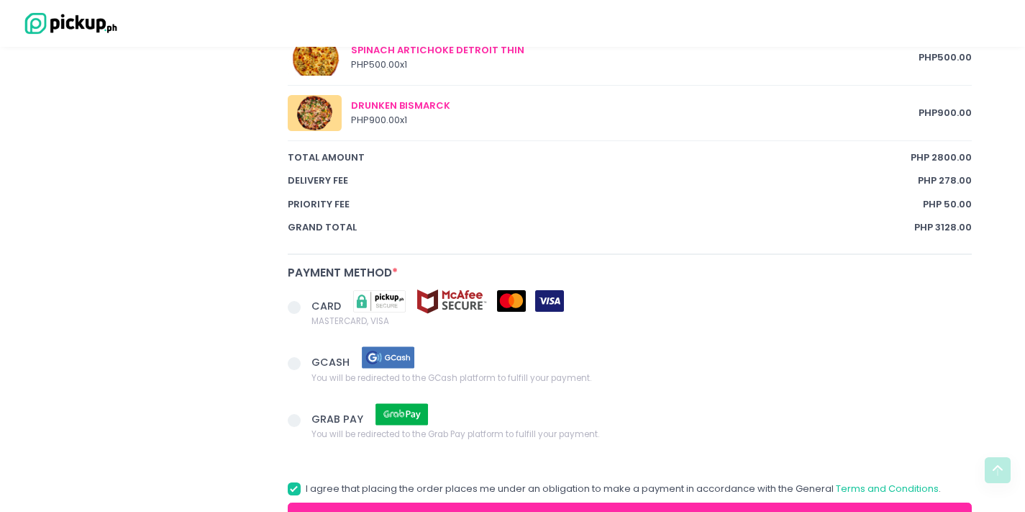
scroll to position [1065, 0]
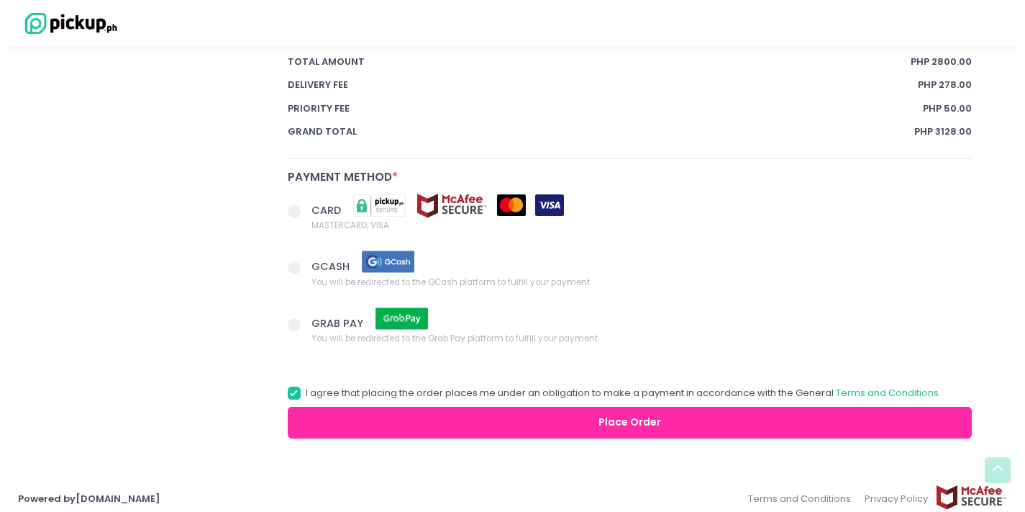
click at [294, 205] on span at bounding box center [294, 211] width 13 height 13
click at [306, 204] on input "CARD MASTERCARD, VISA" at bounding box center [310, 208] width 9 height 9
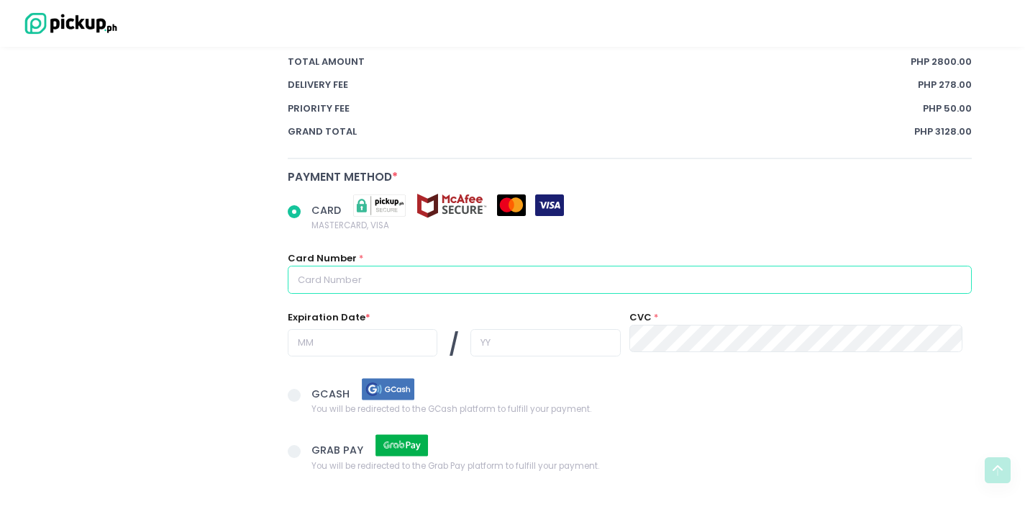
click at [419, 281] on input "text" at bounding box center [630, 278] width 685 height 27
radio input "true"
type input "5"
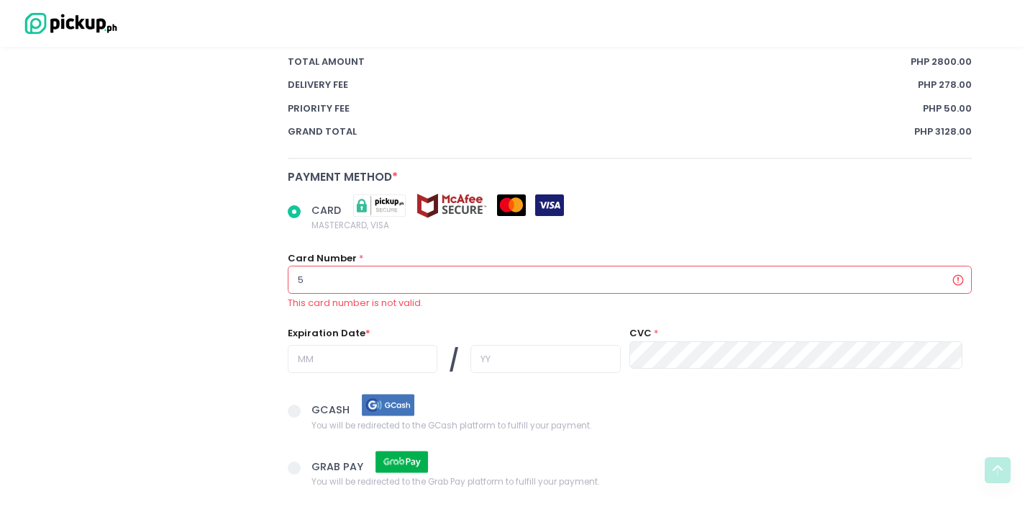
radio input "true"
type input "54"
radio input "true"
type input "545"
radio input "true"
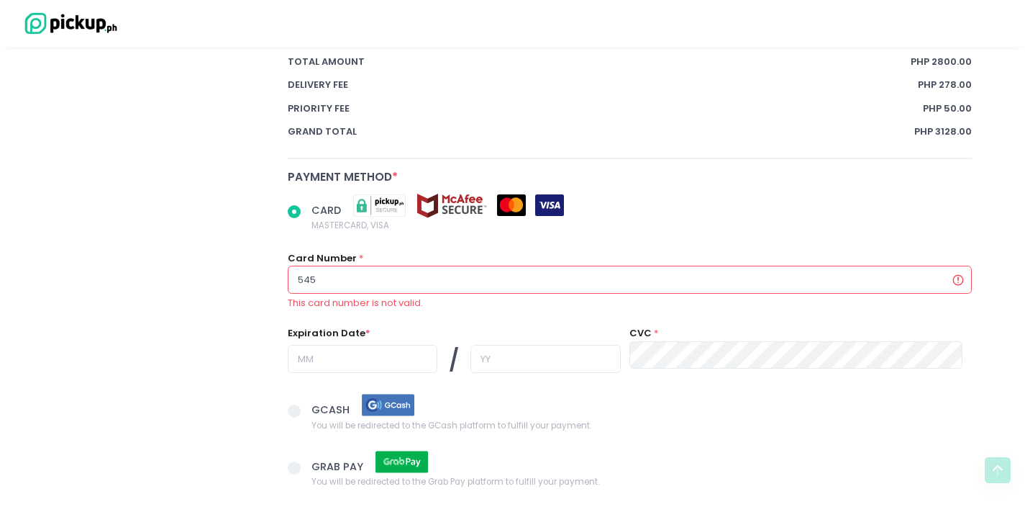
type input "5455"
radio input "true"
type input "54551"
radio input "true"
type input "545512"
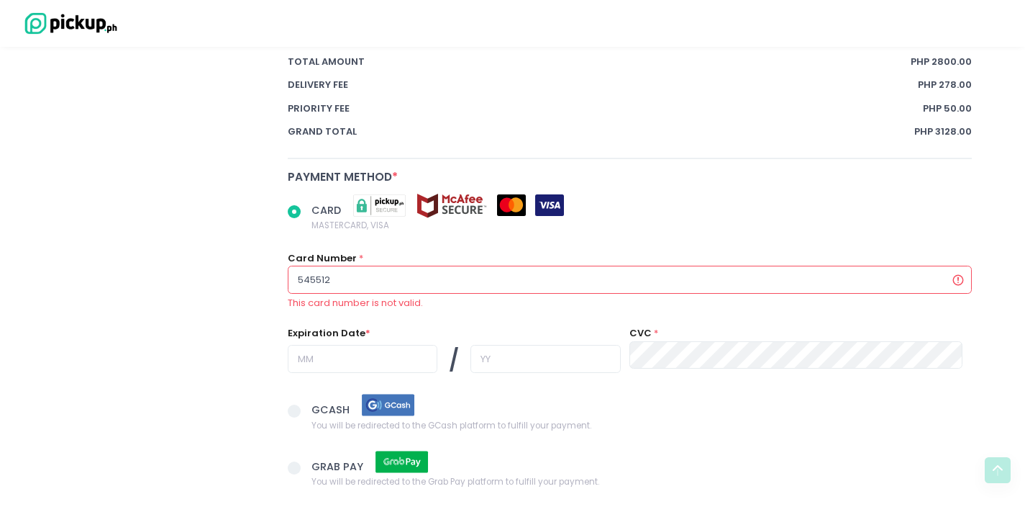
radio input "true"
type input "5455122"
radio input "true"
type input "54551229"
radio input "true"
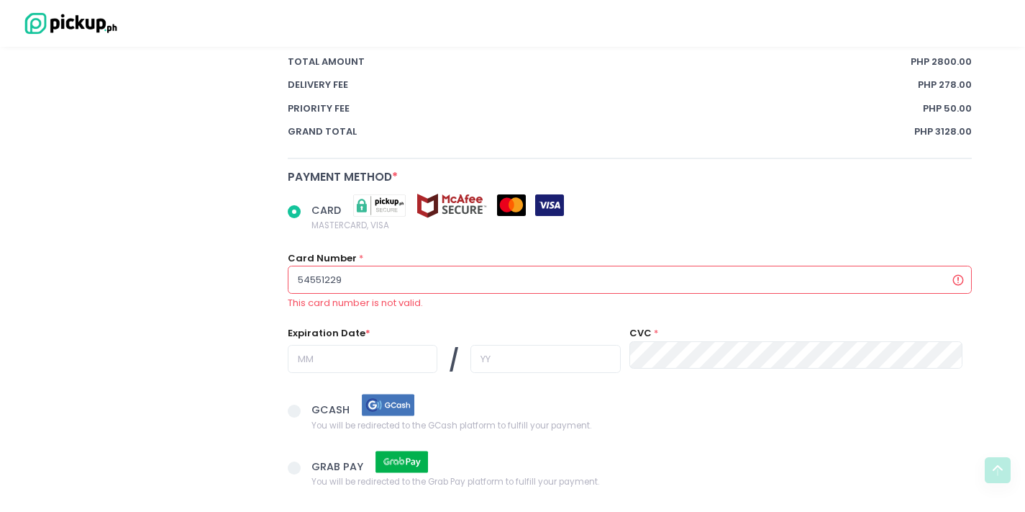
type input "545512290"
radio input "true"
type input "5455122904"
radio input "true"
type input "54551229044"
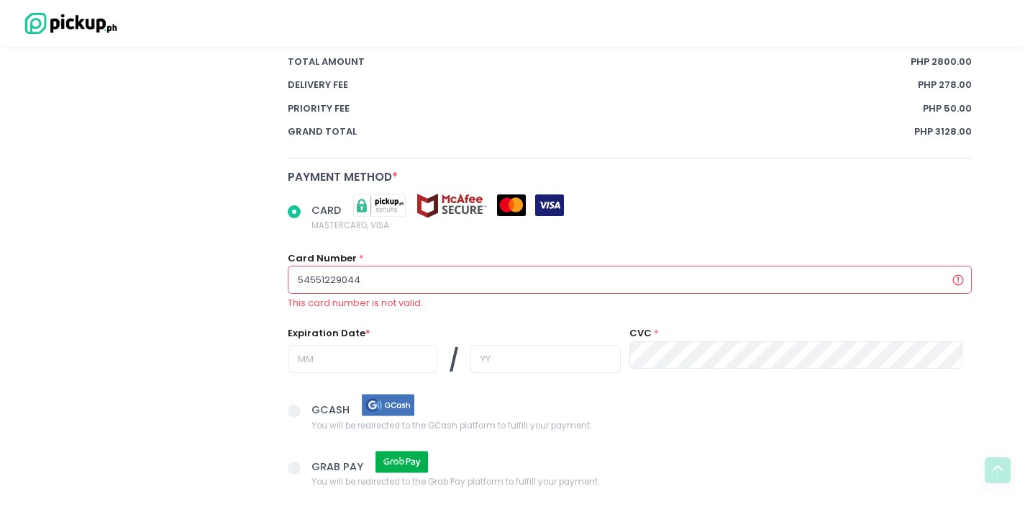
radio input "true"
type input "545512290447"
radio input "true"
type input "5455122904475"
radio input "true"
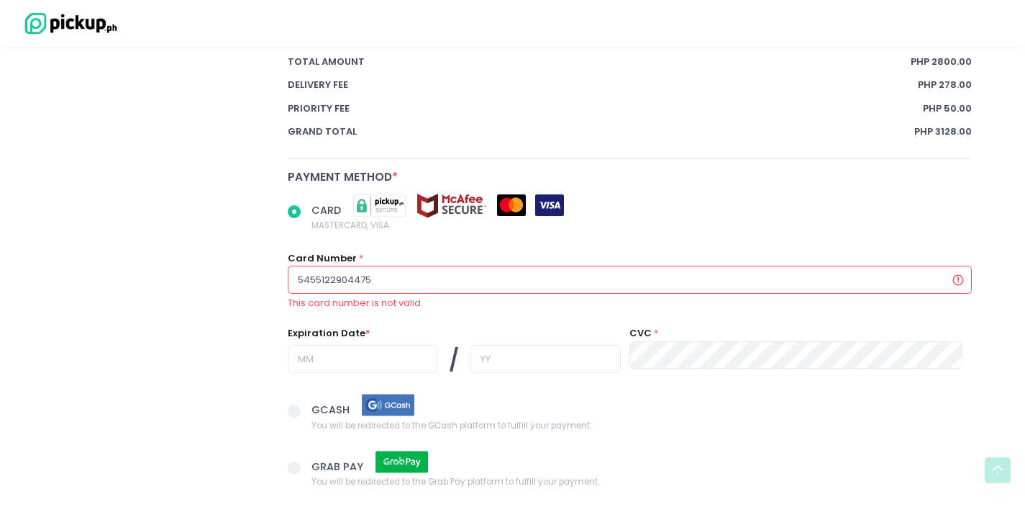
type input "54551229044752"
radio input "true"
type input "545512290447520"
radio input "true"
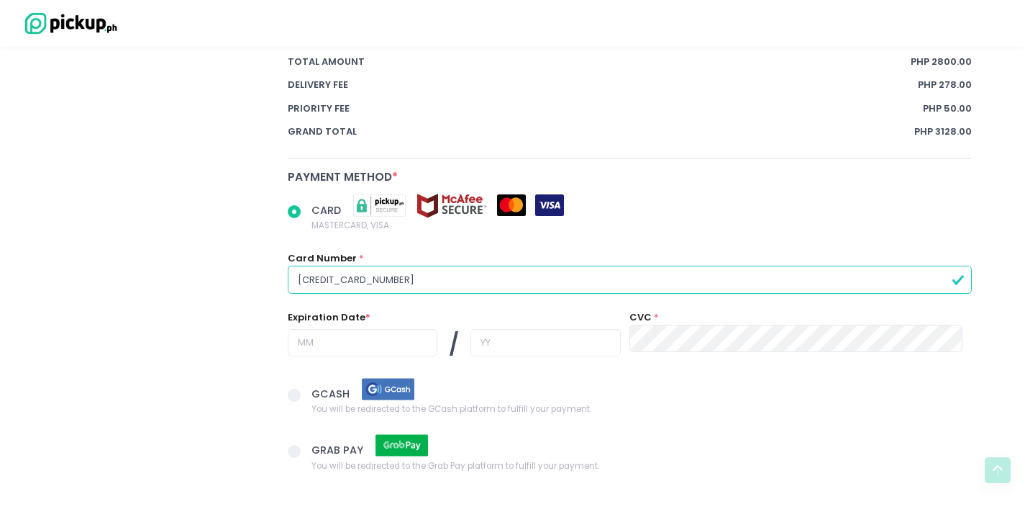
type input "[CREDIT_CARD_NUMBER]"
click at [353, 330] on input "text" at bounding box center [363, 342] width 150 height 27
radio input "true"
type input "0"
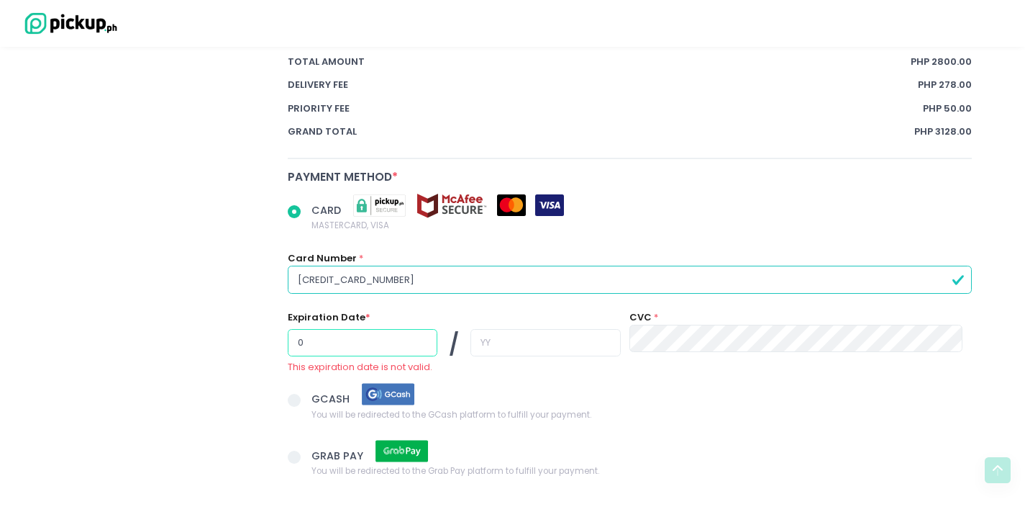
radio input "true"
type input "06"
click at [571, 332] on input "text" at bounding box center [546, 342] width 150 height 27
radio input "true"
type input "2"
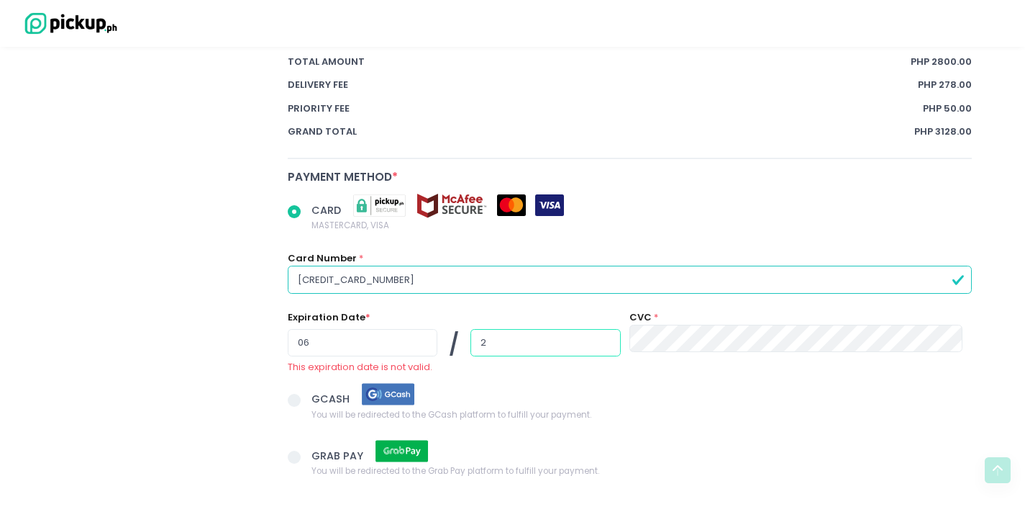
radio input "true"
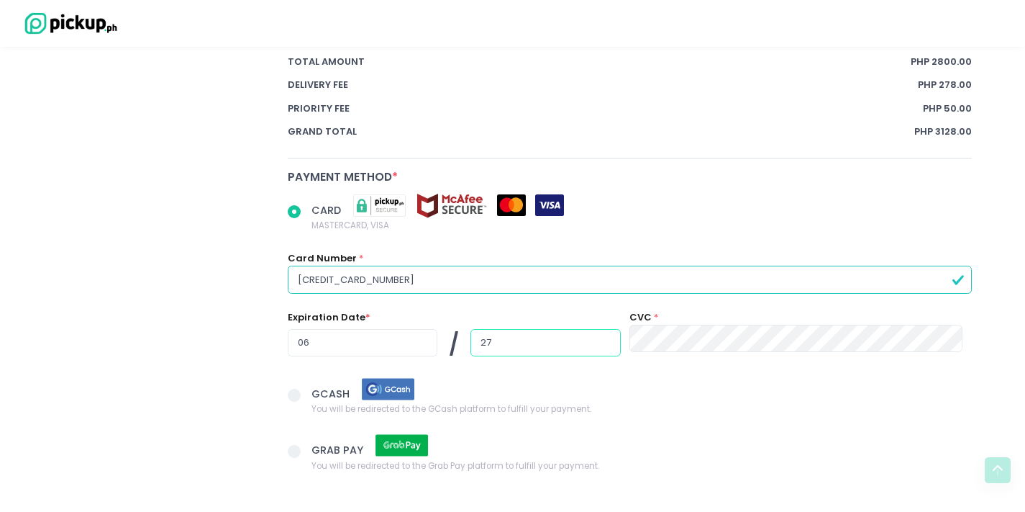
type input "27"
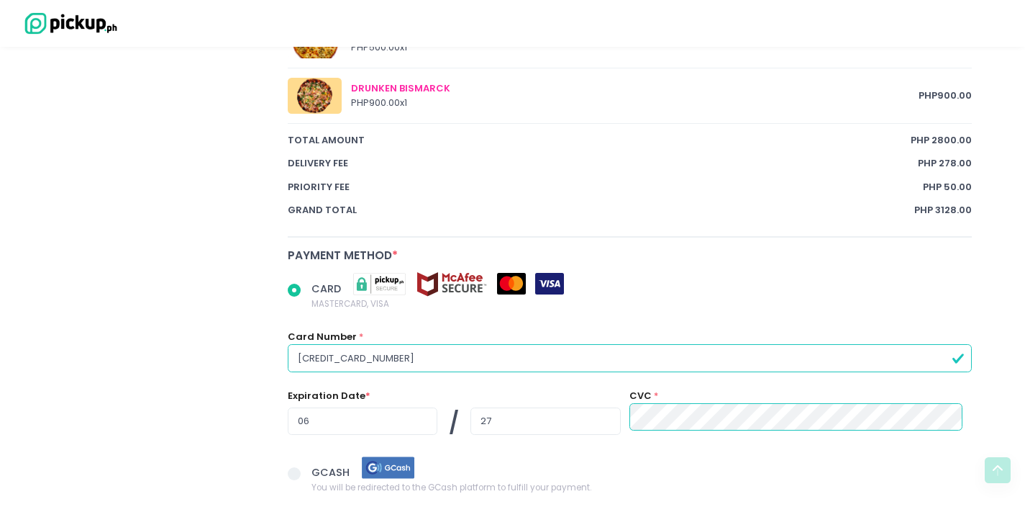
scroll to position [1128, 0]
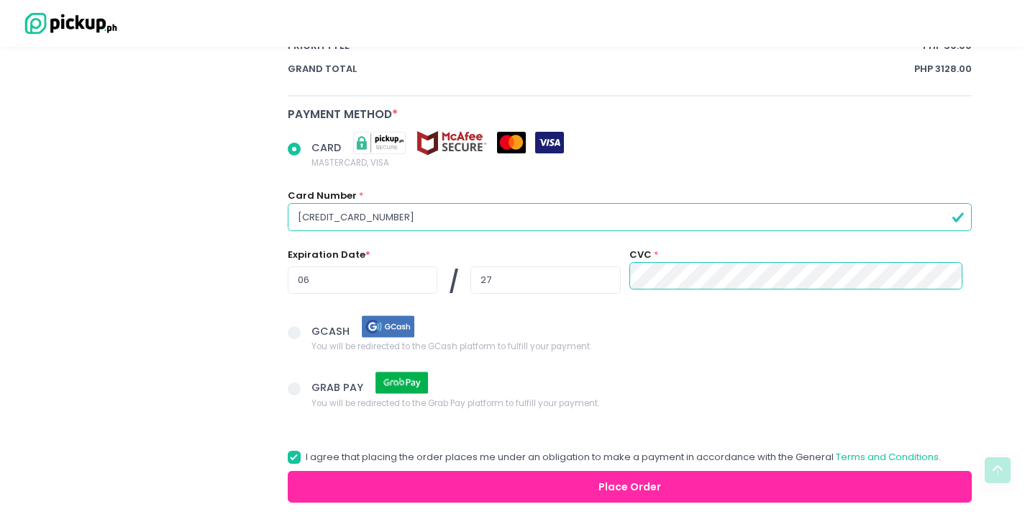
click at [668, 473] on button "Place Order" at bounding box center [630, 487] width 685 height 32
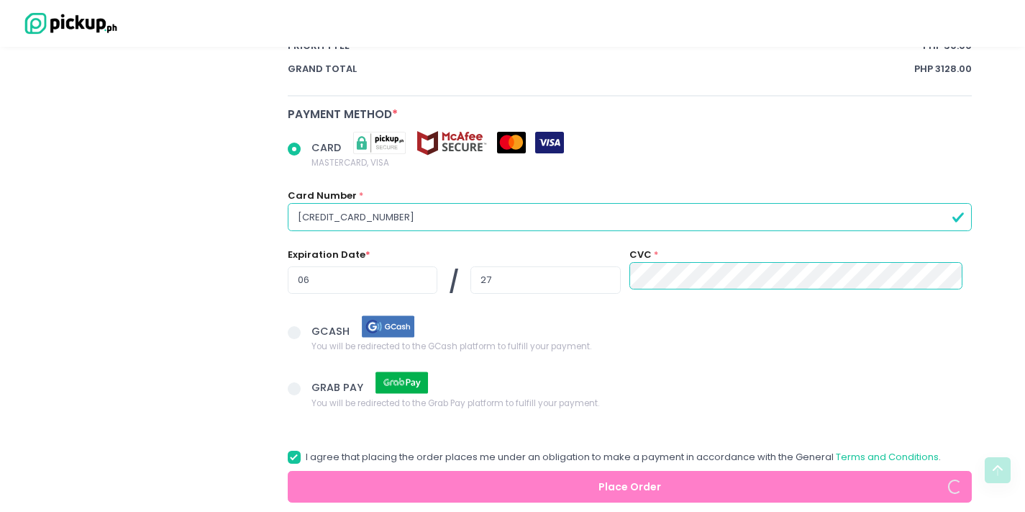
radio input "true"
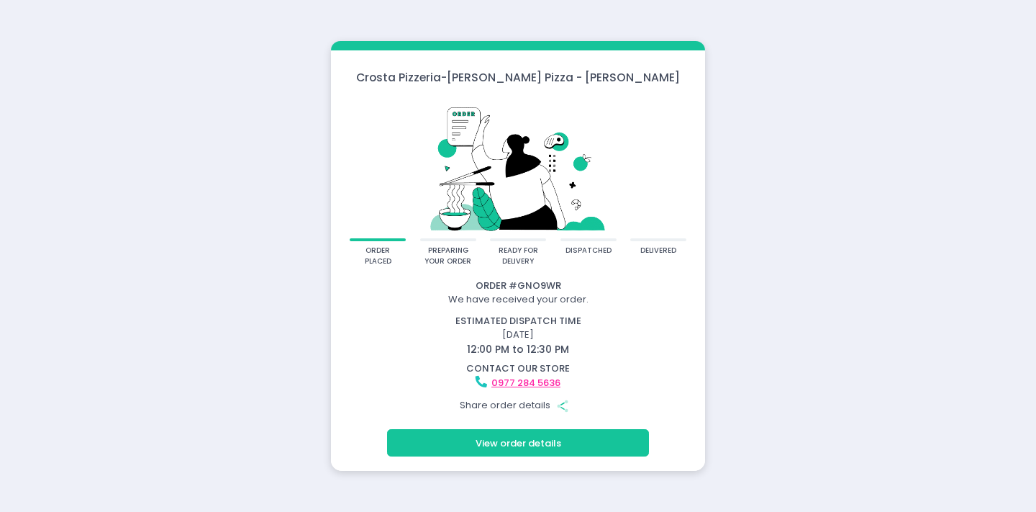
click at [523, 436] on button "View order details" at bounding box center [518, 442] width 262 height 27
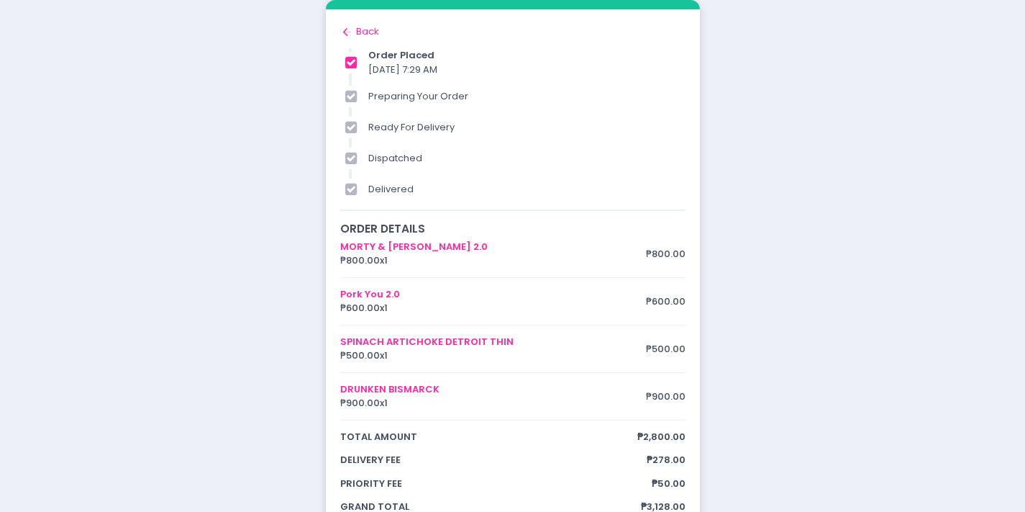
click at [358, 25] on div "Back to home Created with Sketch. Back" at bounding box center [512, 31] width 345 height 14
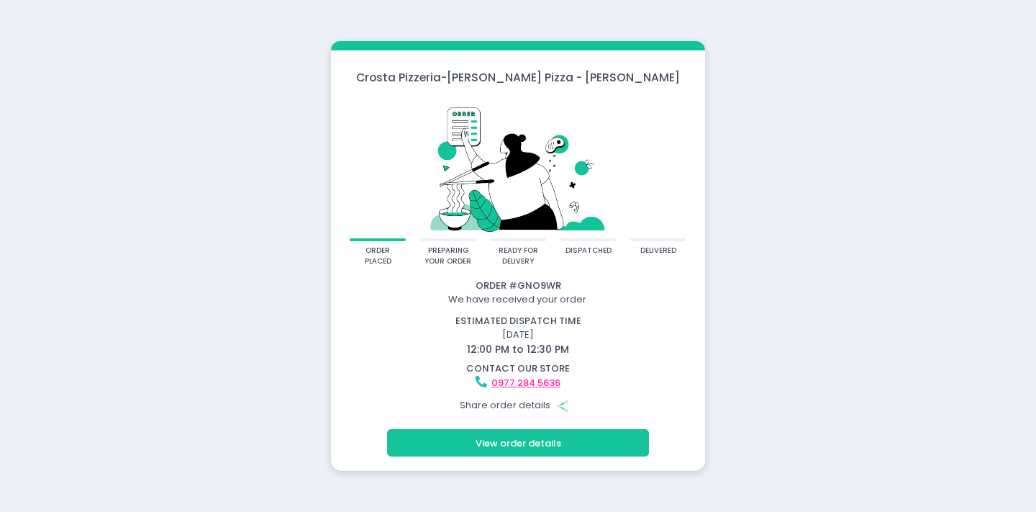
click at [519, 443] on button "View order details" at bounding box center [518, 442] width 262 height 27
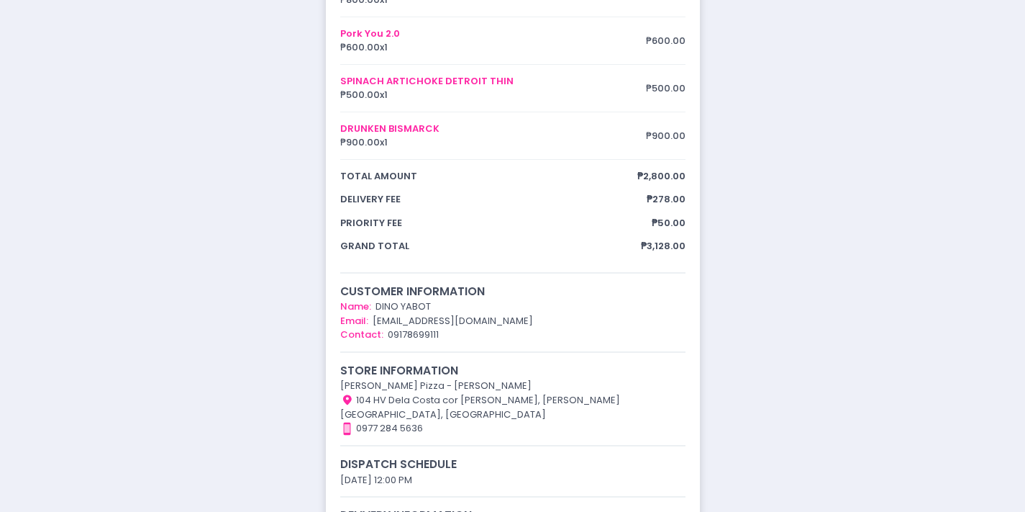
scroll to position [301, 0]
